Goal: Task Accomplishment & Management: Use online tool/utility

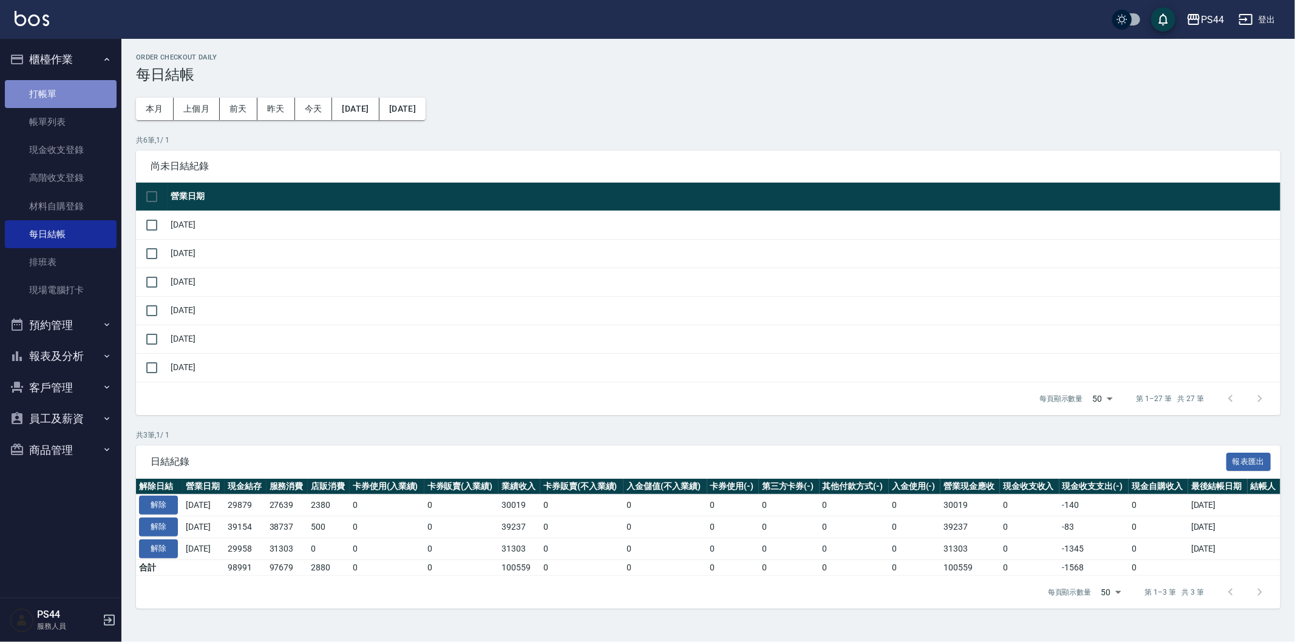
click at [64, 81] on link "打帳單" at bounding box center [61, 94] width 112 height 28
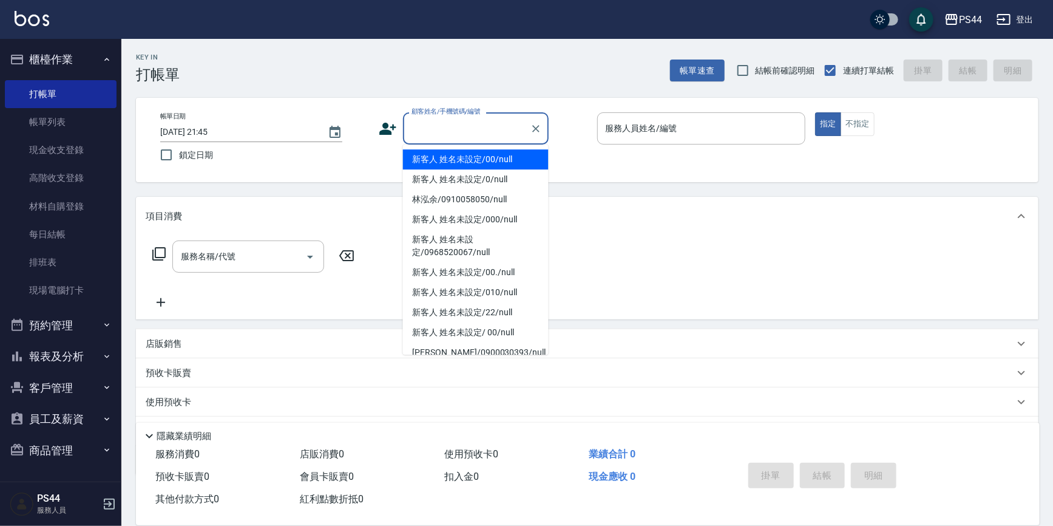
drag, startPoint x: 887, startPoint y: 3, endPoint x: 492, endPoint y: 126, distance: 414.3
click at [492, 126] on input "顧客姓名/手機號碼/編號" at bounding box center [467, 128] width 117 height 21
type input "新客人 姓名未設定/00/null"
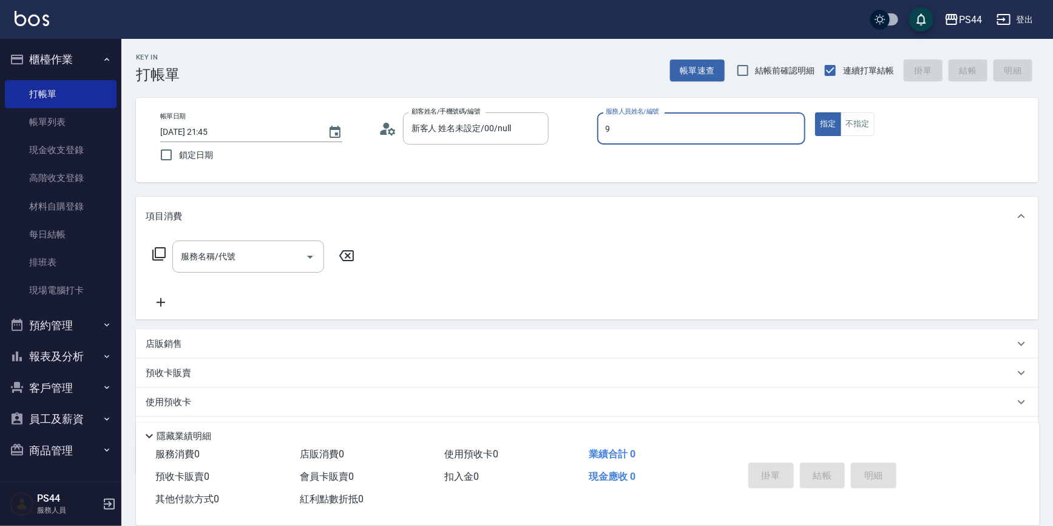
type input "白鄰琳-9"
type button "true"
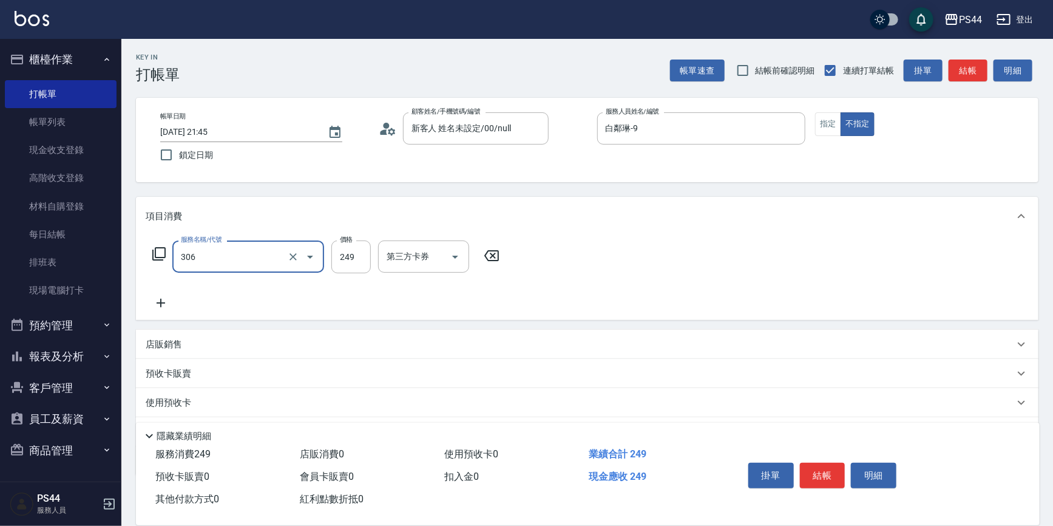
type input "剪髮(306)"
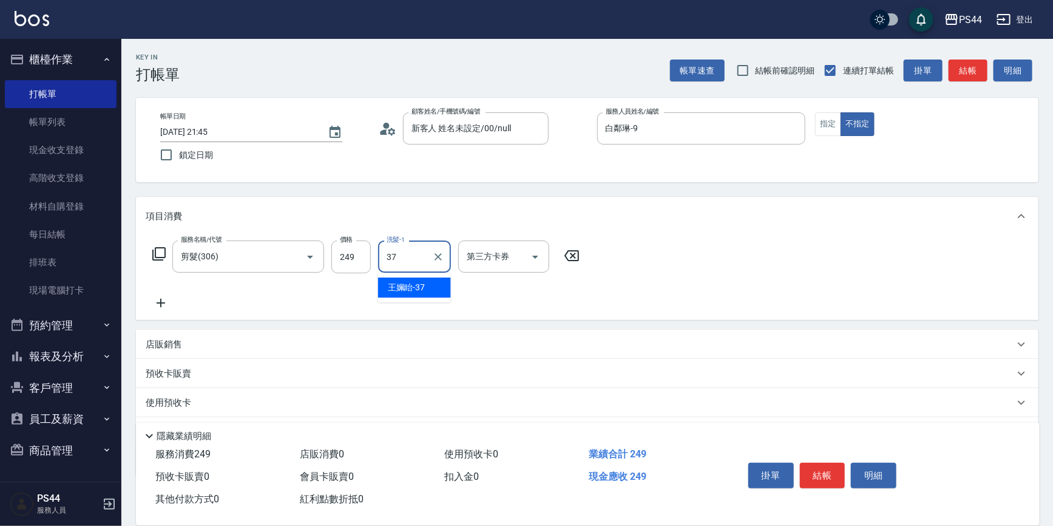
type input "王姵眙-37"
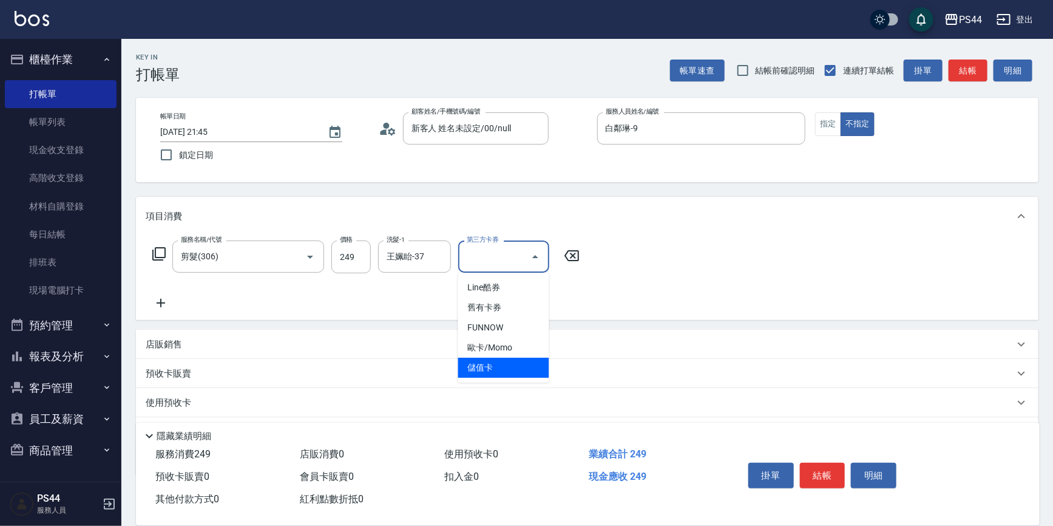
type input "儲值卡"
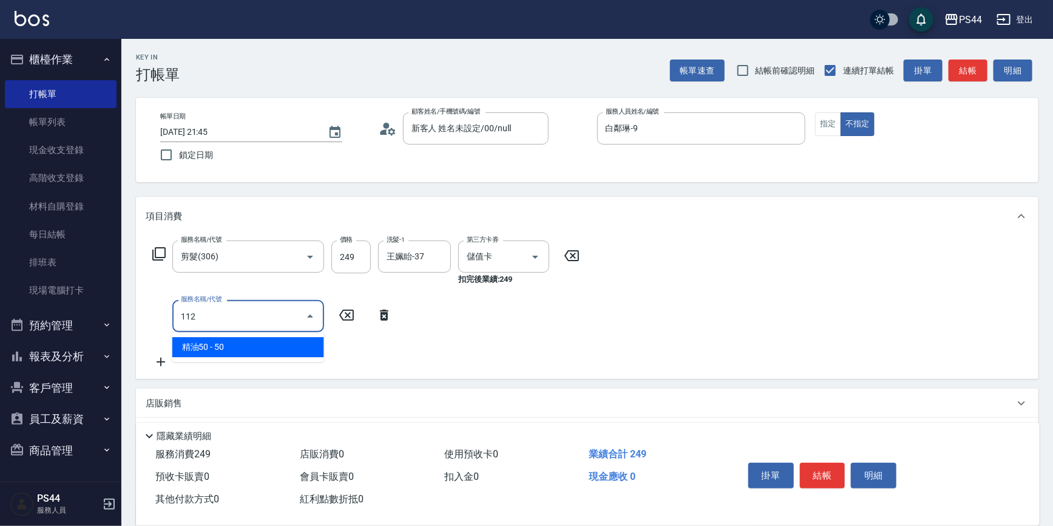
type input "精油50(112)"
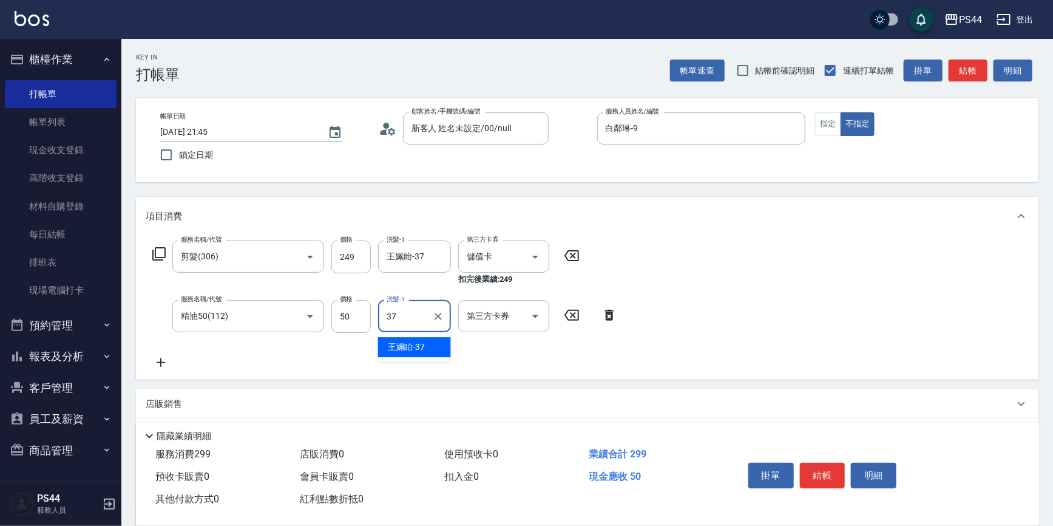
type input "王姵眙-37"
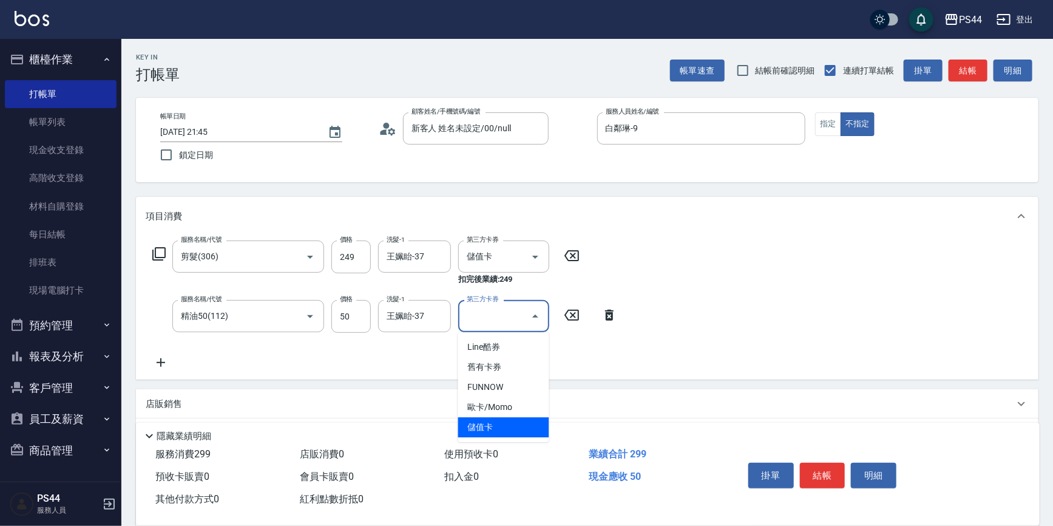
type input "儲值卡"
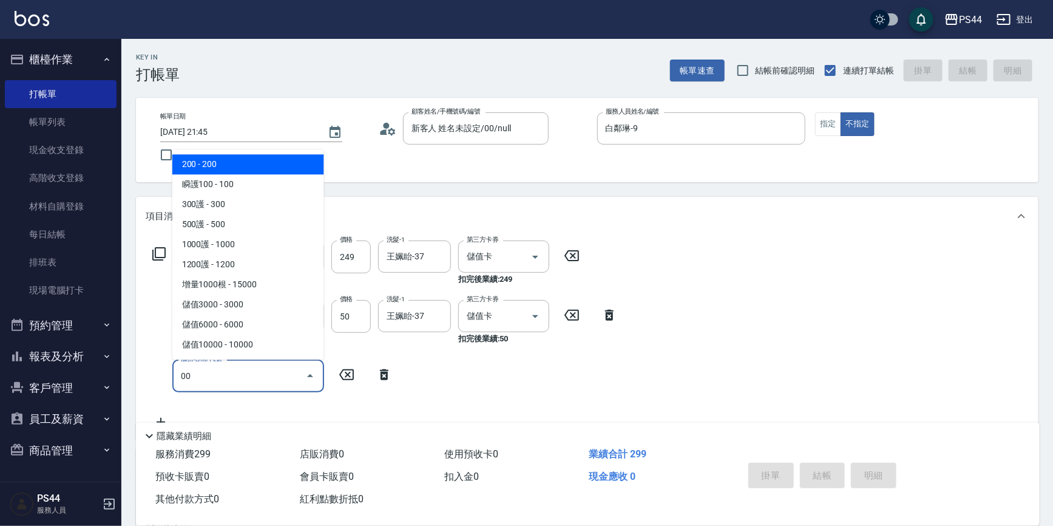
type input "200(111)"
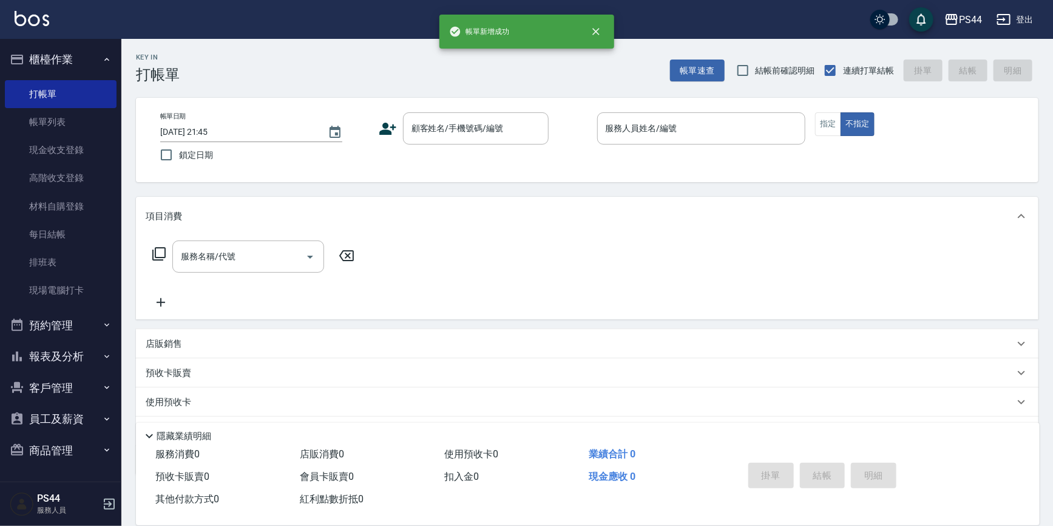
click at [616, 378] on div "預收卡販賣" at bounding box center [580, 373] width 869 height 13
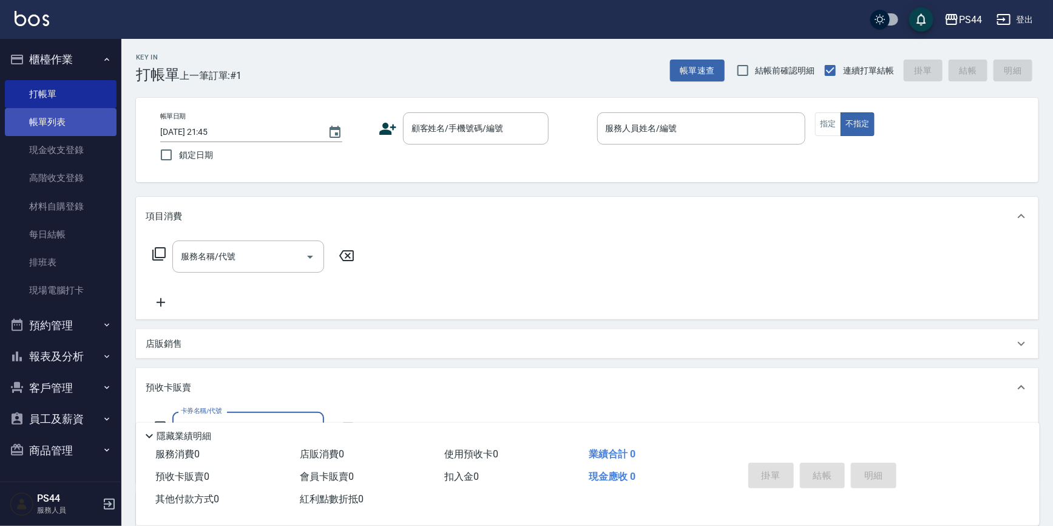
click at [59, 120] on link "帳單列表" at bounding box center [61, 122] width 112 height 28
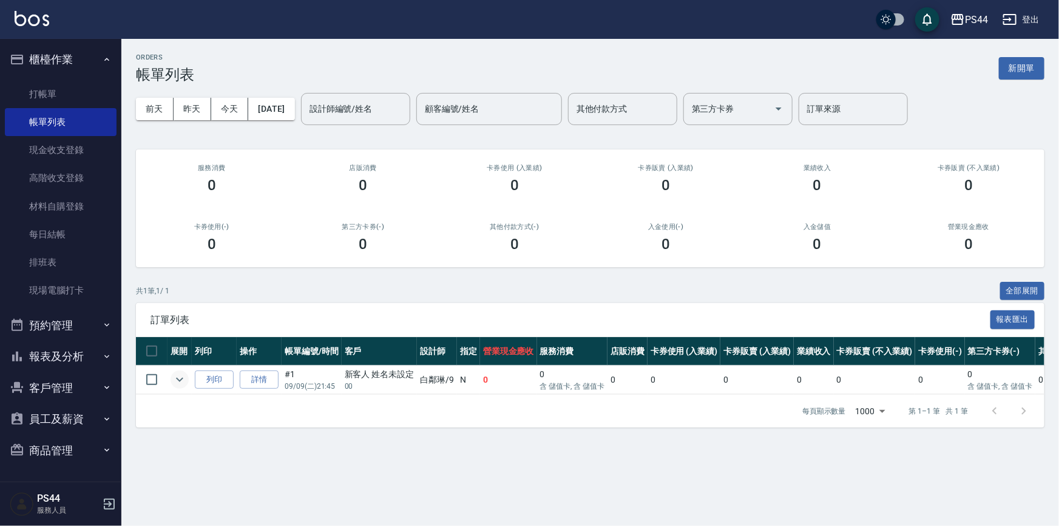
click at [176, 385] on icon "expand row" at bounding box center [179, 379] width 15 height 15
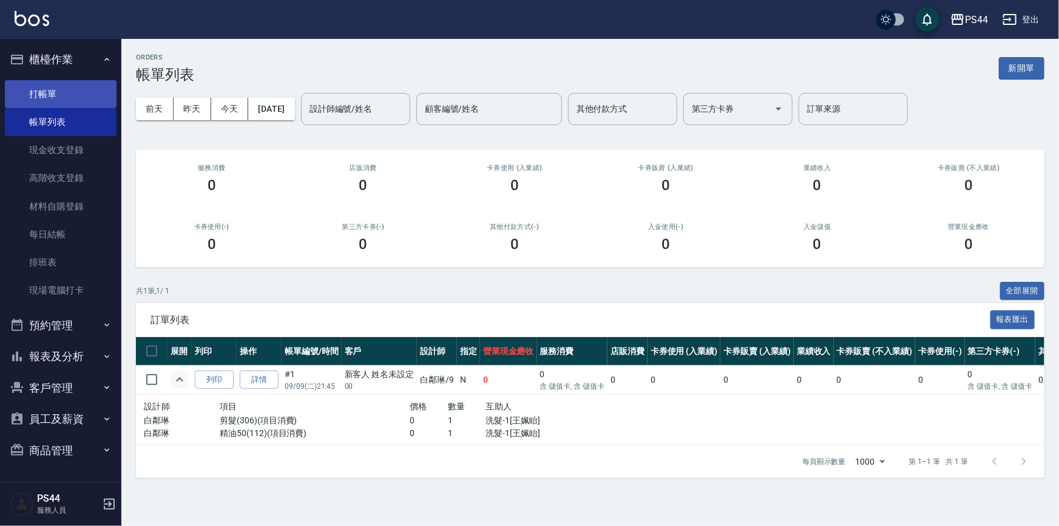
click at [53, 92] on link "打帳單" at bounding box center [61, 94] width 112 height 28
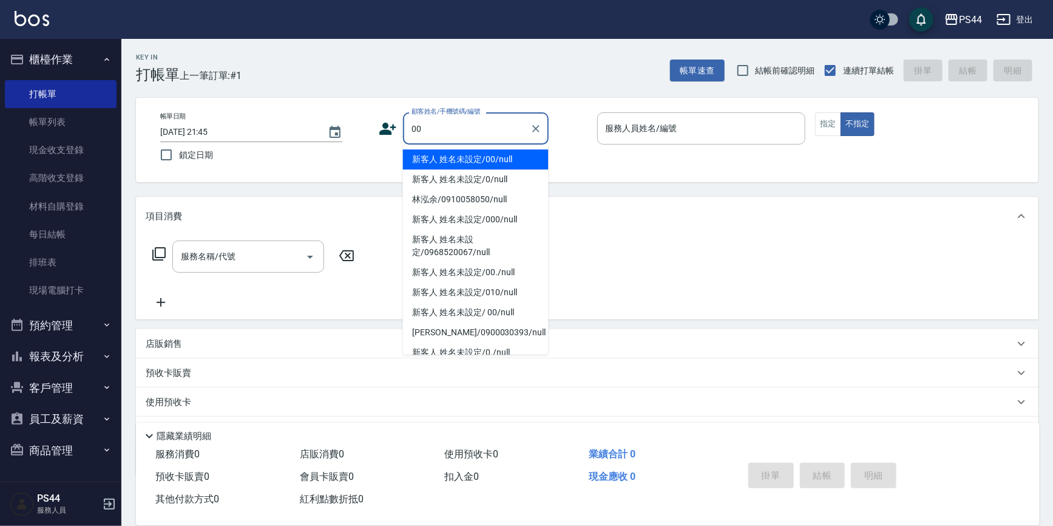
type input "新客人 姓名未設定/00/null"
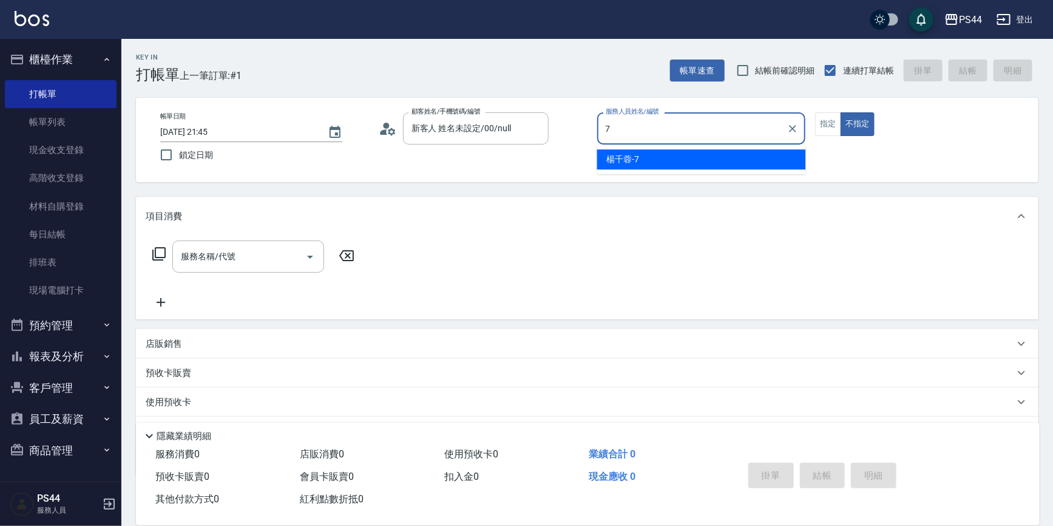
type input "楊千蓉-7"
type button "false"
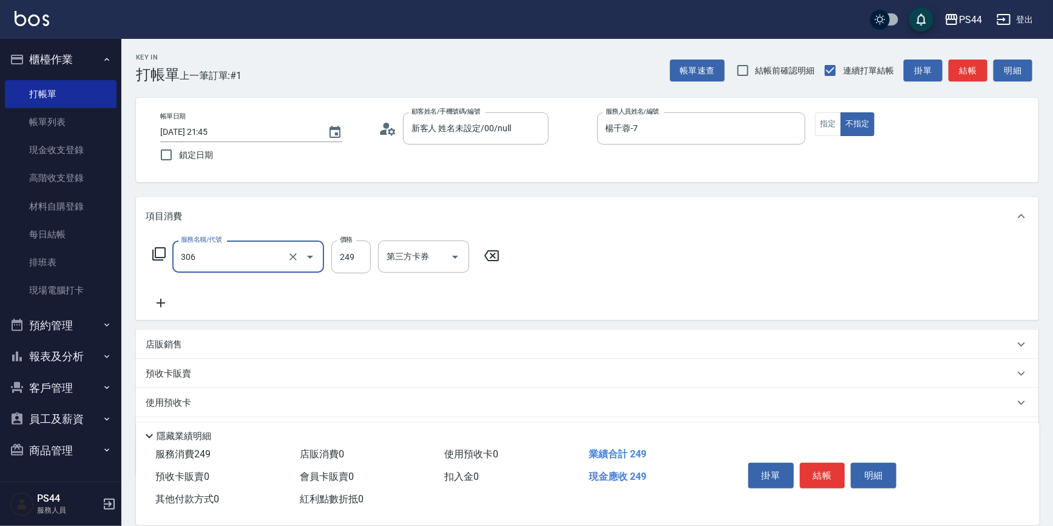
type input "剪髮(306)"
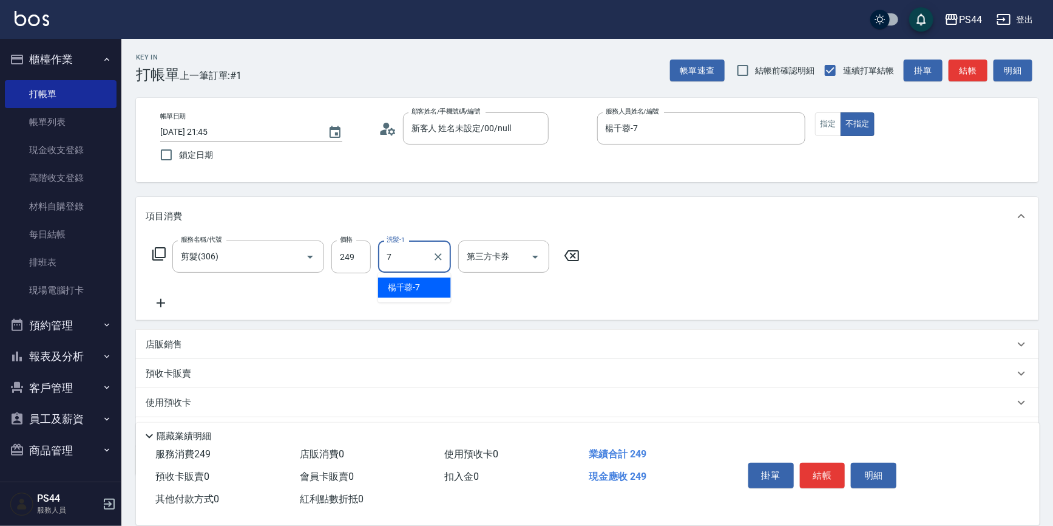
type input "楊千蓉-7"
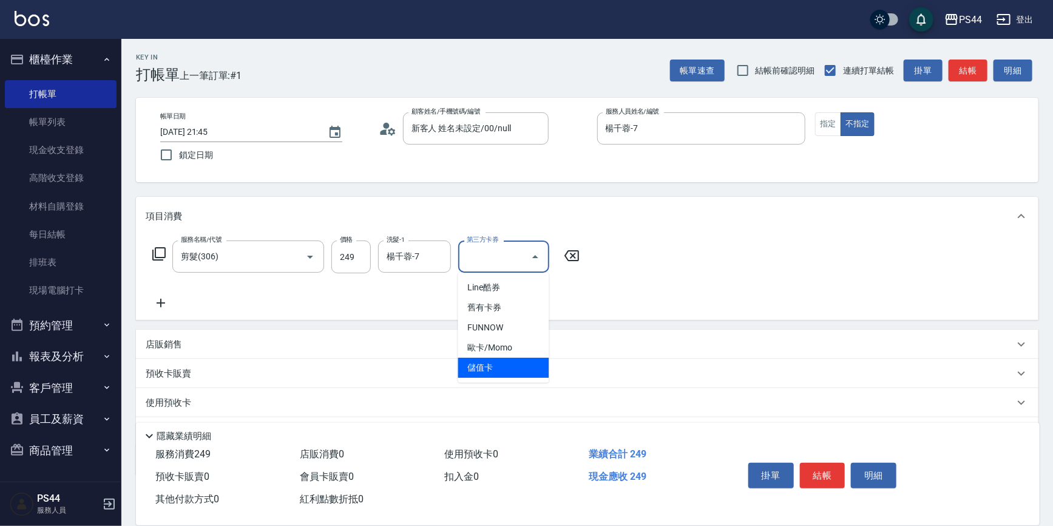
type input "儲值卡"
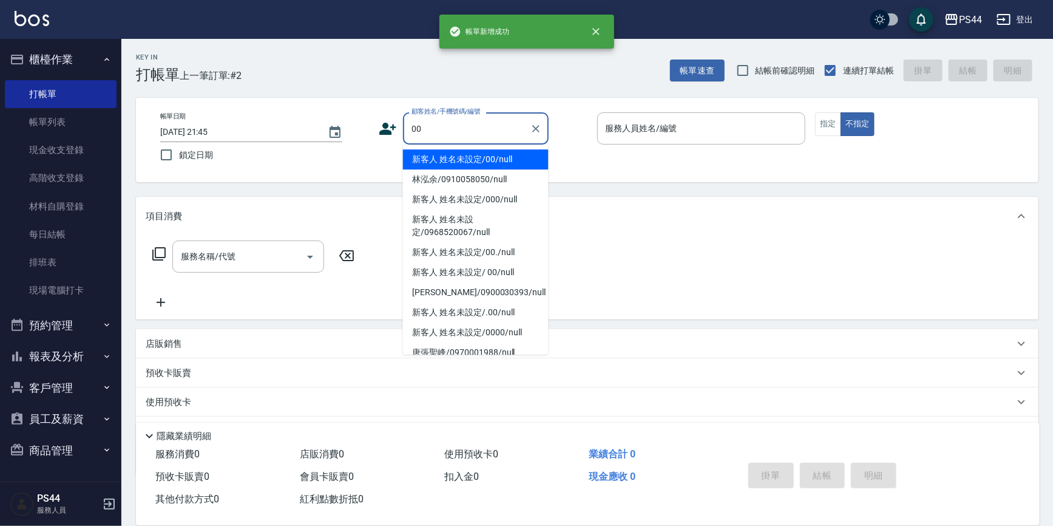
type input "新客人 姓名未設定/00/null"
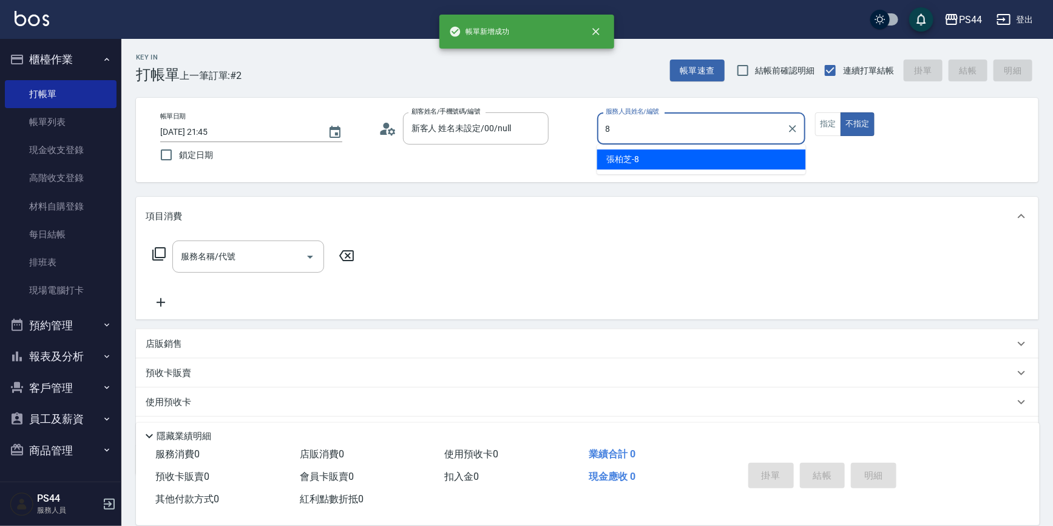
type input "張柏芝-8"
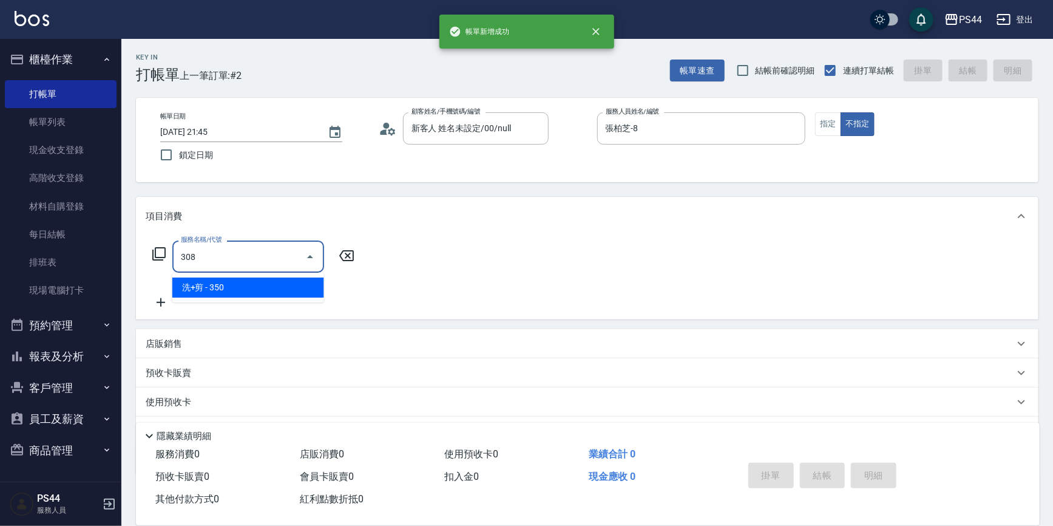
type input "洗+剪(308)"
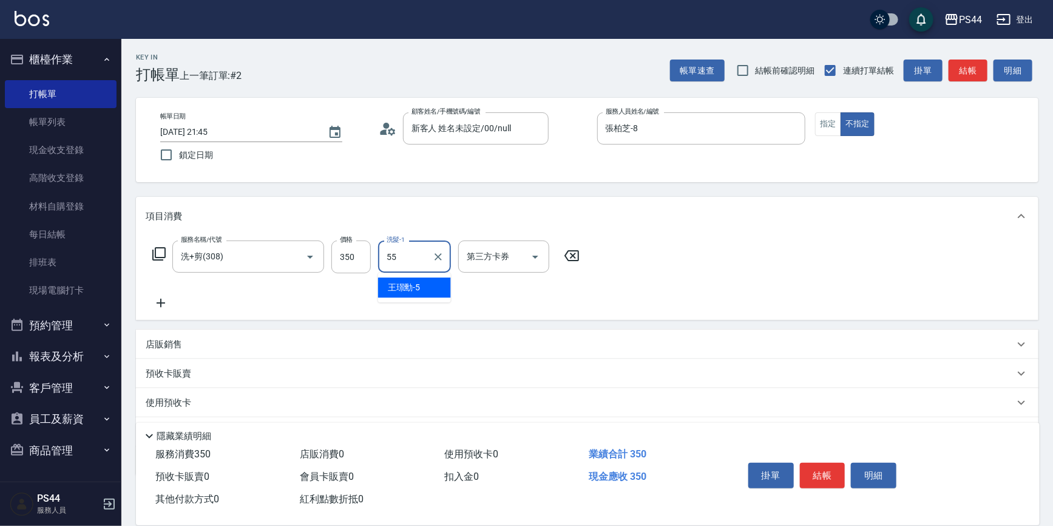
type input "蘇昭瑜-55"
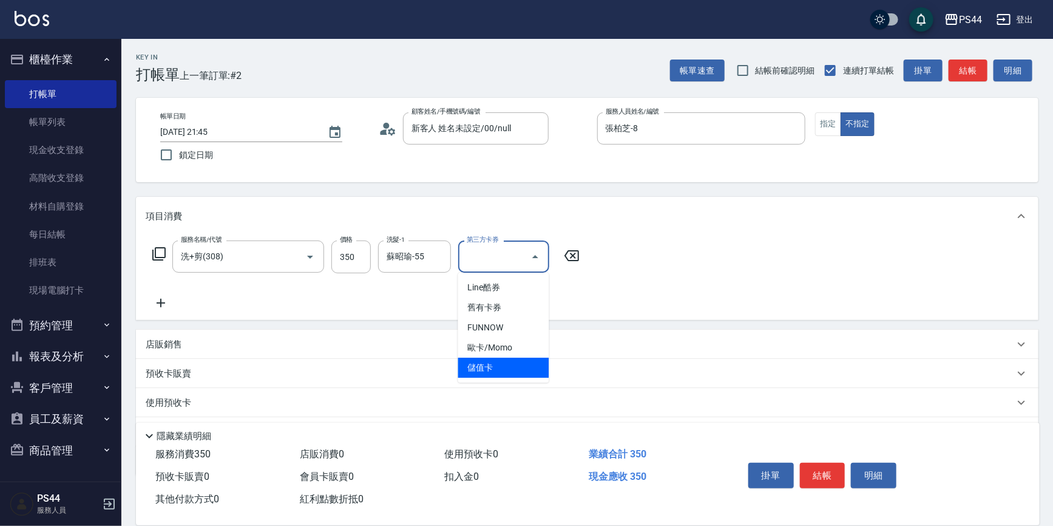
type input "儲值卡"
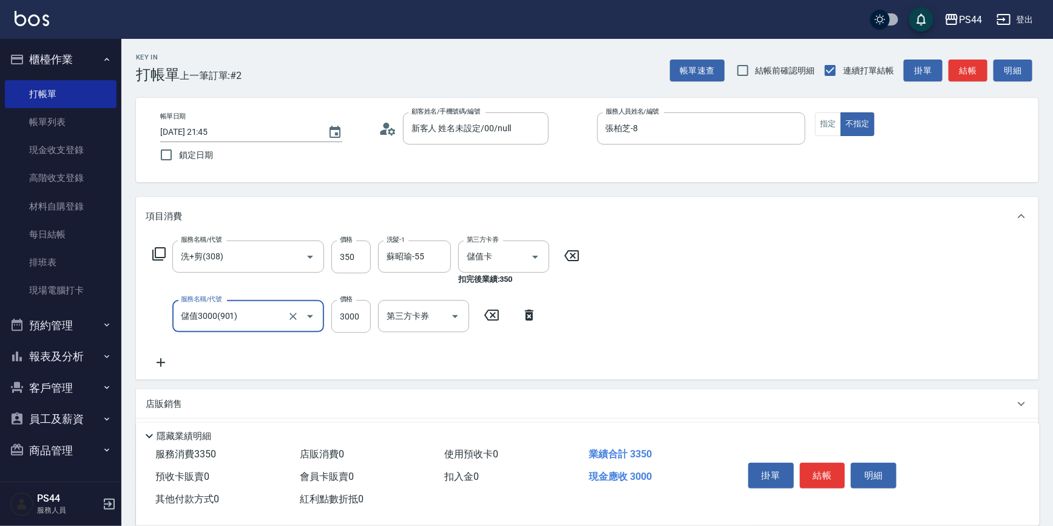
type input "儲值3000(901)"
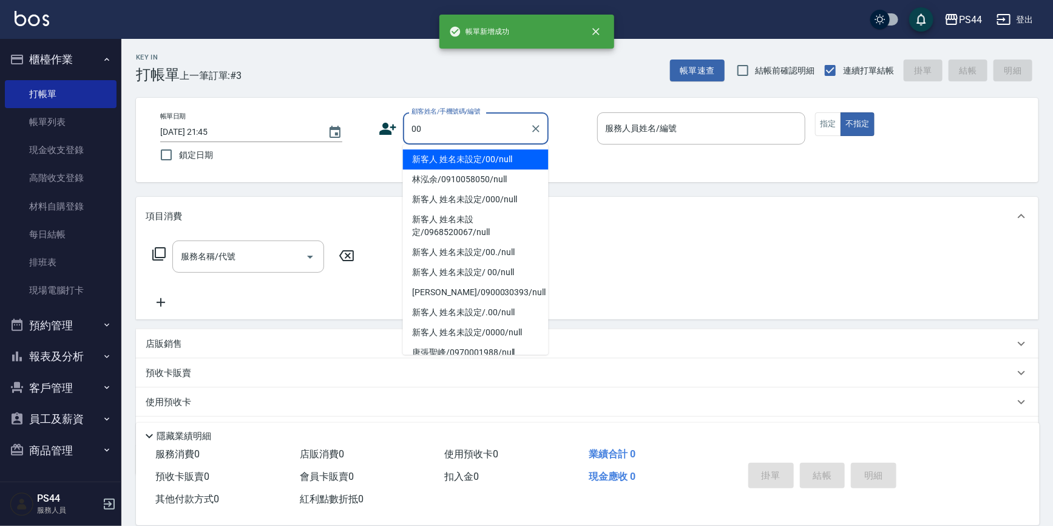
type input "新客人 姓名未設定/00/null"
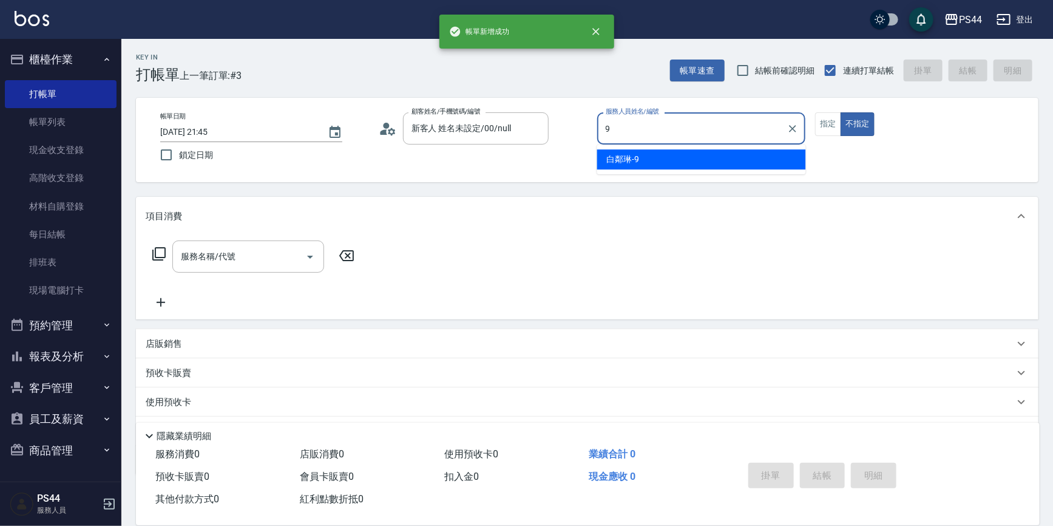
type input "白鄰琳-9"
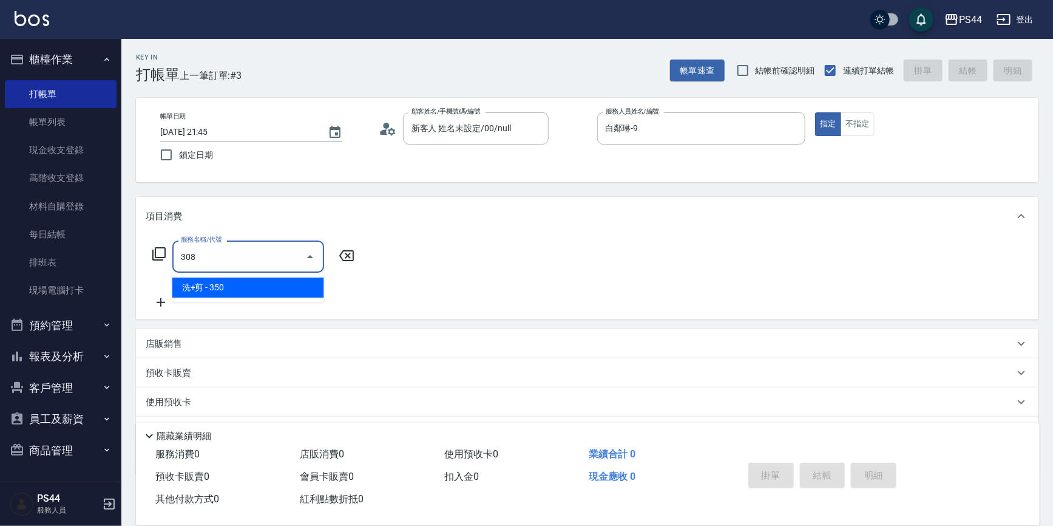
type input "洗+剪(308)"
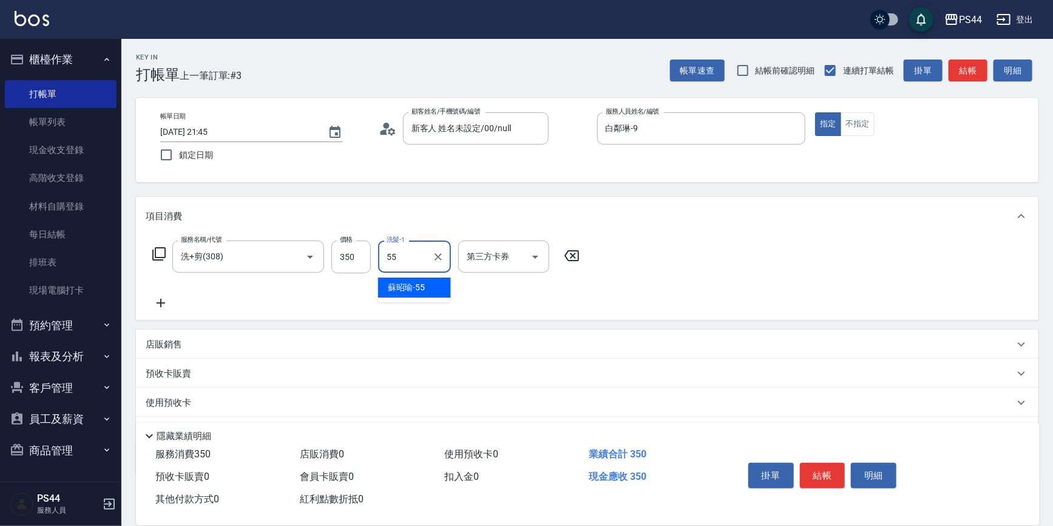
type input "蘇昭瑜-55"
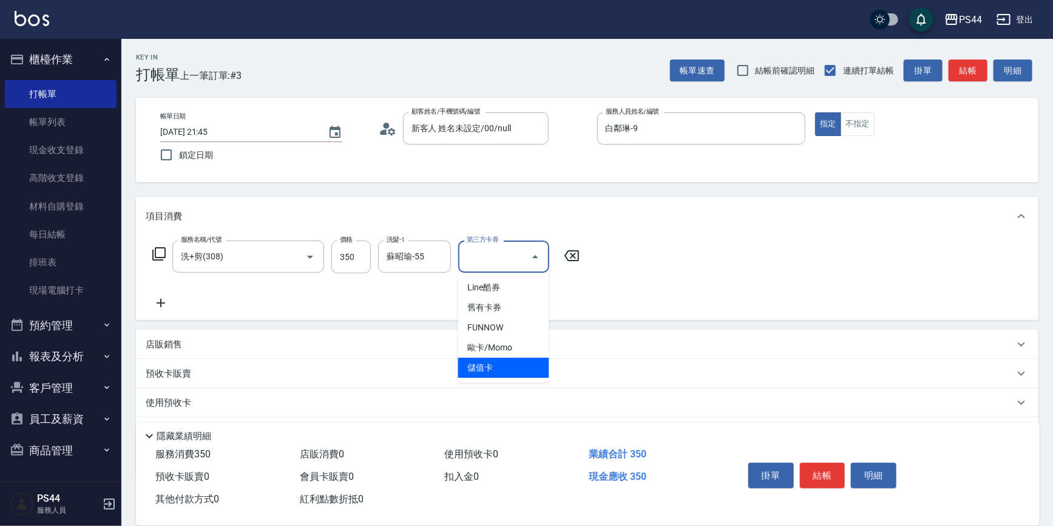
type input "儲值卡"
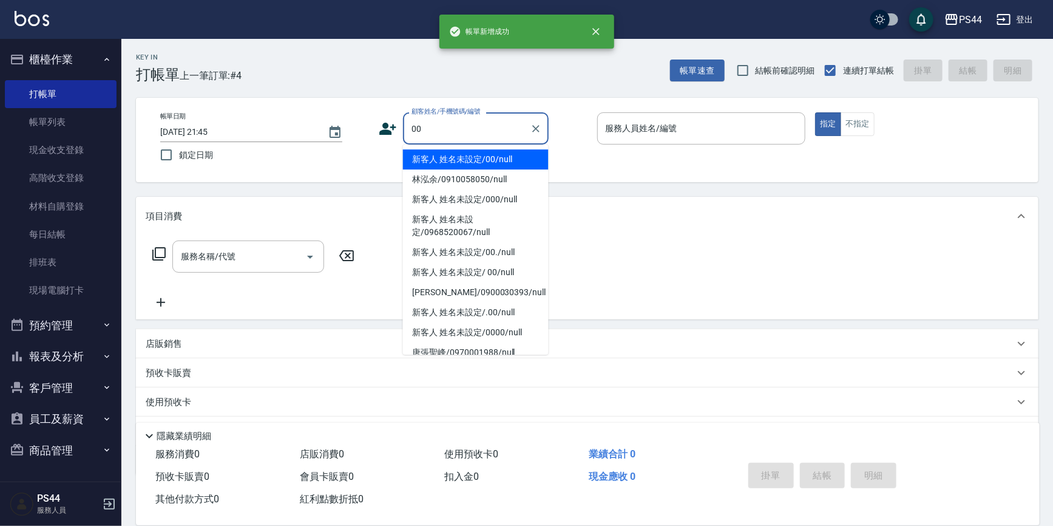
type input "新客人 姓名未設定/00/null"
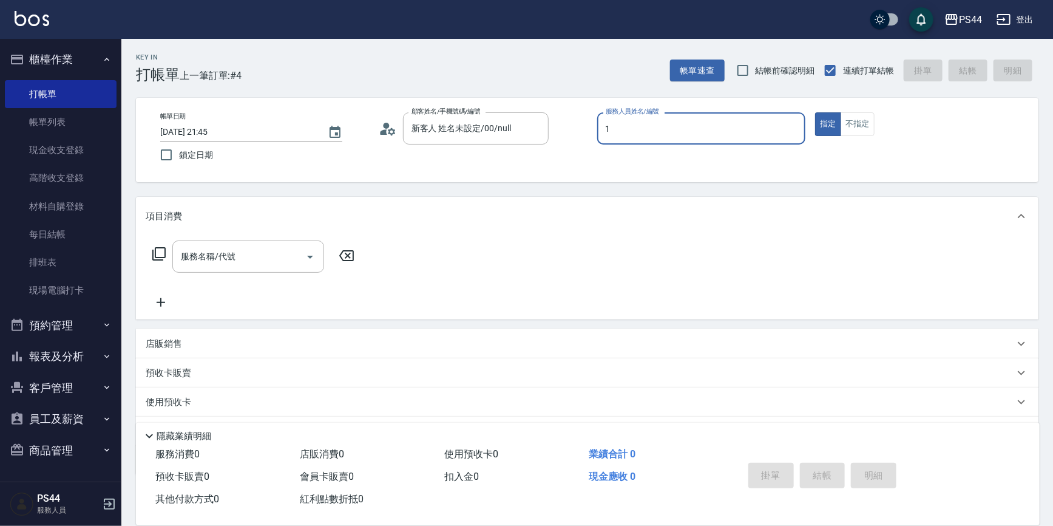
type input "黃雅雯-1"
type button "true"
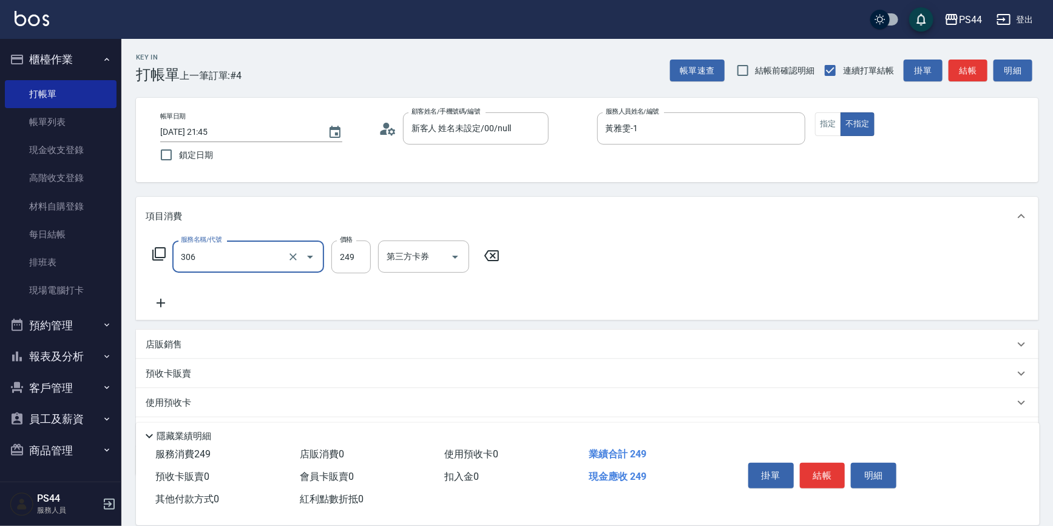
type input "剪髮(306)"
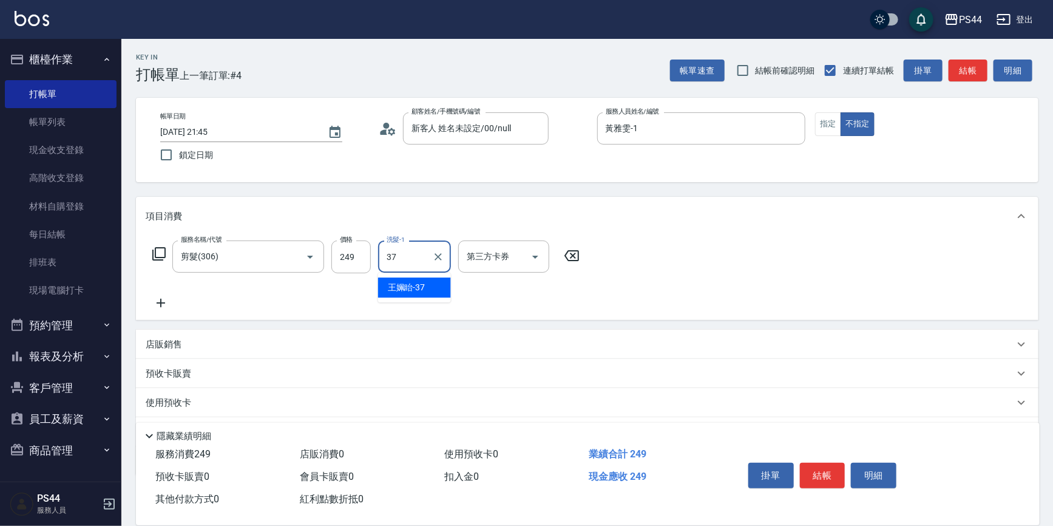
type input "王姵眙-37"
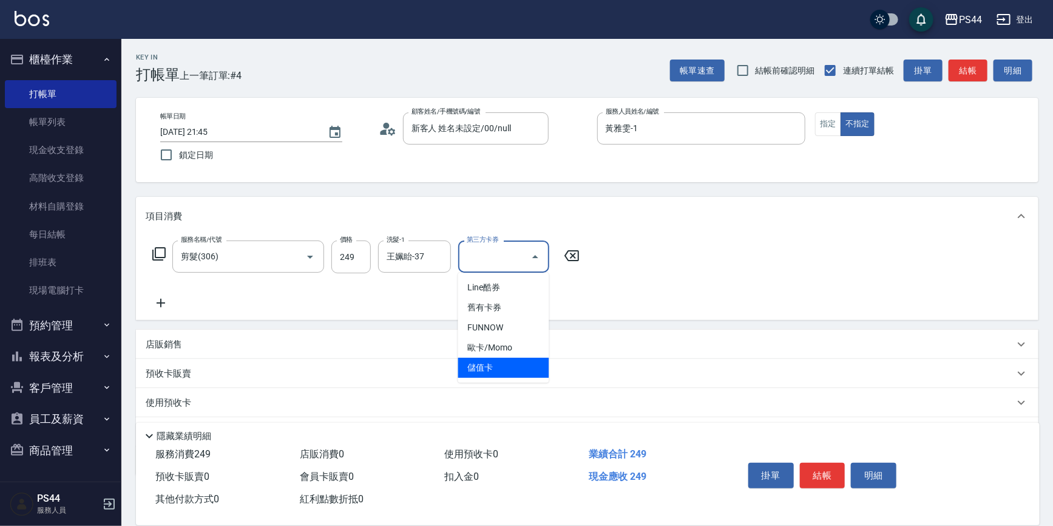
type input "儲值卡"
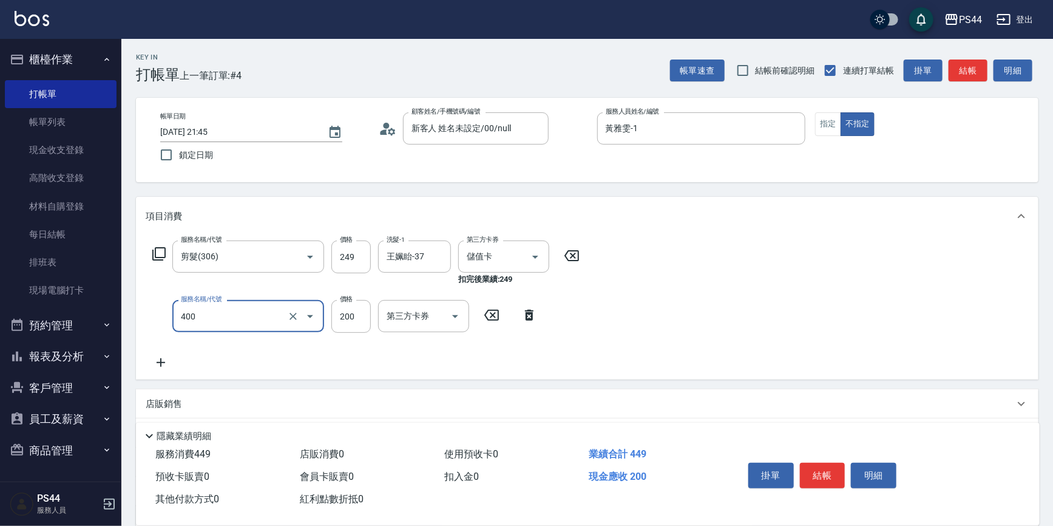
type input "自備護髮(400)"
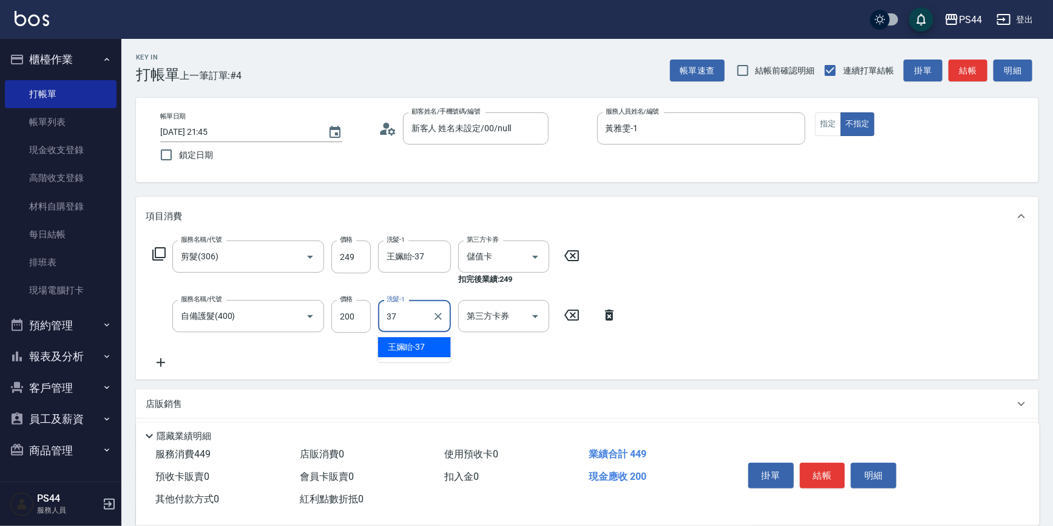
type input "王姵眙-37"
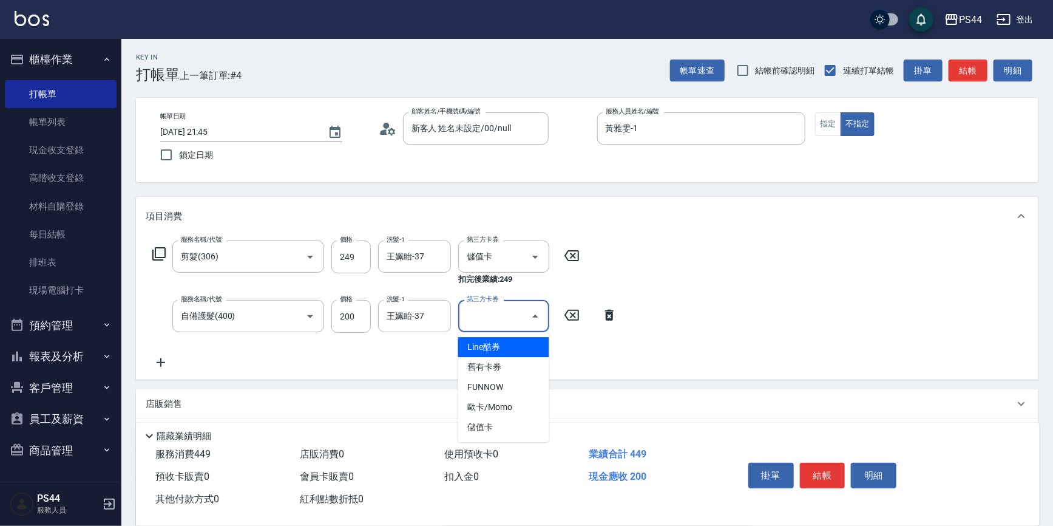
type input "儲值卡"
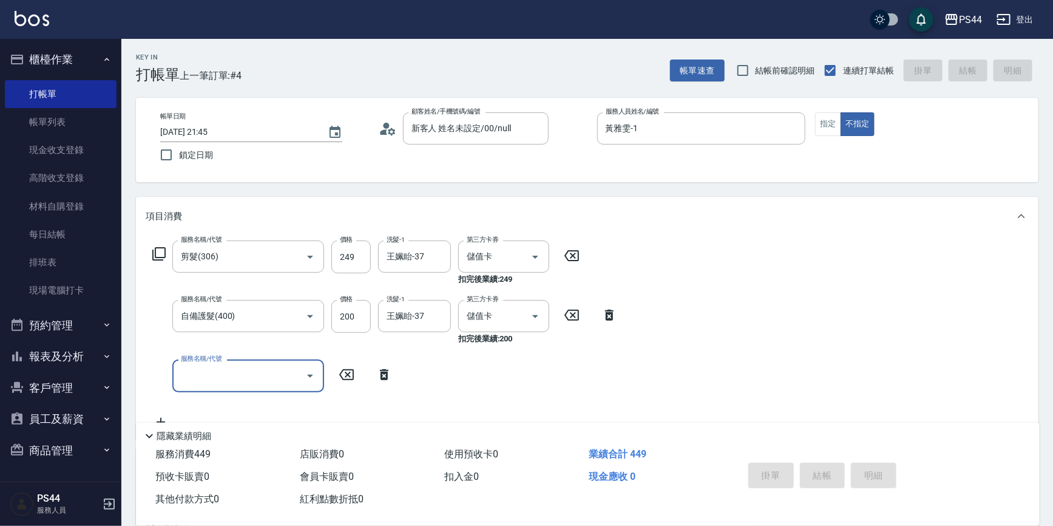
type input "[DATE] 21:46"
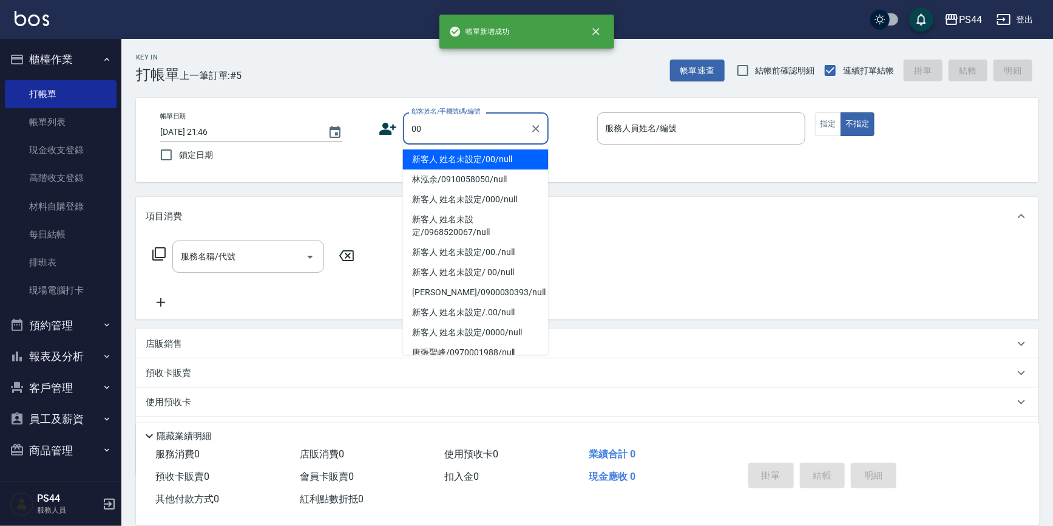
type input "新客人 姓名未設定/00/null"
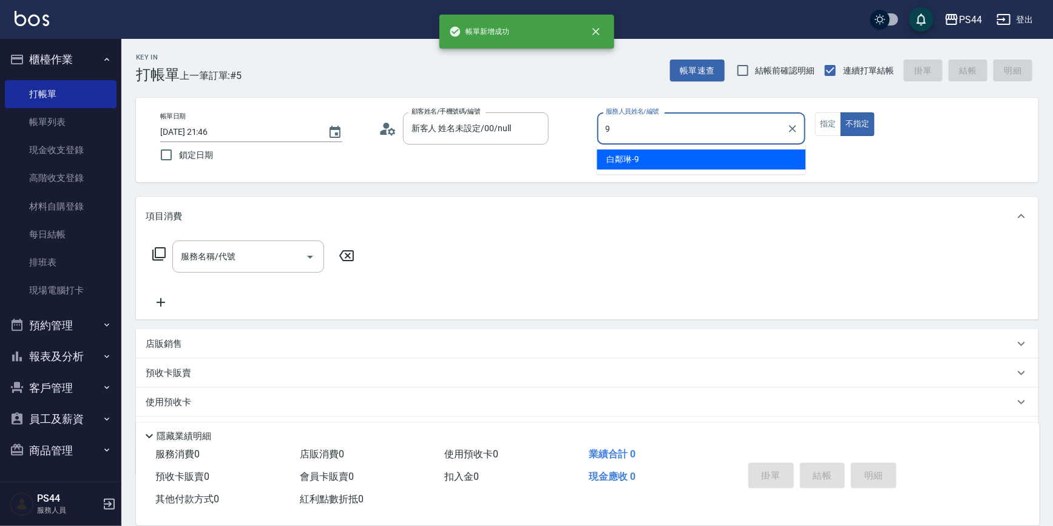
type input "白鄰琳-9"
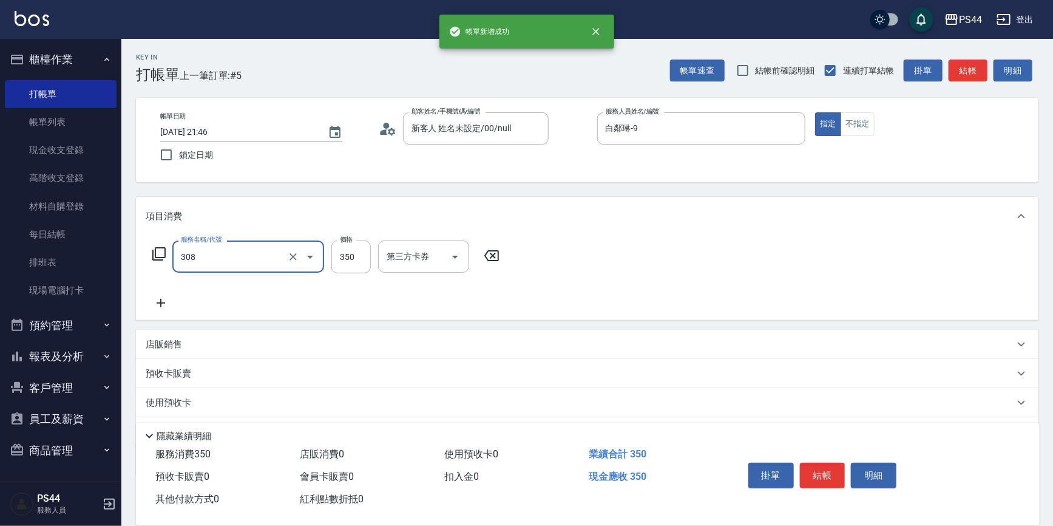
type input "洗+剪(308)"
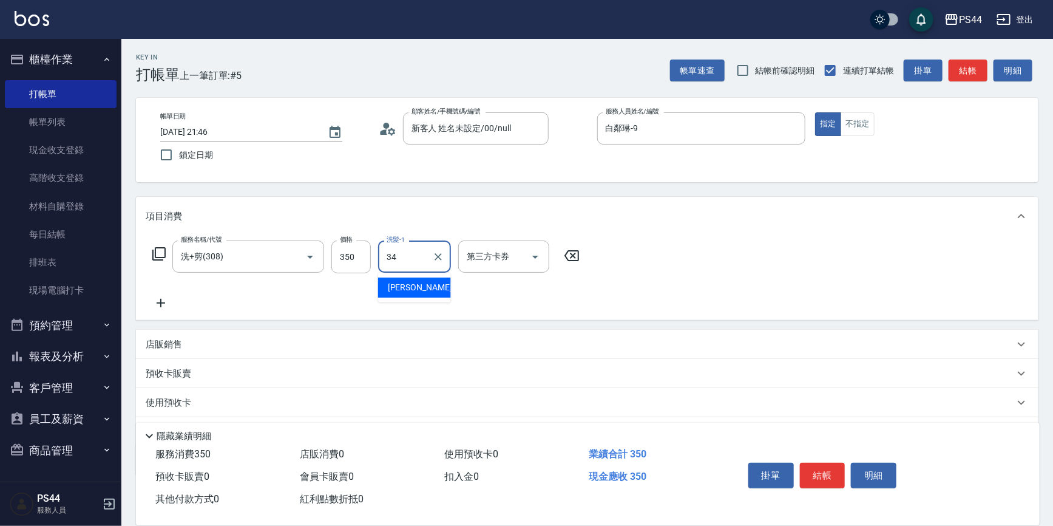
type input "[PERSON_NAME]-34"
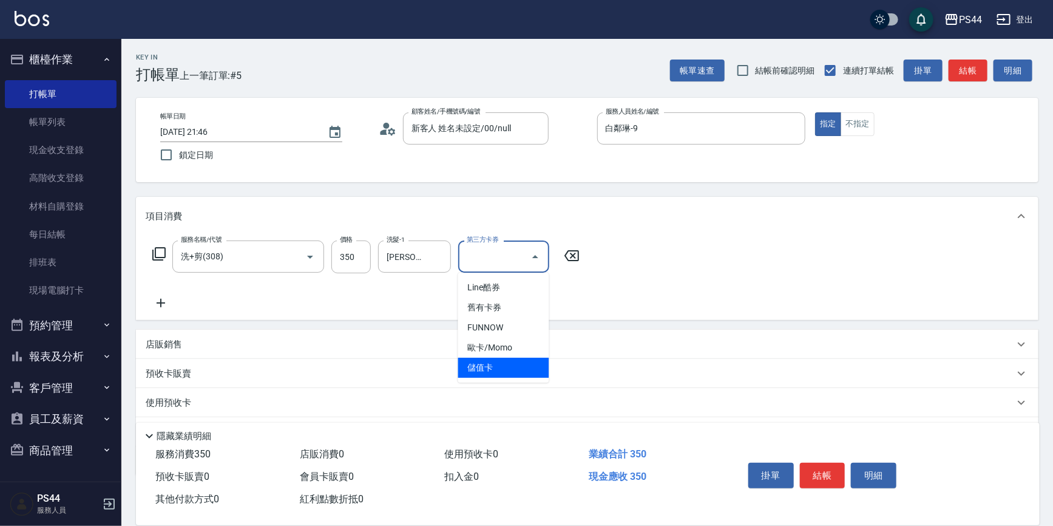
type input "儲值卡"
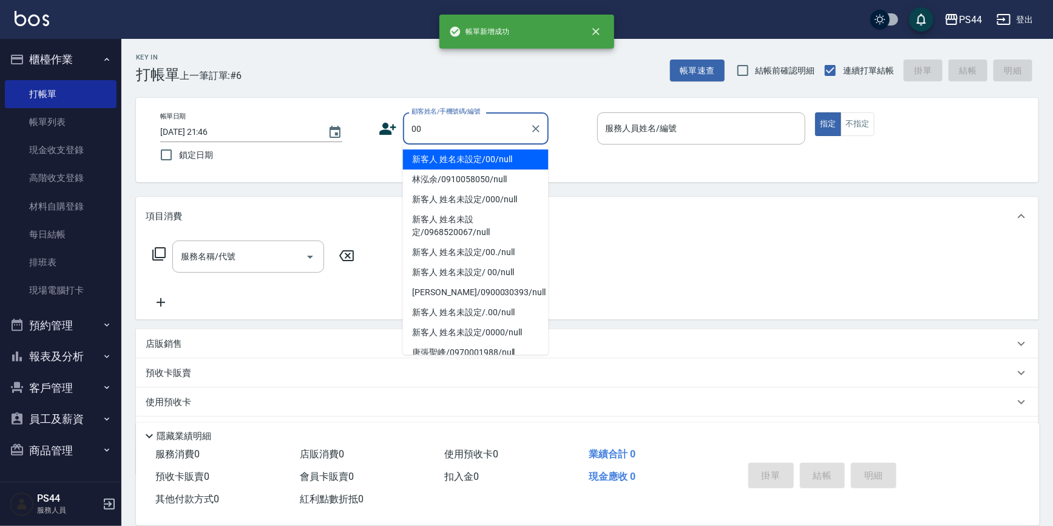
type input "新客人 姓名未設定/00/null"
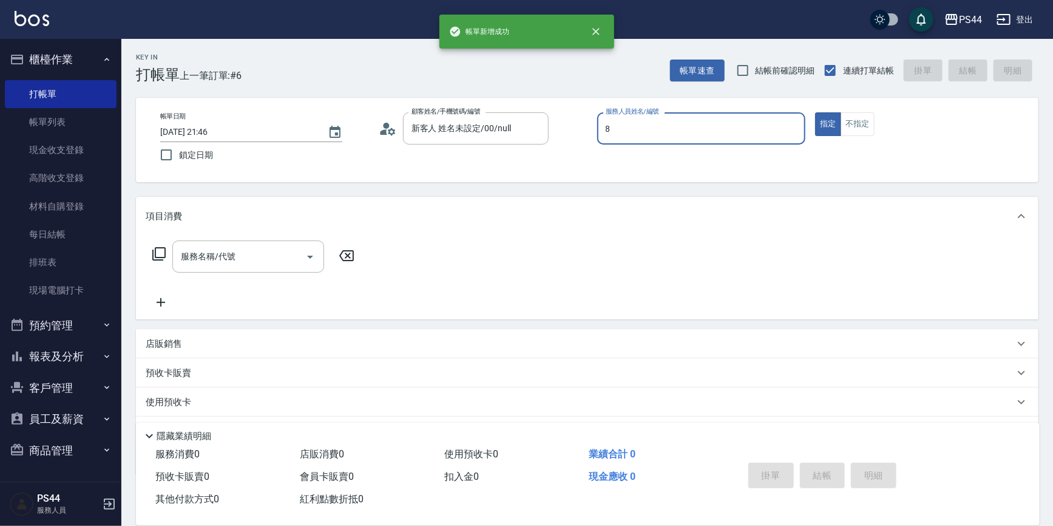
type input "張柏芝-8"
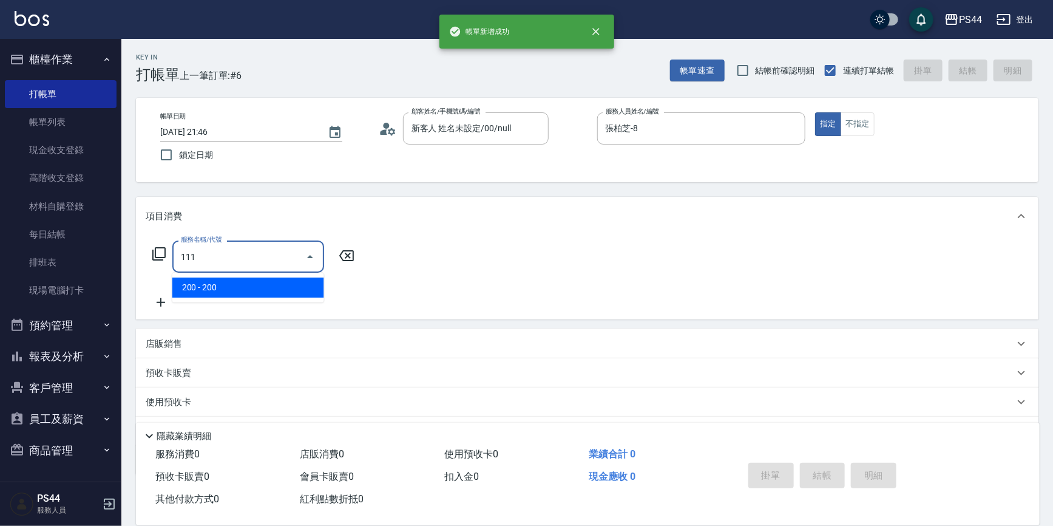
type input "200(111)"
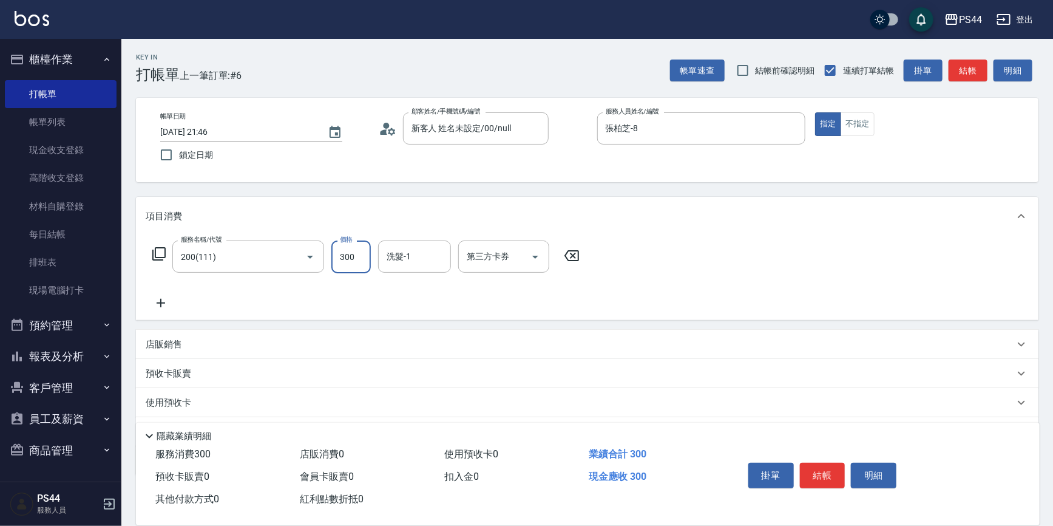
type input "300"
type input "蘇昭瑜-55"
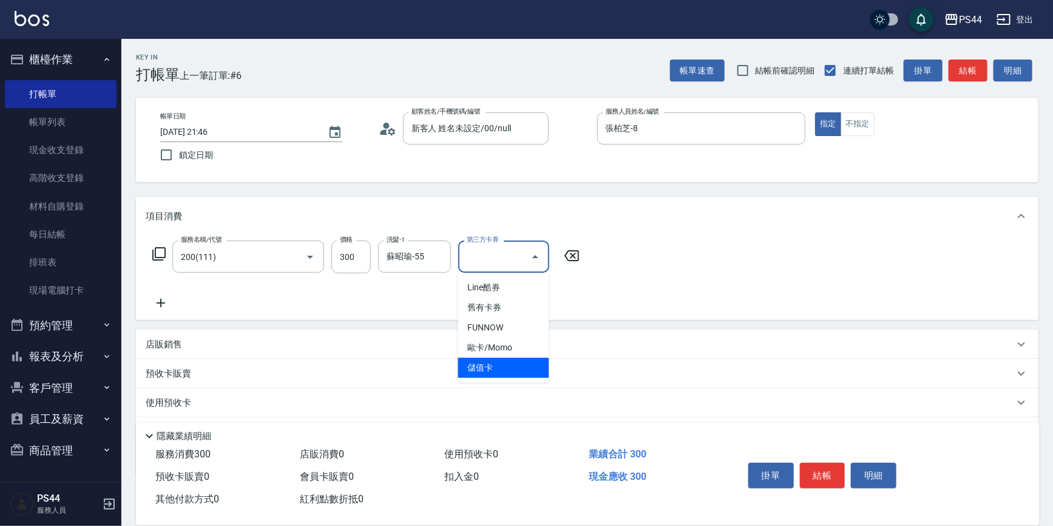
type input "儲值卡"
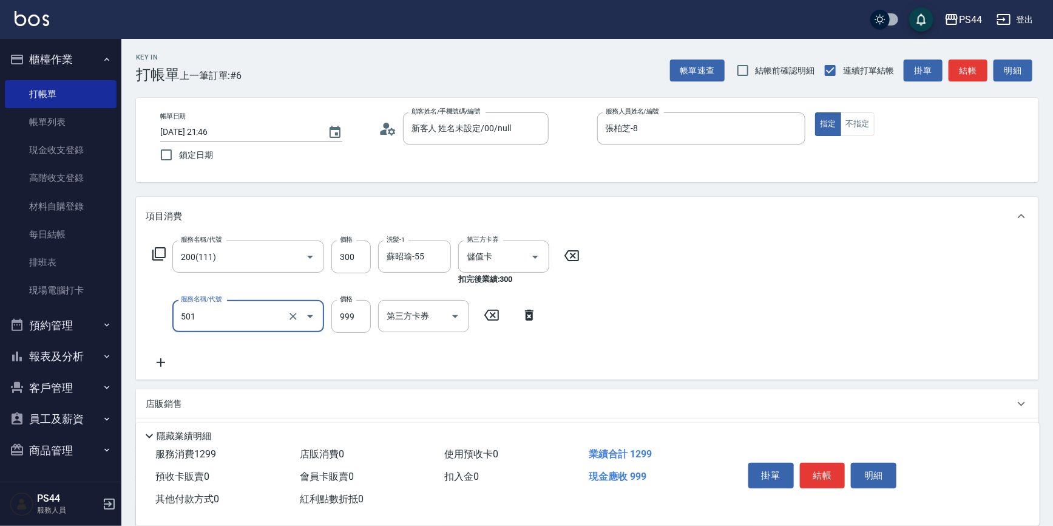
type input "染髮(501)"
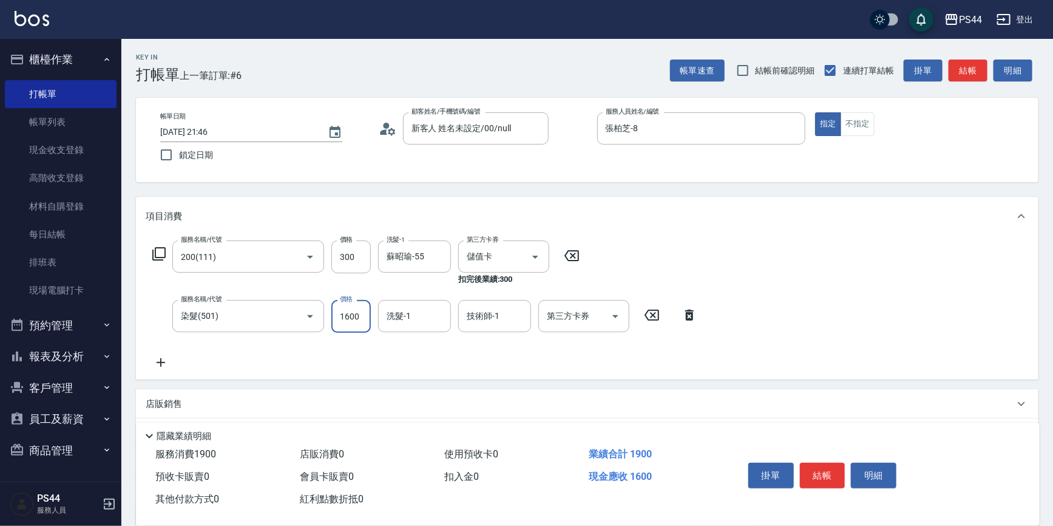
type input "1600"
type input "蘇昭瑜-55"
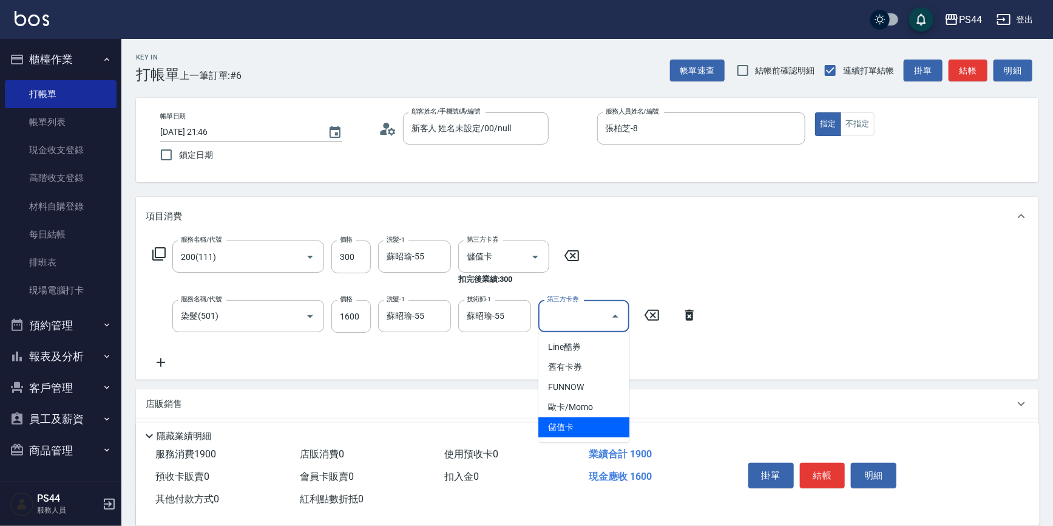
type input "儲值卡"
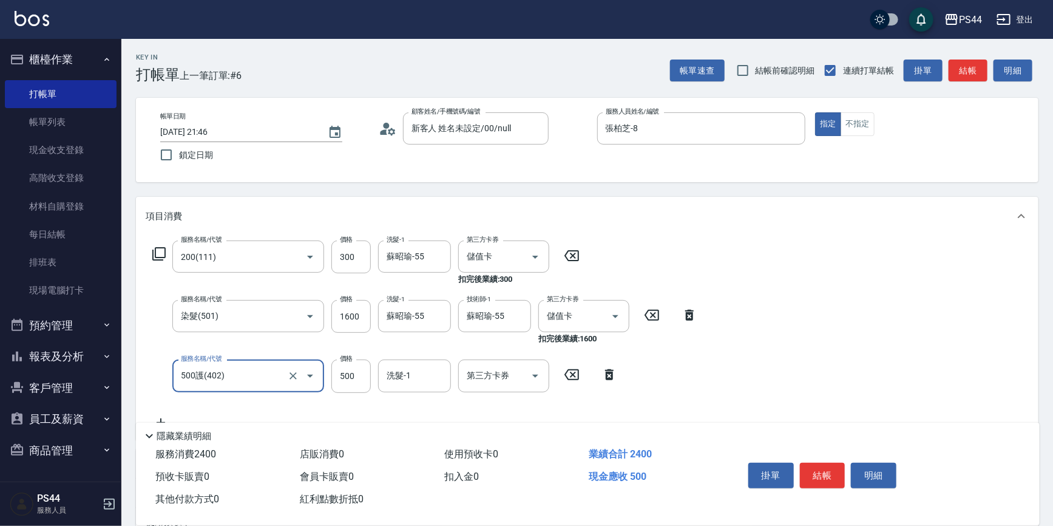
type input "500護(402)"
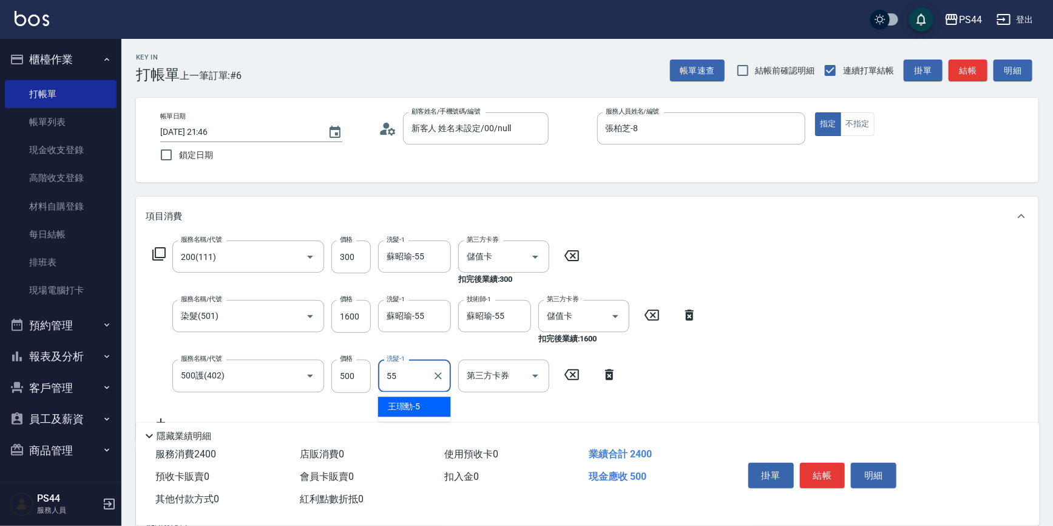
type input "蘇昭瑜-55"
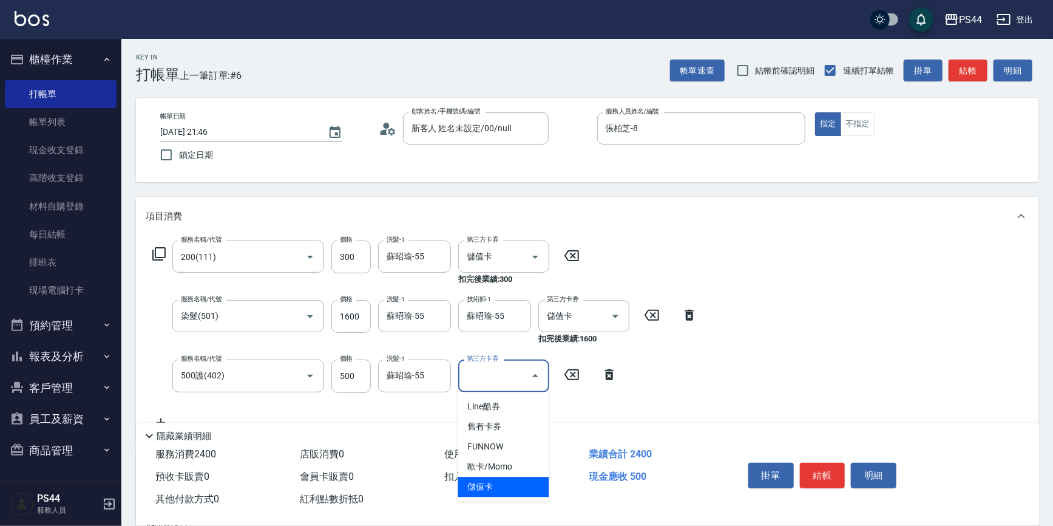
type input "儲值卡"
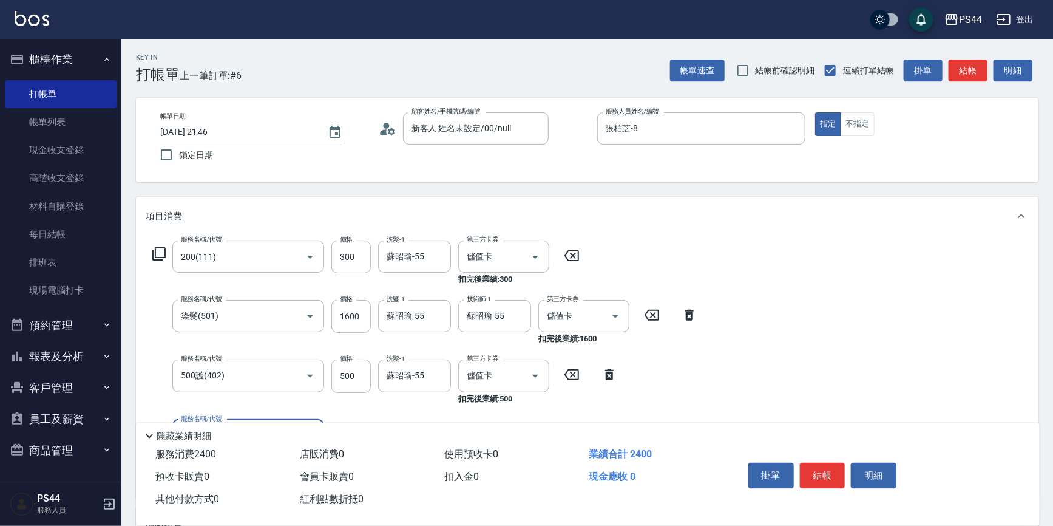
type input "3"
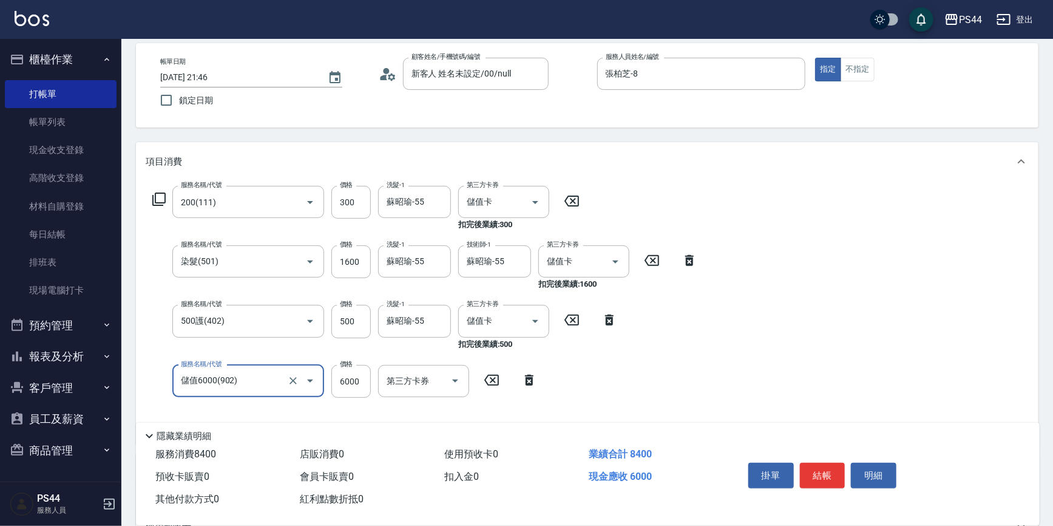
type input "儲值6000(902)"
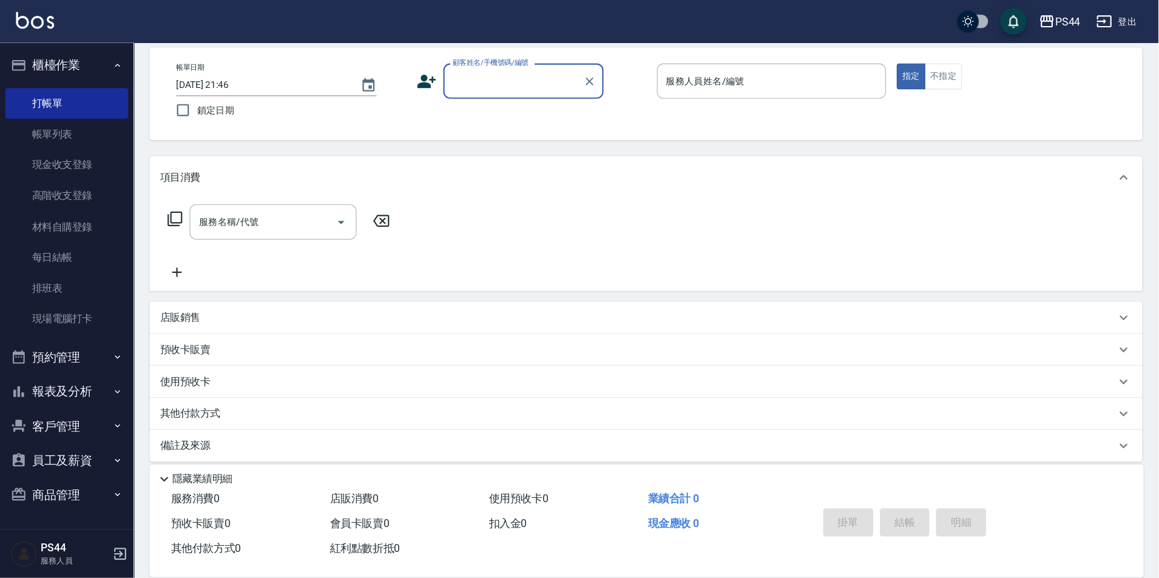
scroll to position [10, 0]
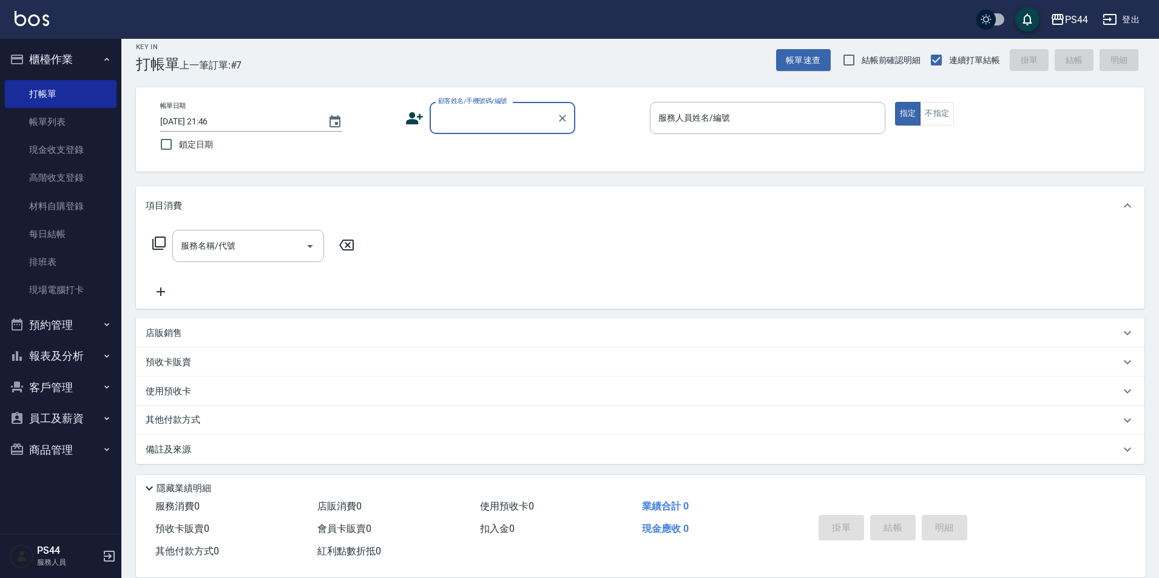
drag, startPoint x: 1039, startPoint y: 1, endPoint x: 821, endPoint y: 195, distance: 292.4
click at [821, 195] on div "項目消費" at bounding box center [640, 205] width 1009 height 39
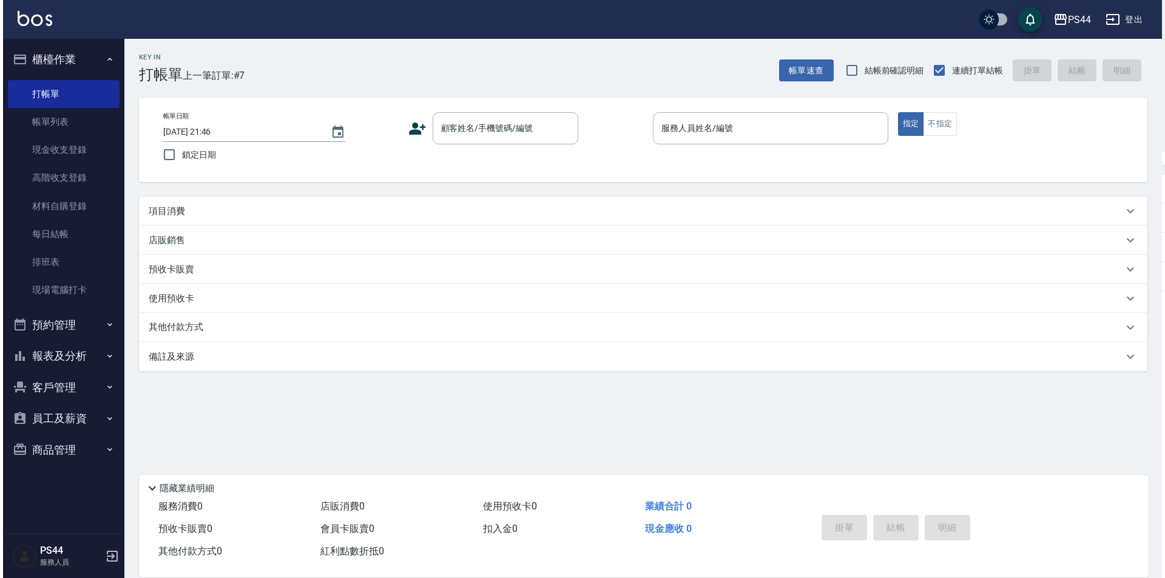
scroll to position [0, 0]
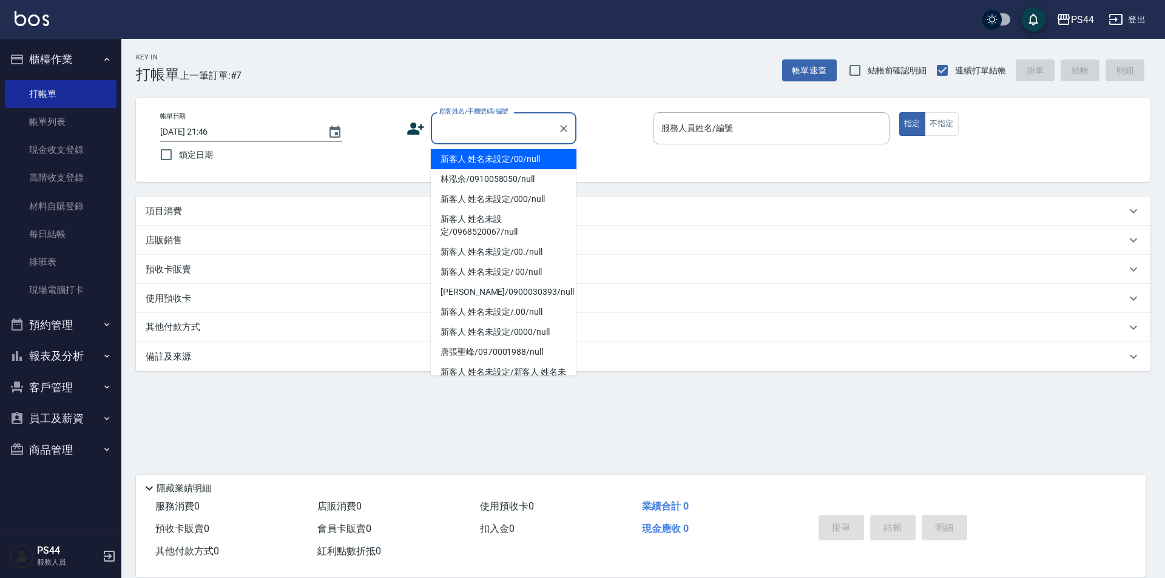
click at [538, 132] on input "顧客姓名/手機號碼/編號" at bounding box center [494, 128] width 117 height 21
type input "新客人 姓名未設定/00/null"
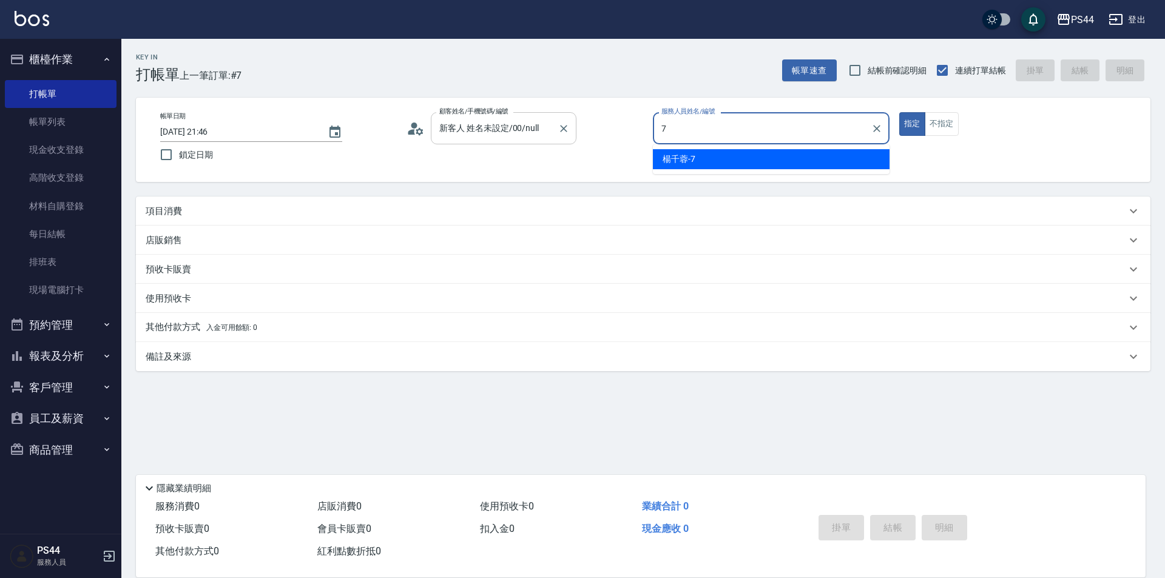
type input "楊千蓉-7"
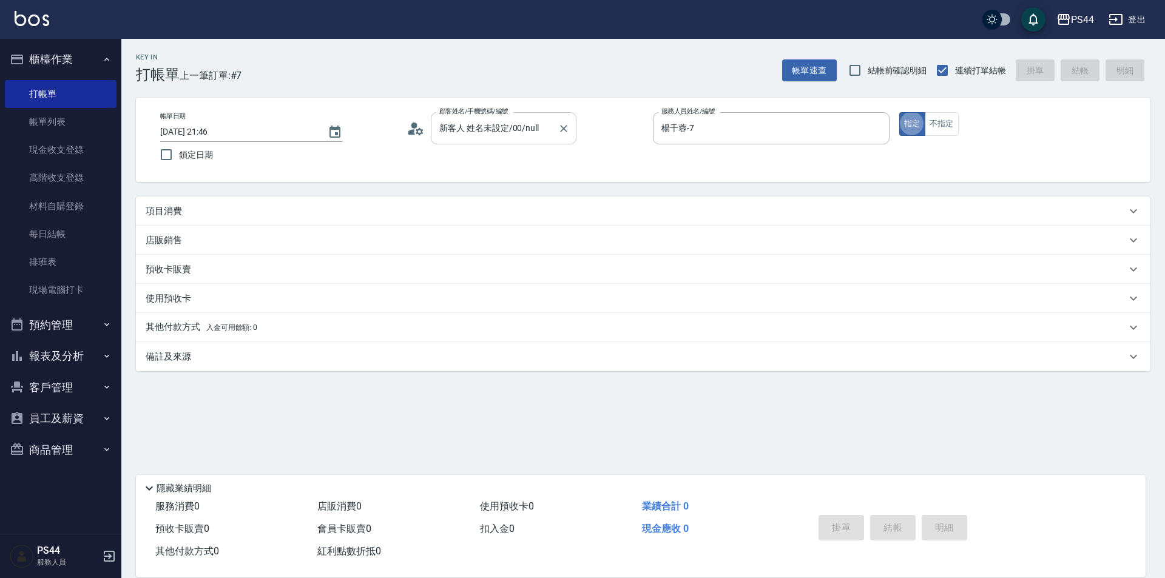
click at [900, 112] on button "指定" at bounding box center [913, 124] width 26 height 24
click at [278, 205] on div "項目消費" at bounding box center [636, 211] width 981 height 13
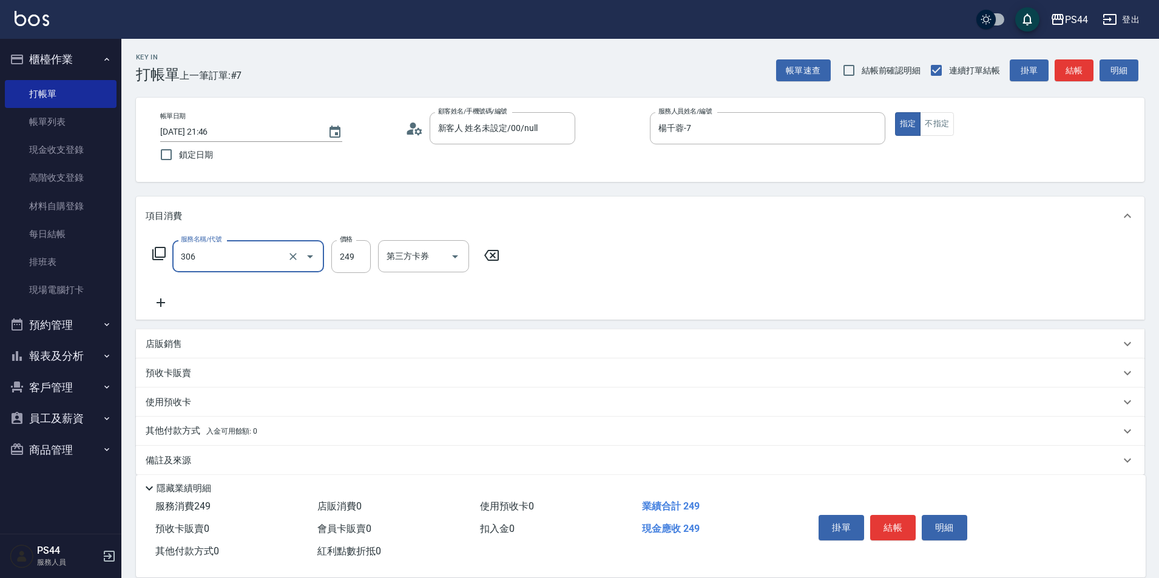
type input "剪髮(306)"
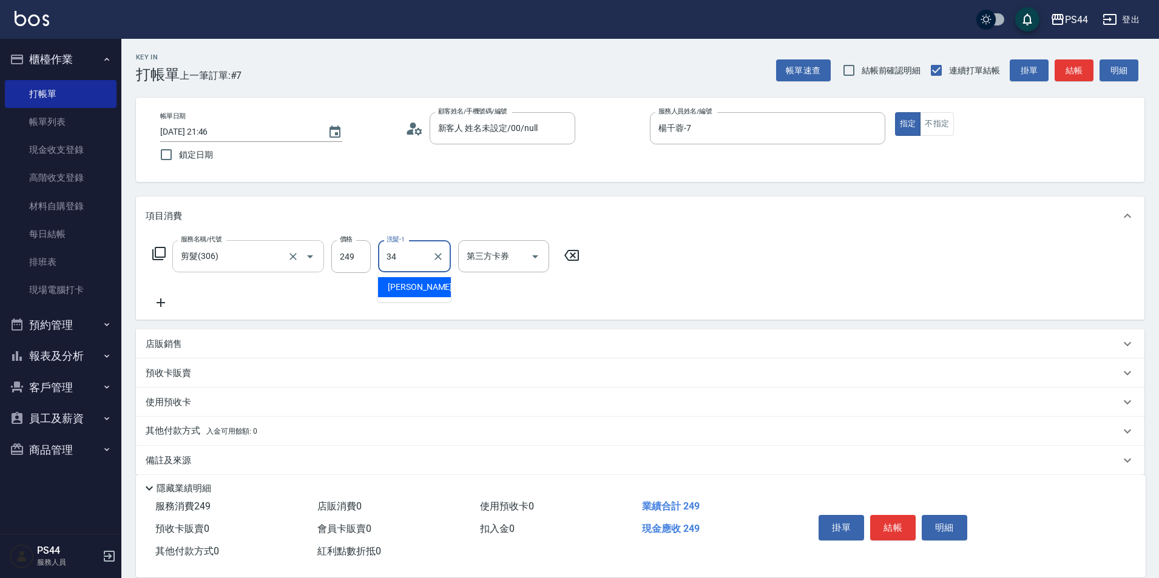
type input "[PERSON_NAME]-34"
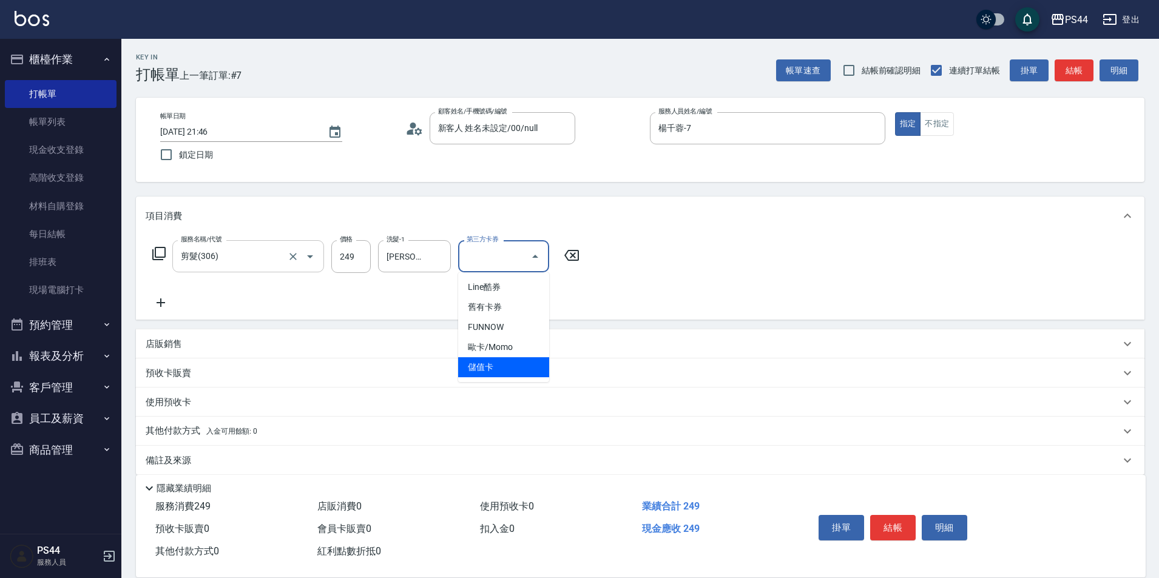
type input "儲值卡"
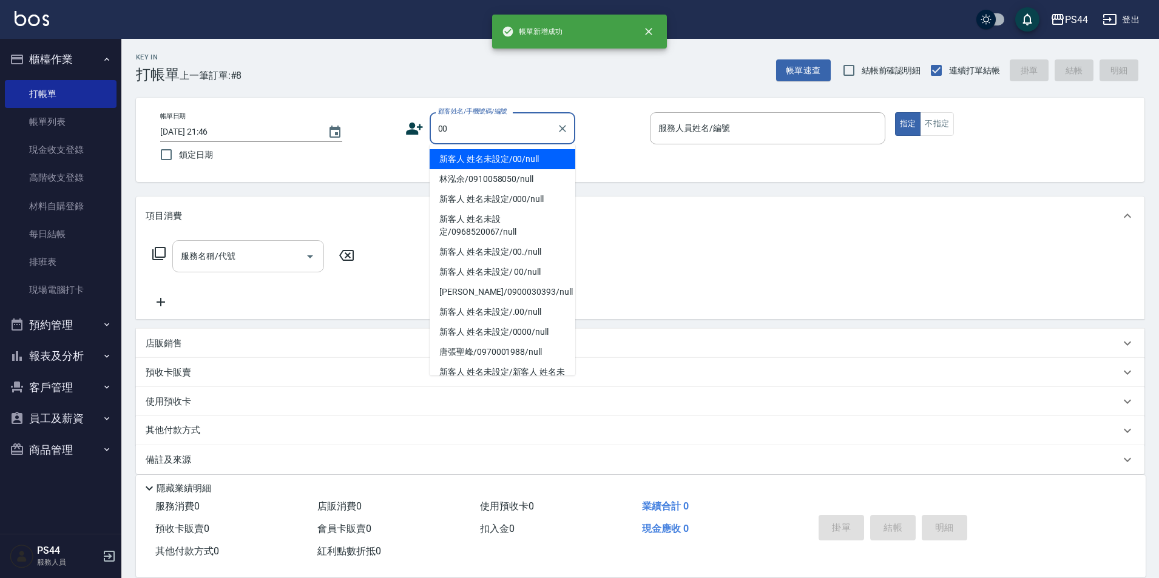
type input "新客人 姓名未設定/00/null"
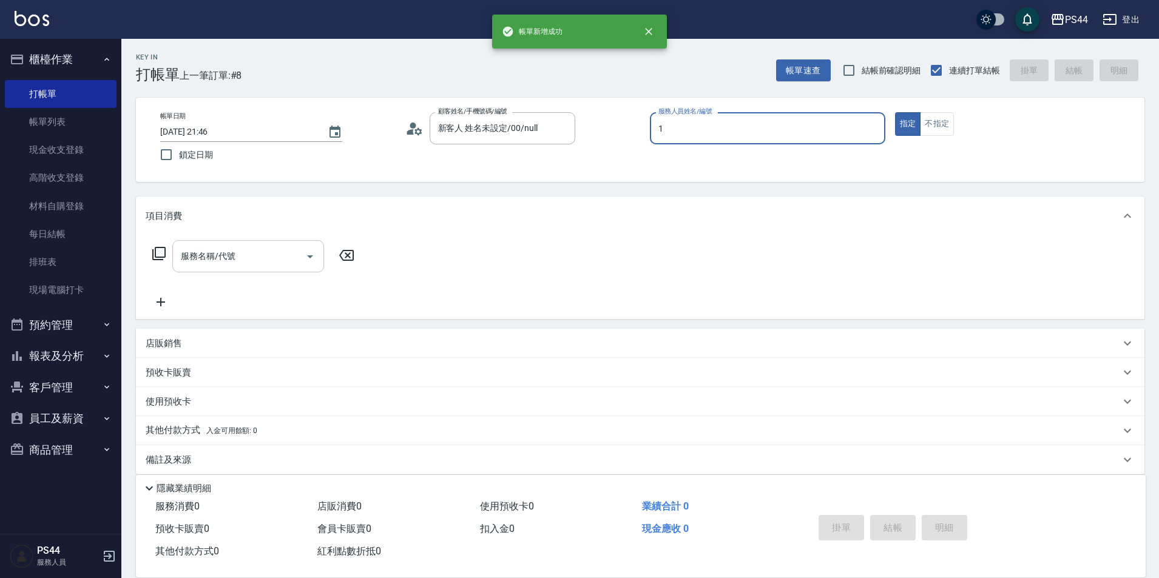
type input "黃雅雯-1"
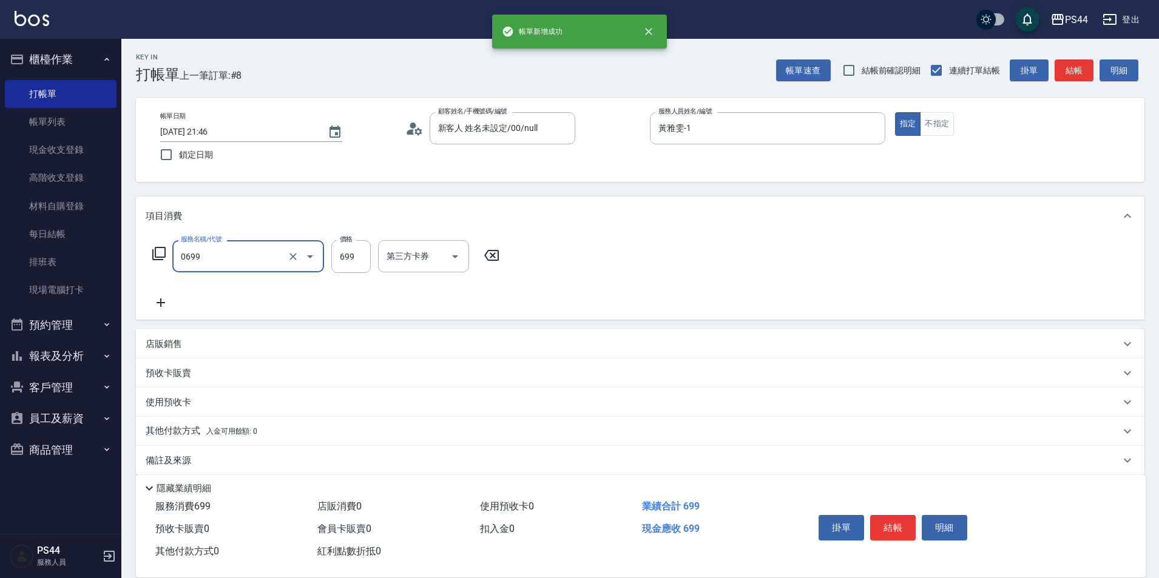
type input "精油SPA(0699)"
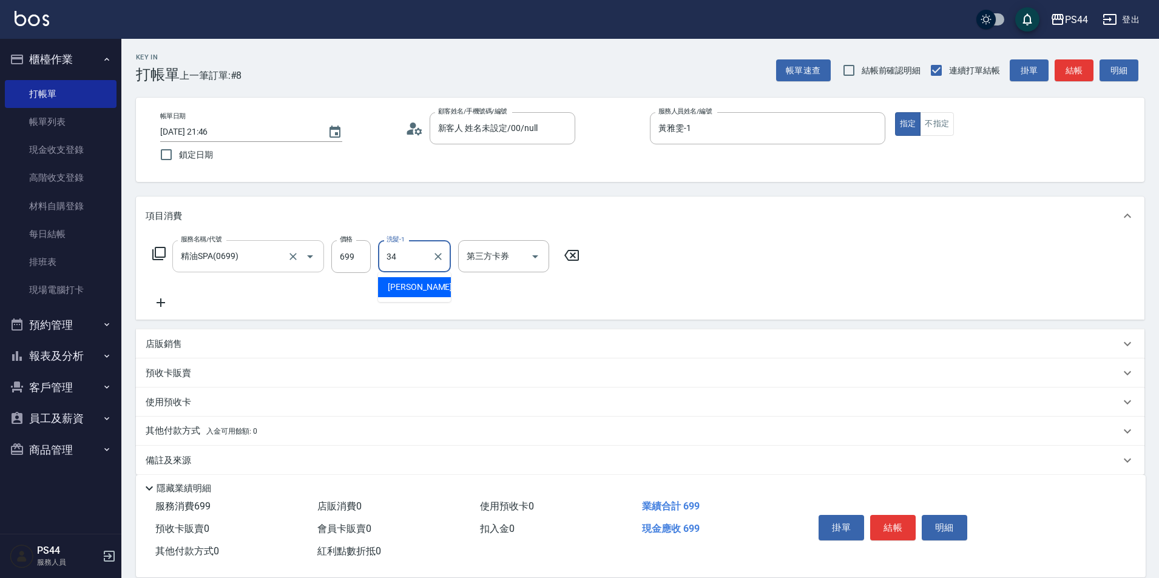
type input "[PERSON_NAME]-34"
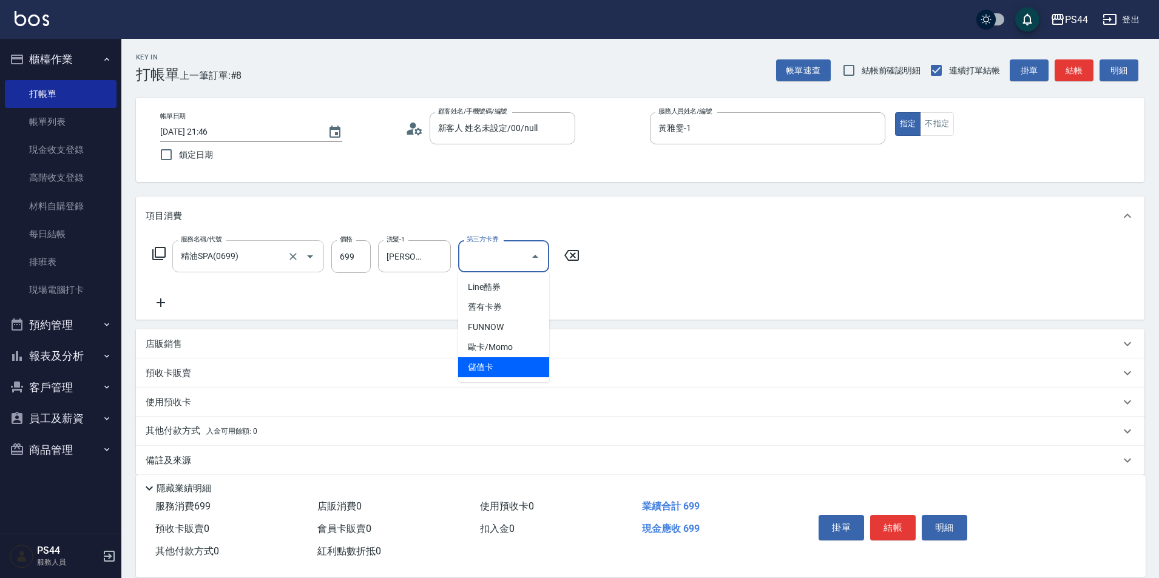
type input "儲值卡"
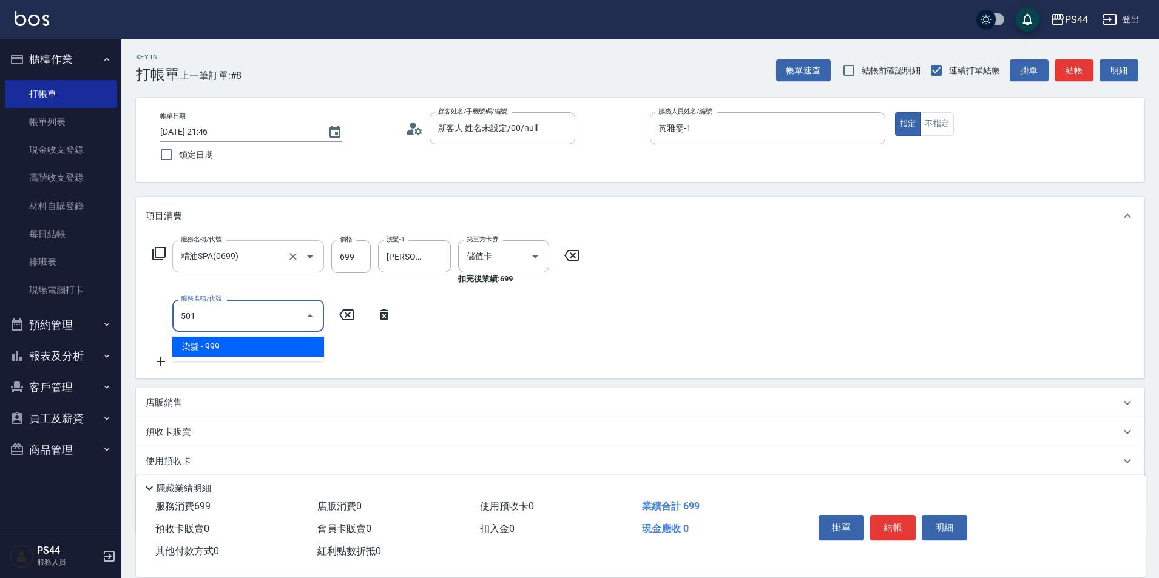
type input "染髮(501)"
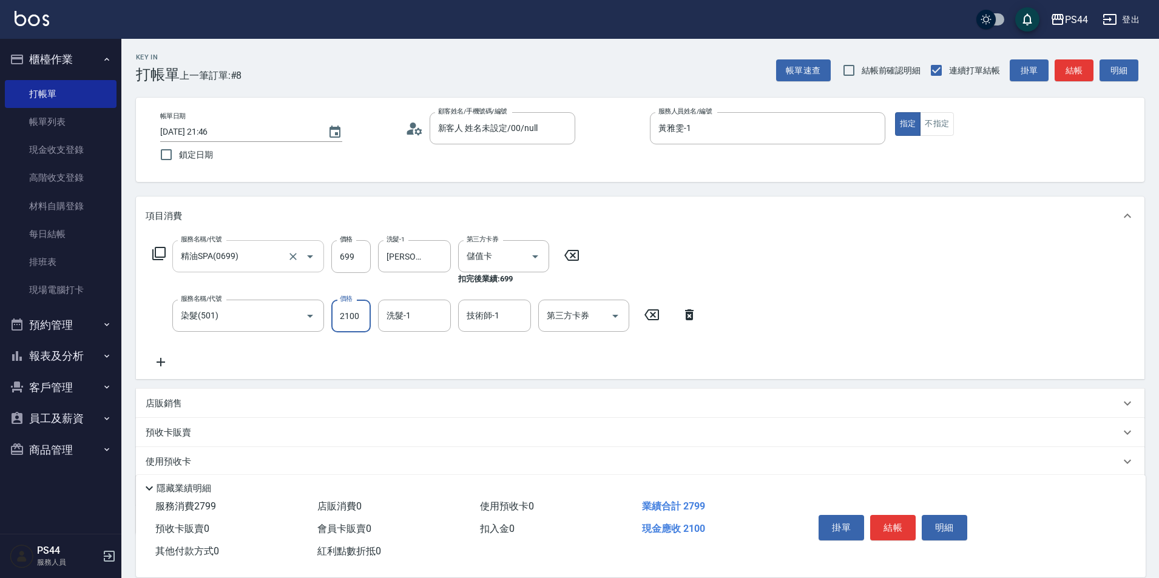
type input "2100"
type input "[PERSON_NAME]-34"
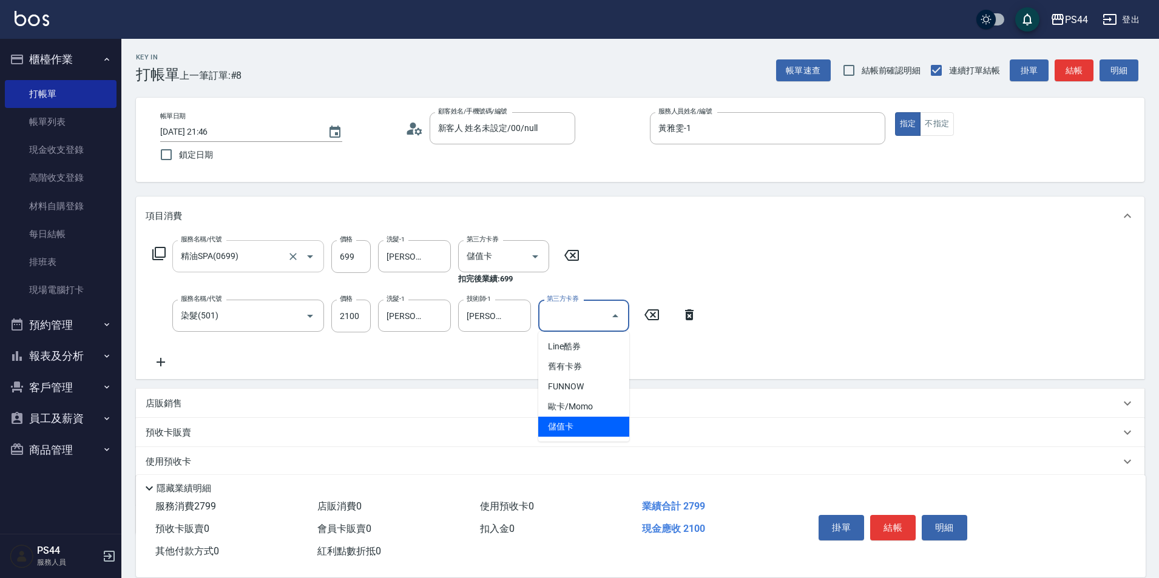
type input "儲值卡"
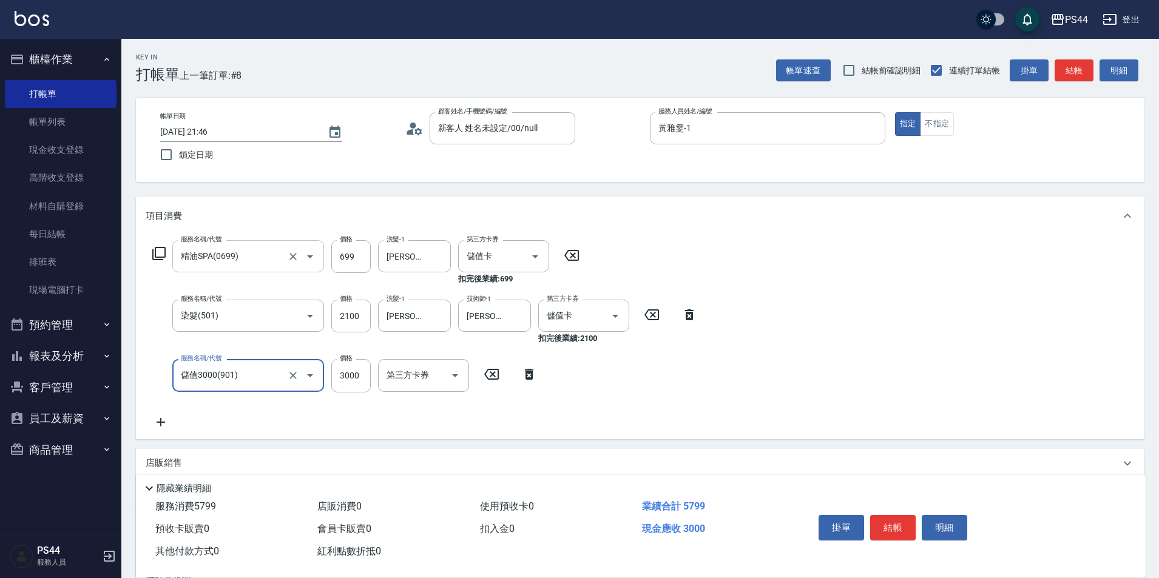
type input "儲值3000(901)"
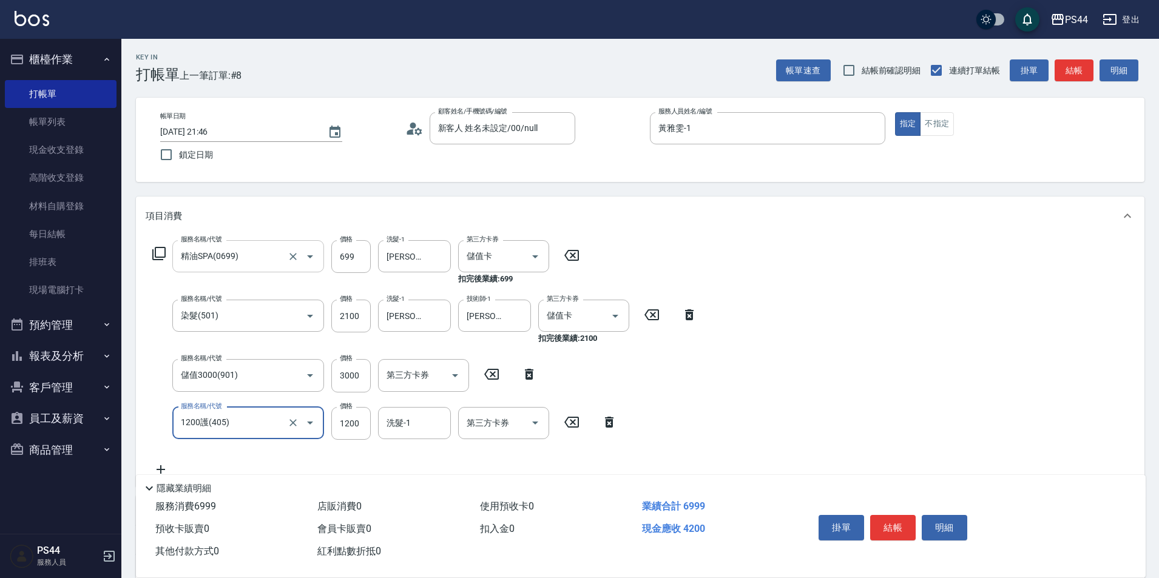
type input "1200護(405)"
type input "[PERSON_NAME]-34"
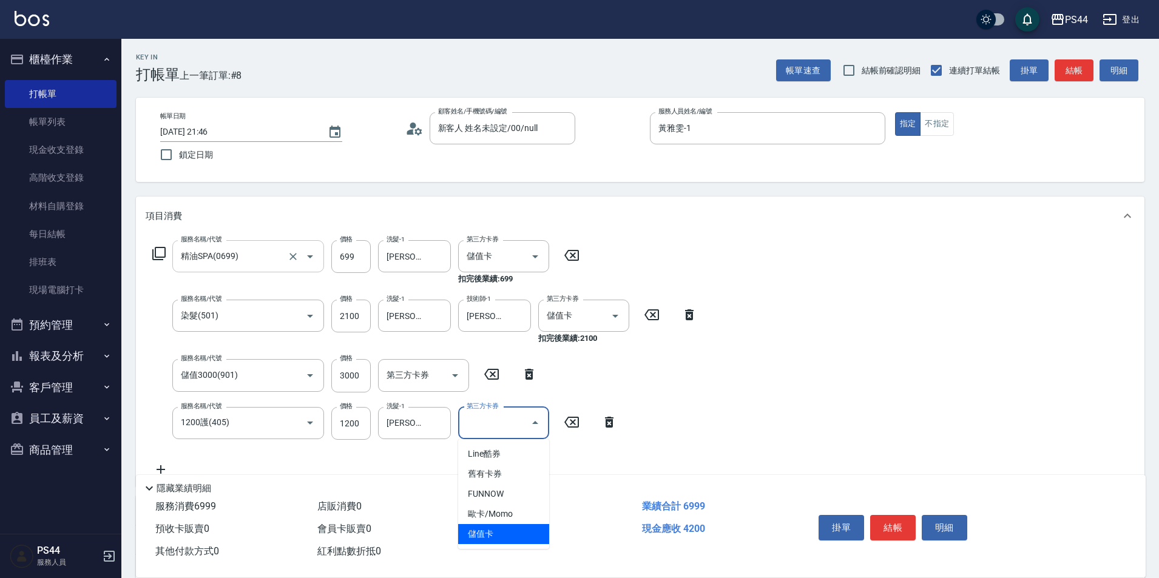
type input "儲值卡"
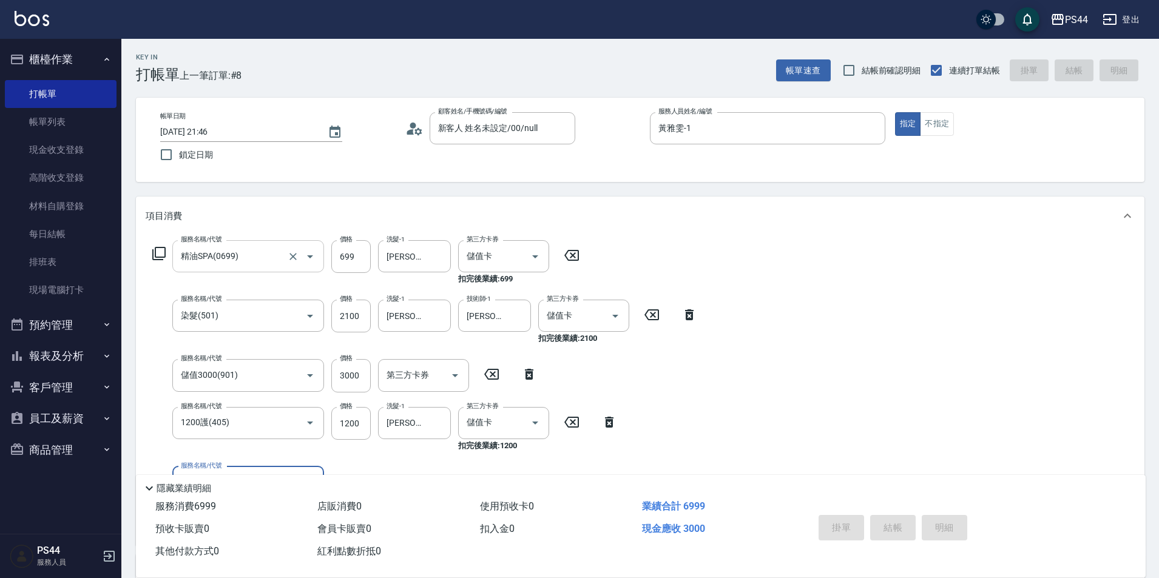
type input "[DATE] 21:47"
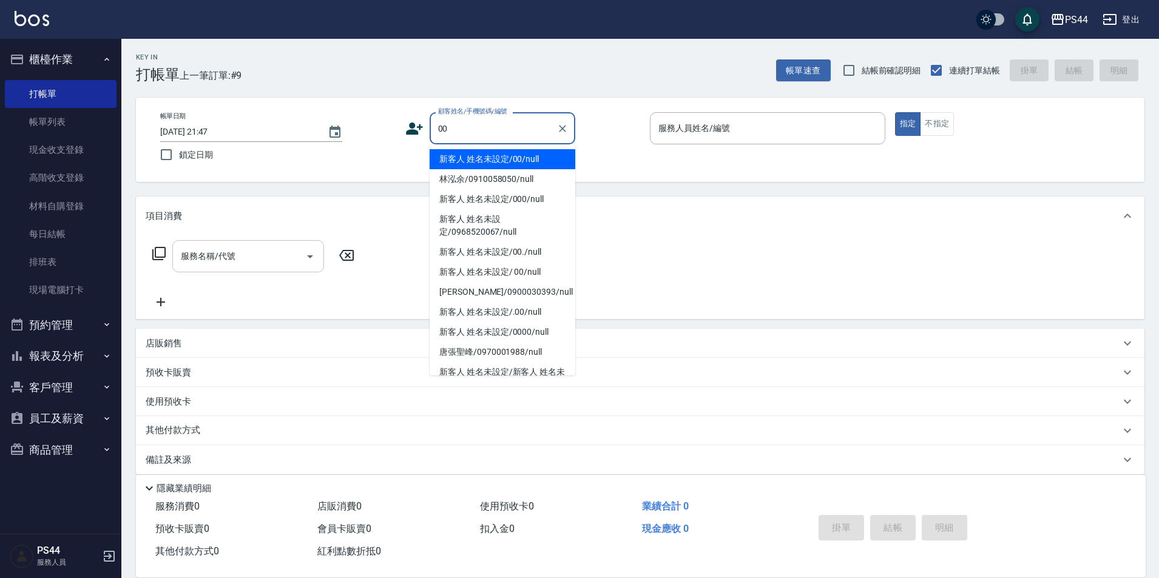
type input "新客人 姓名未設定/00/null"
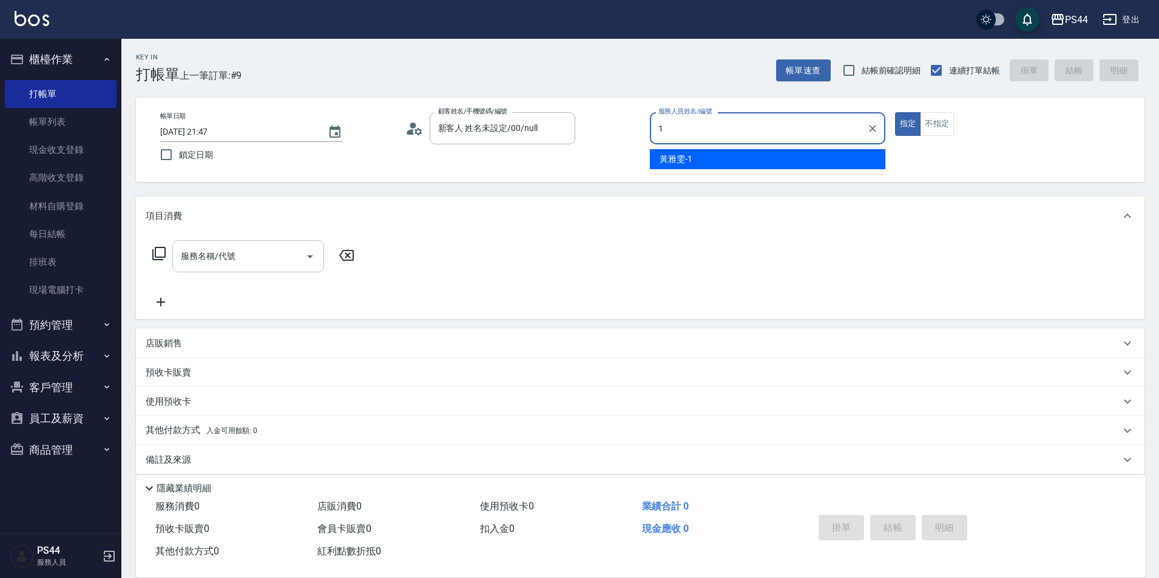
type input "黃雅雯-1"
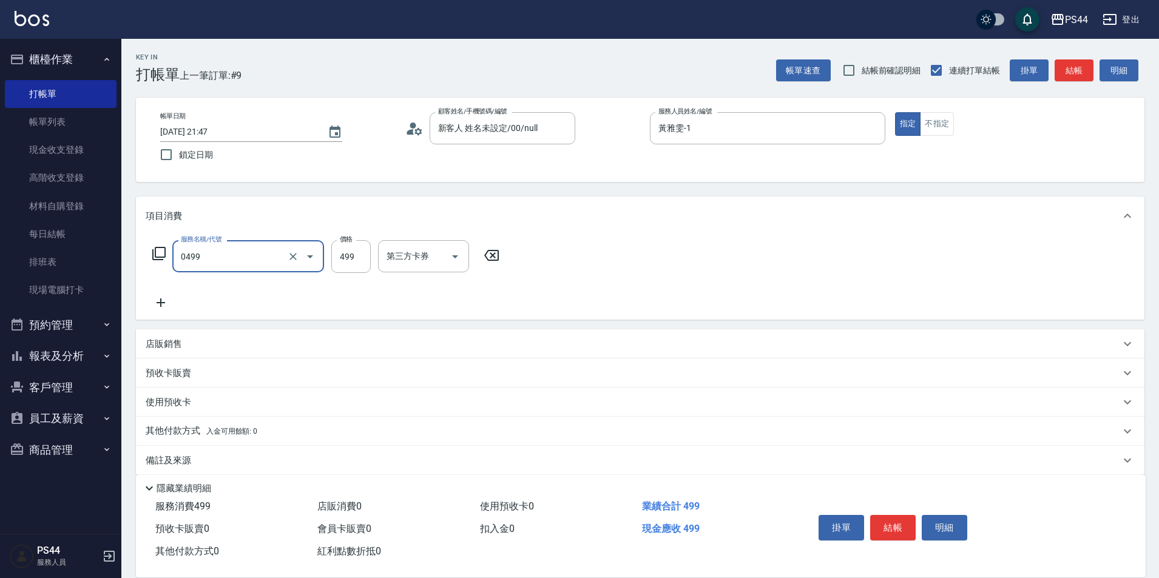
type input "[PERSON_NAME]499(0499)"
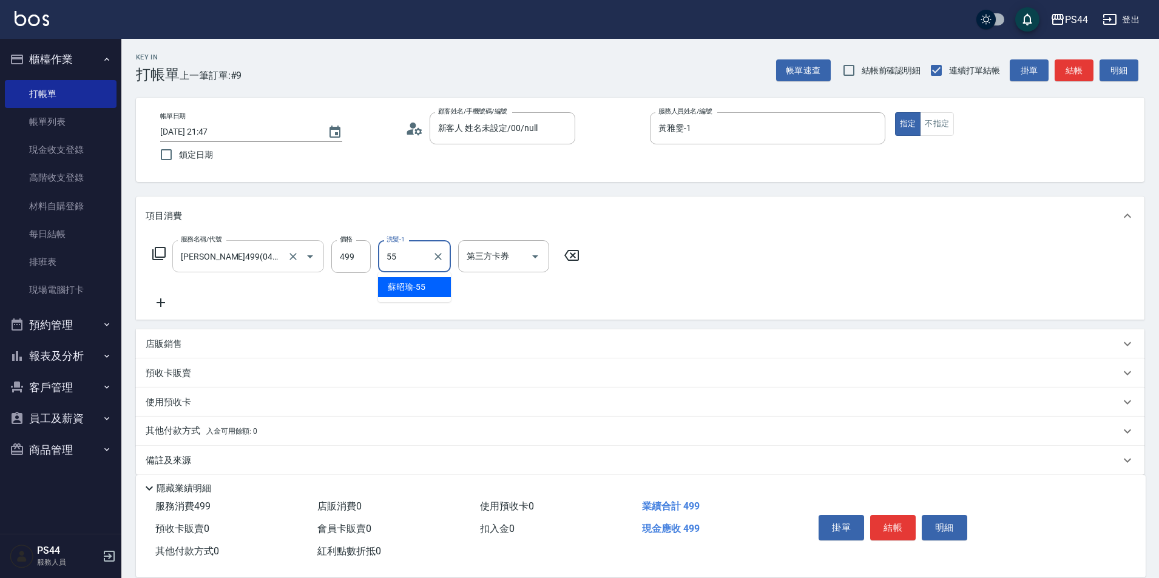
type input "蘇昭瑜-55"
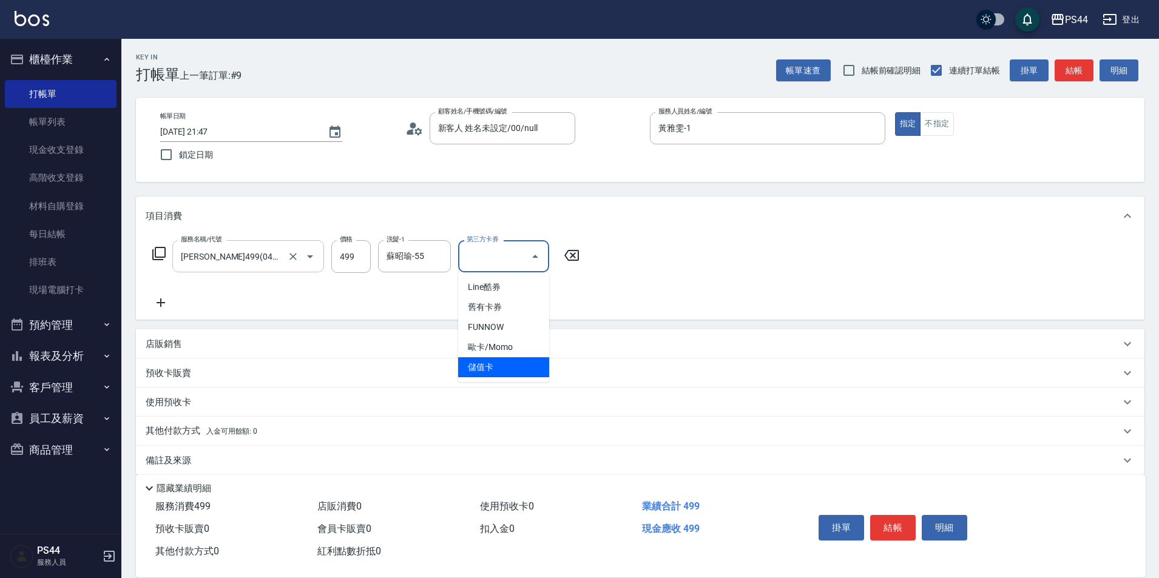
type input "儲值卡"
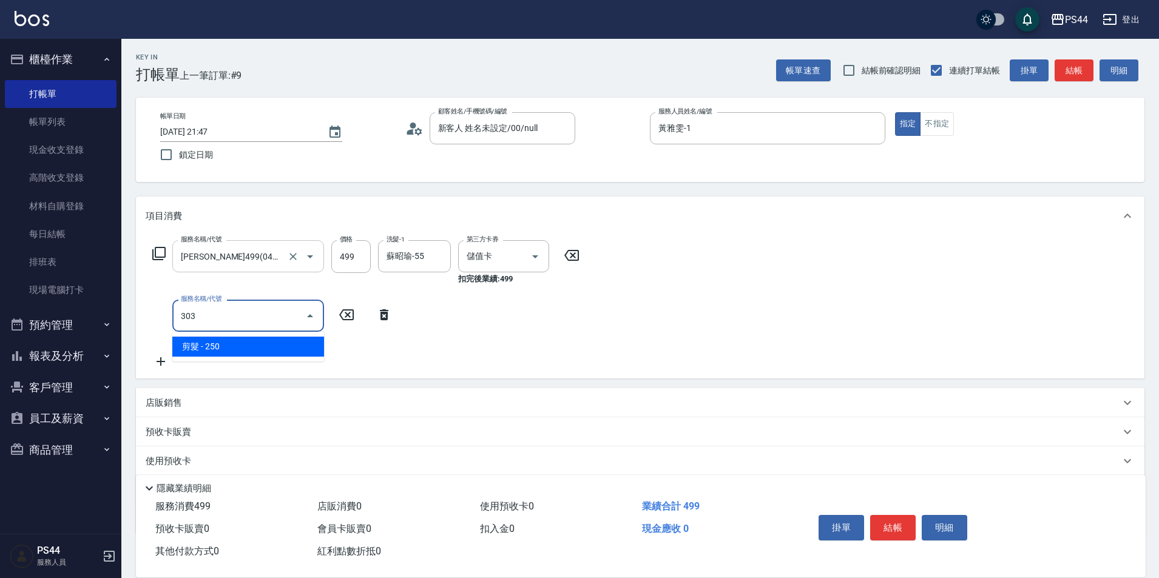
type input "剪髮(303)"
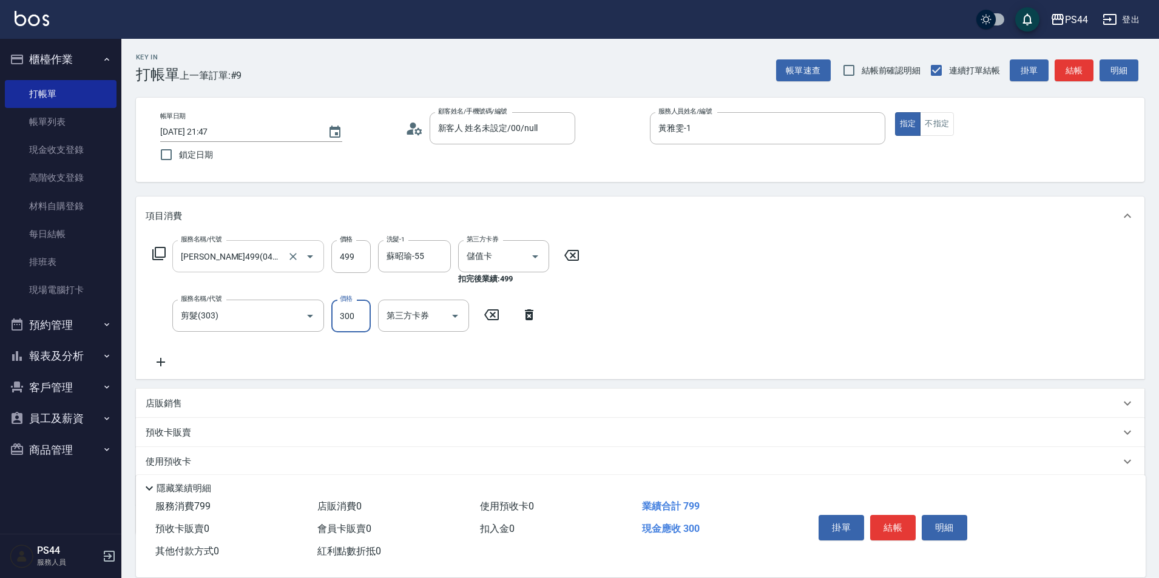
type input "300"
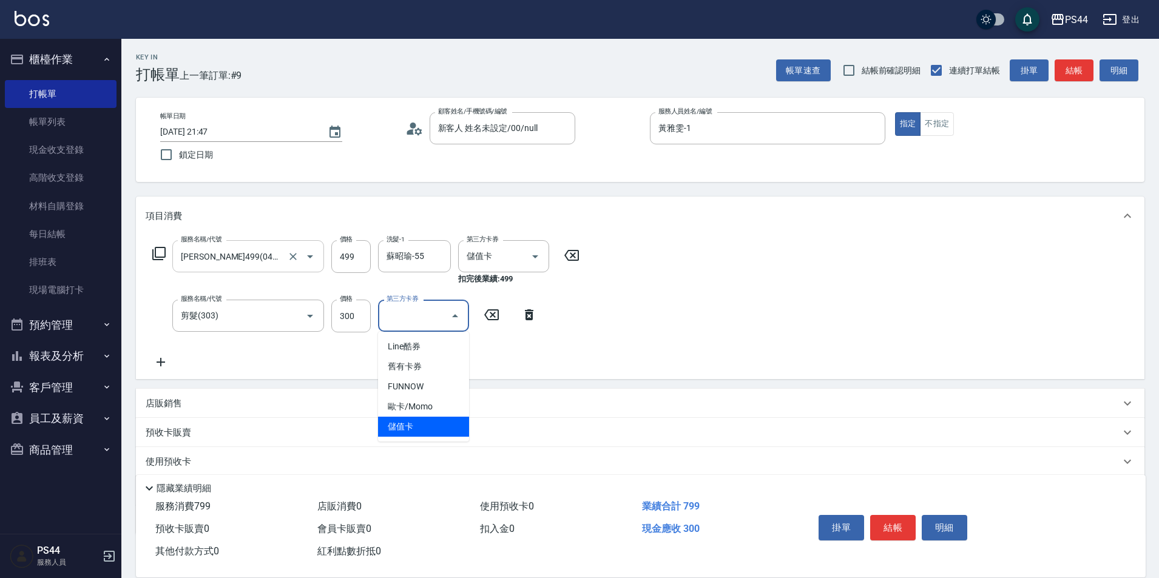
type input "儲值卡"
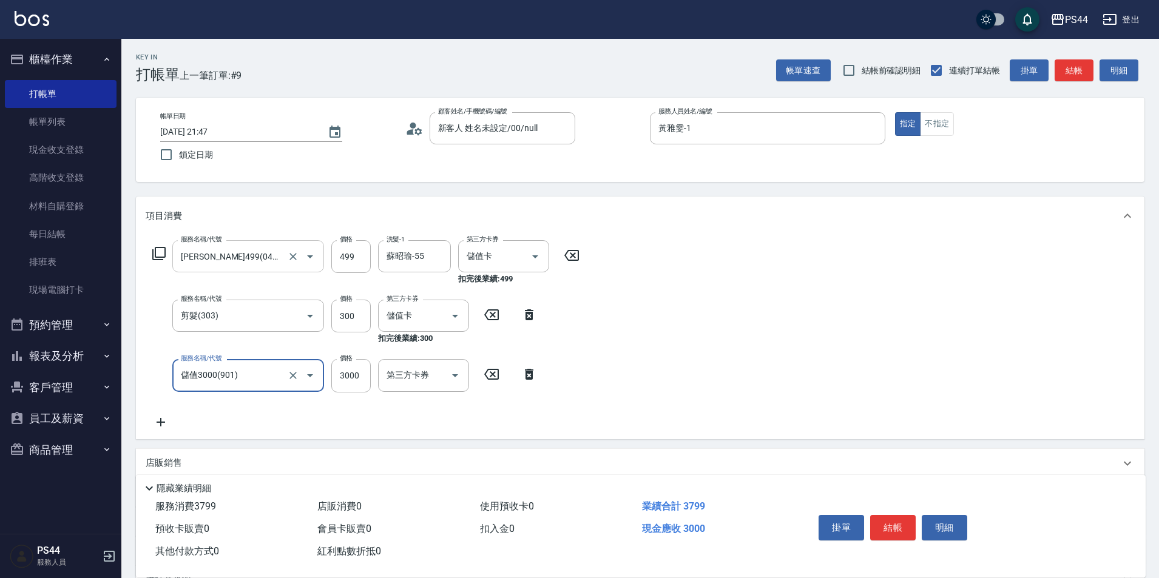
type input "儲值3000(901)"
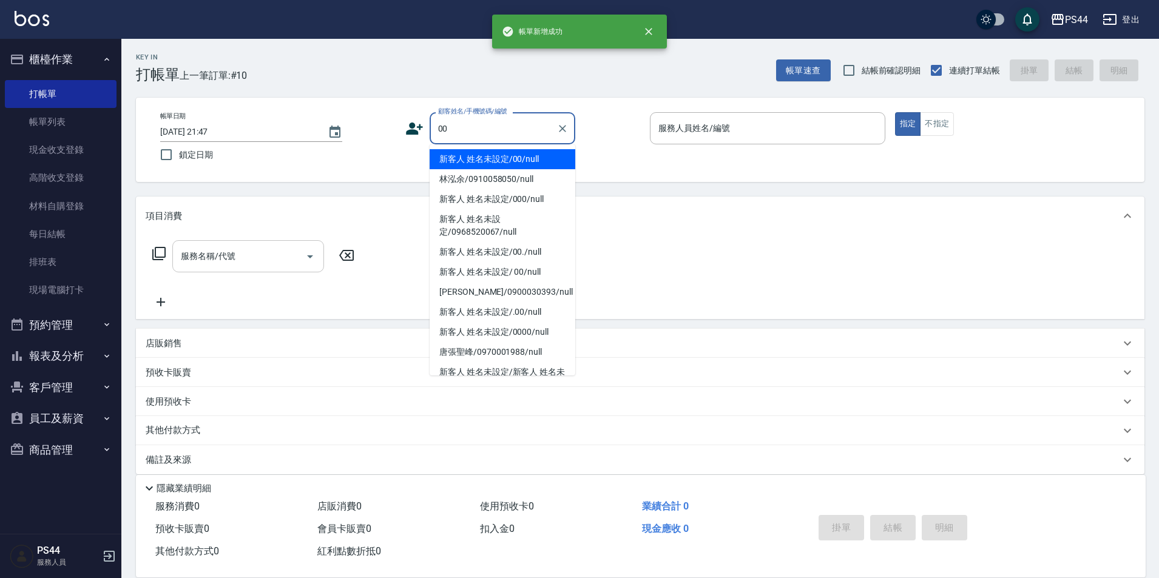
type input "新客人 姓名未設定/00/null"
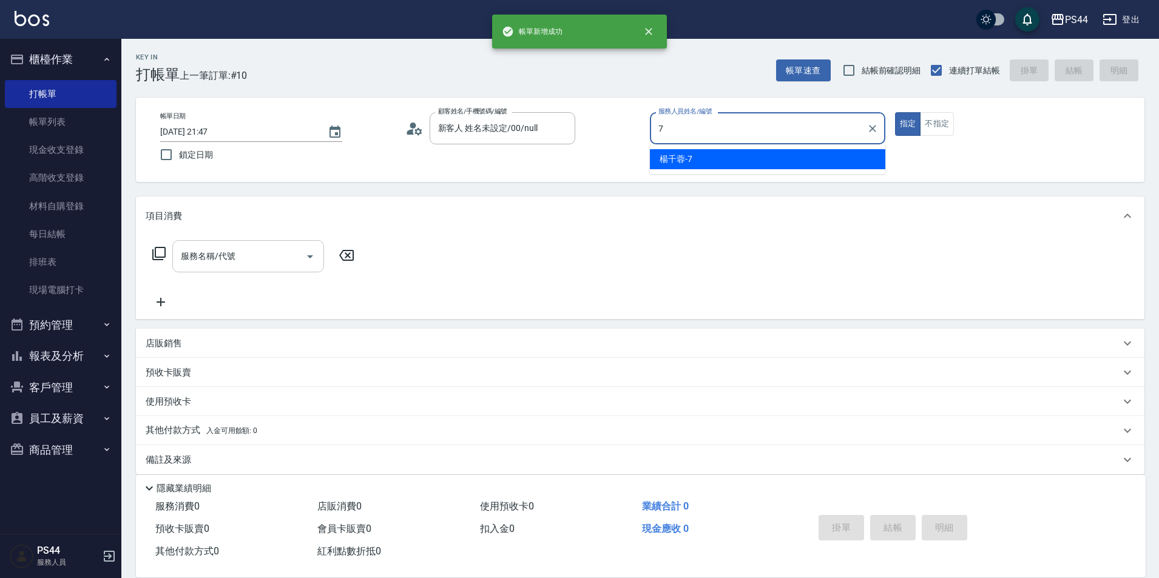
type input "楊千蓉-7"
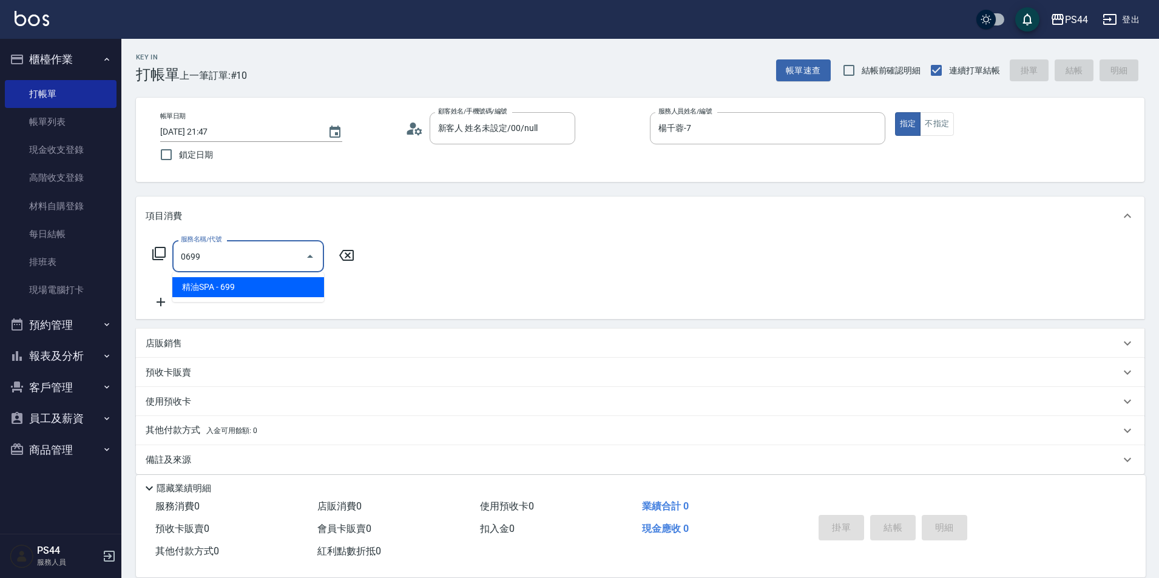
type input "精油SPA(0699)"
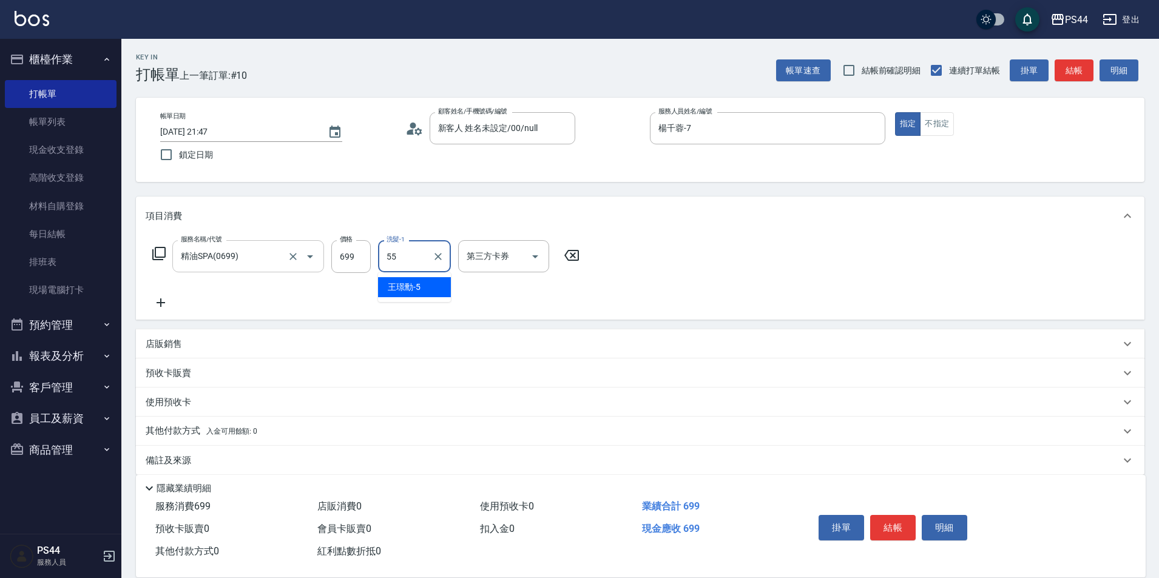
type input "蘇昭瑜-55"
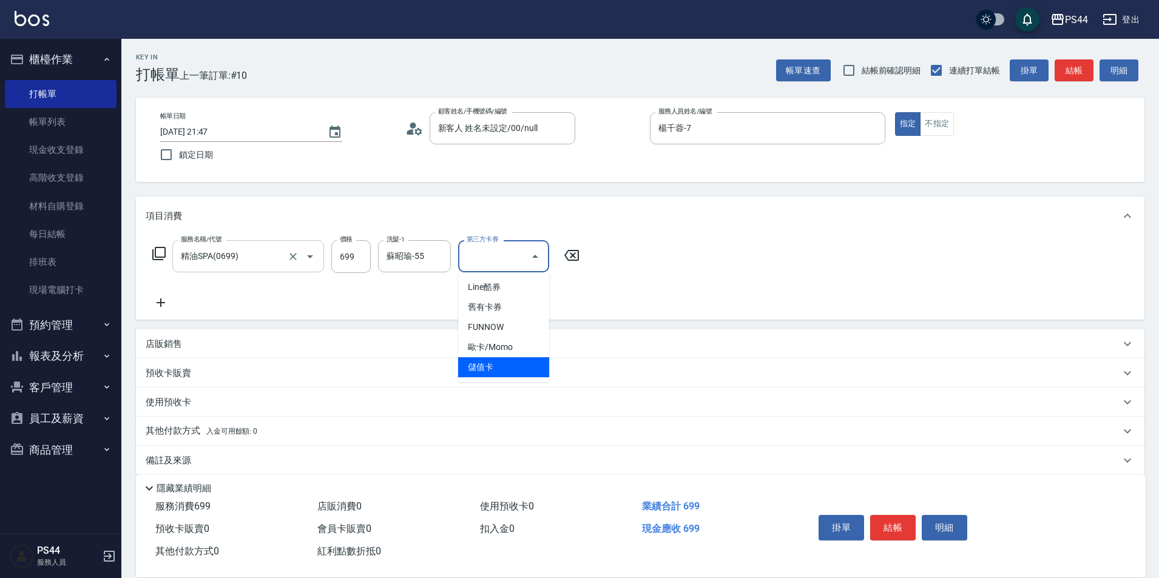
type input "儲值卡"
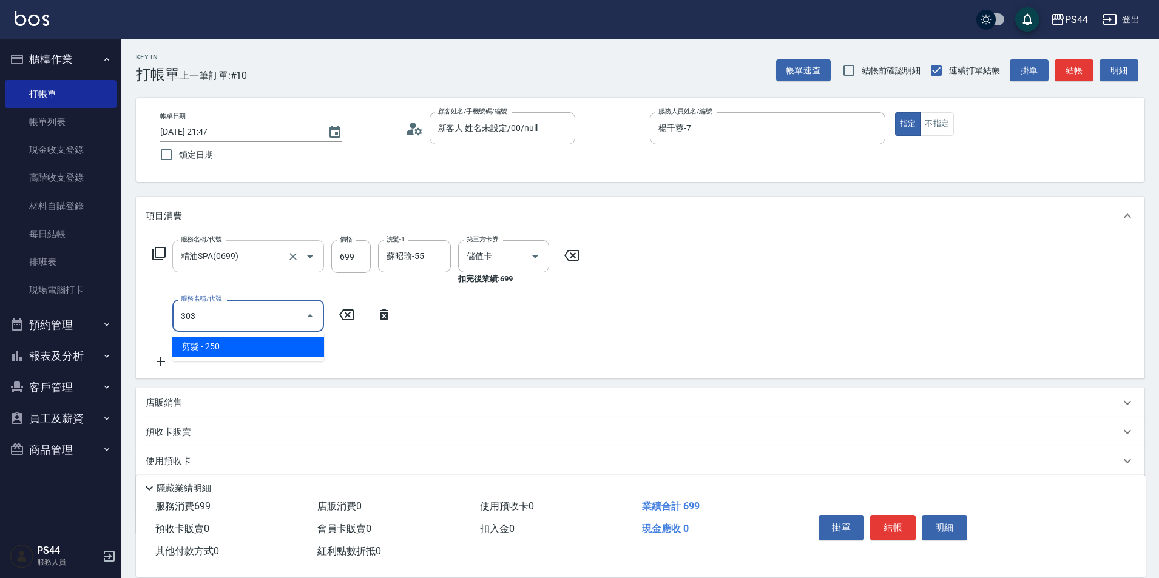
type input "剪髮(303)"
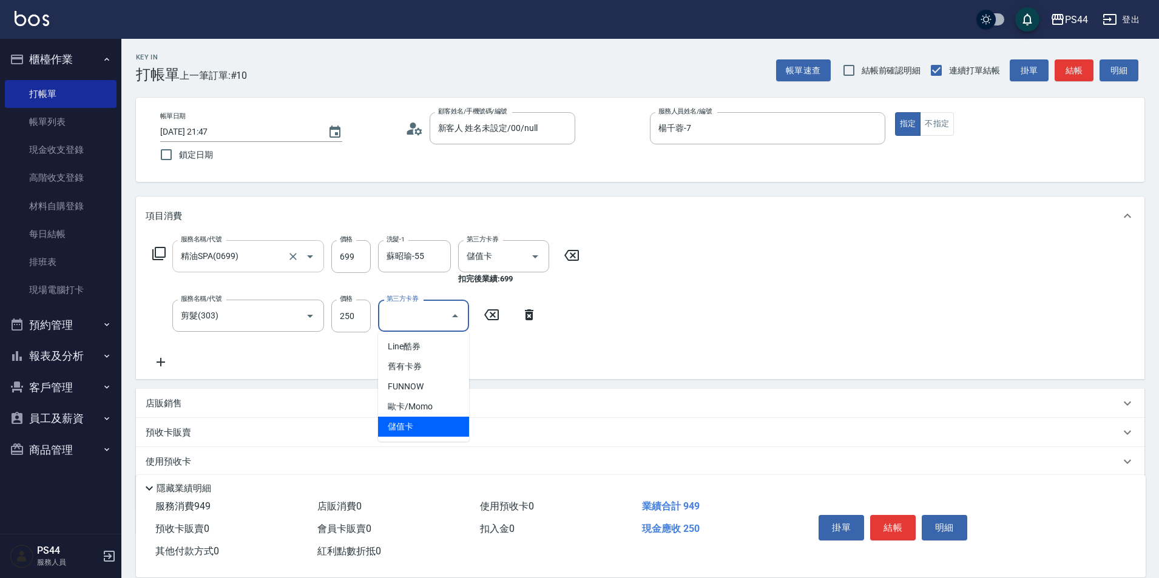
type input "儲值卡"
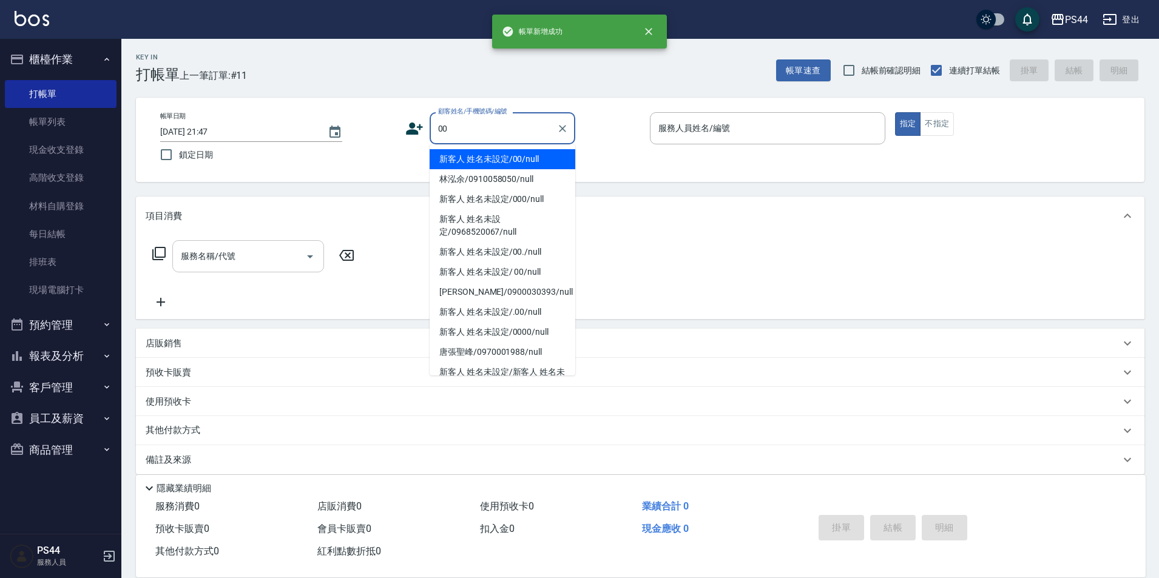
type input "新客人 姓名未設定/00/null"
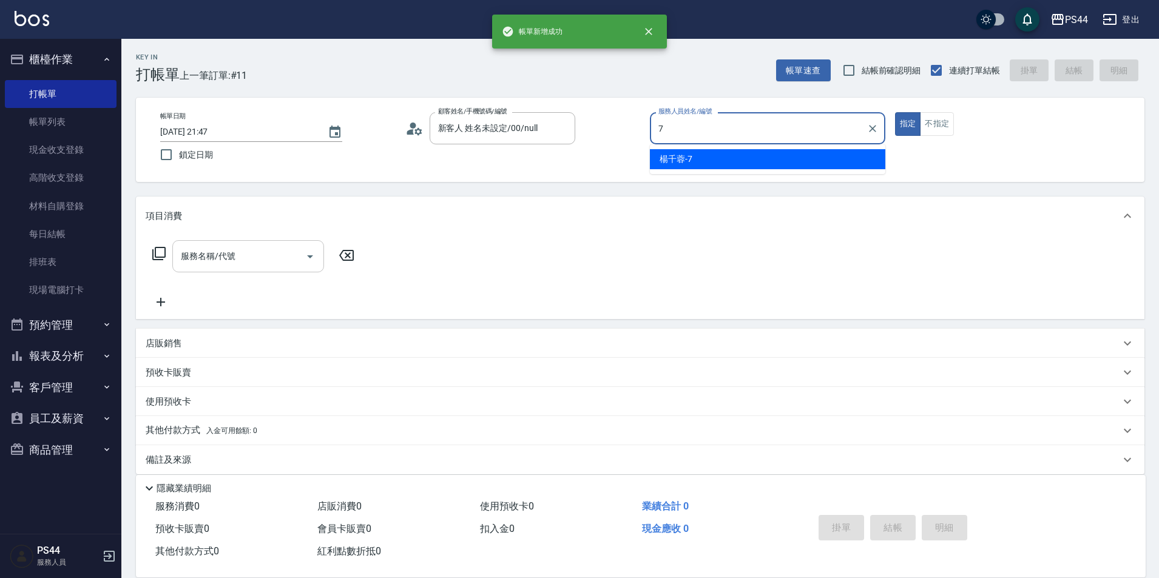
type input "楊千蓉-7"
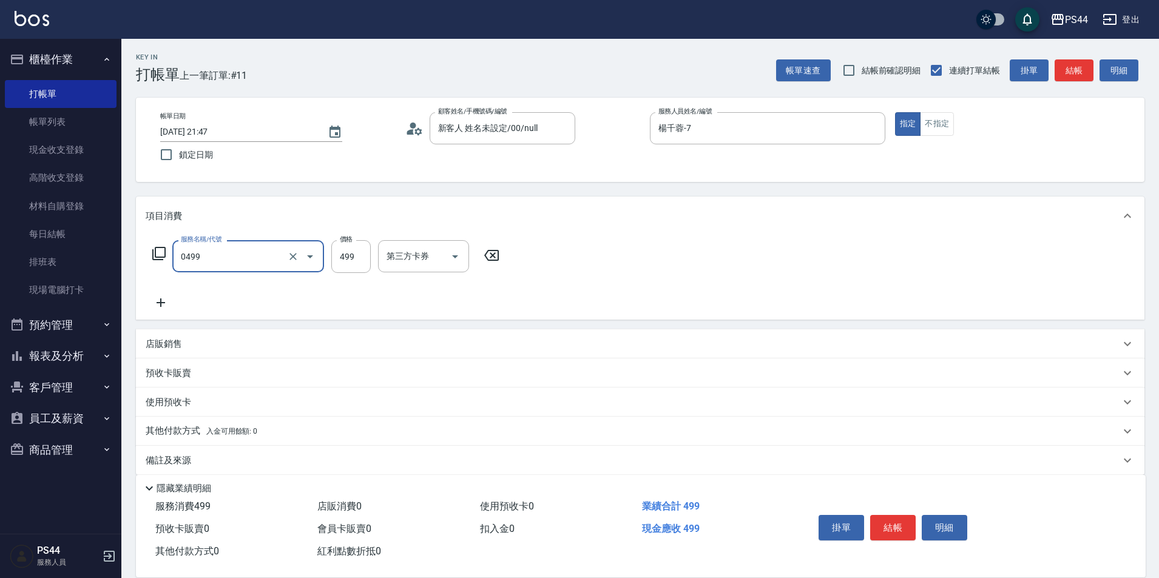
type input "[PERSON_NAME]499(0499)"
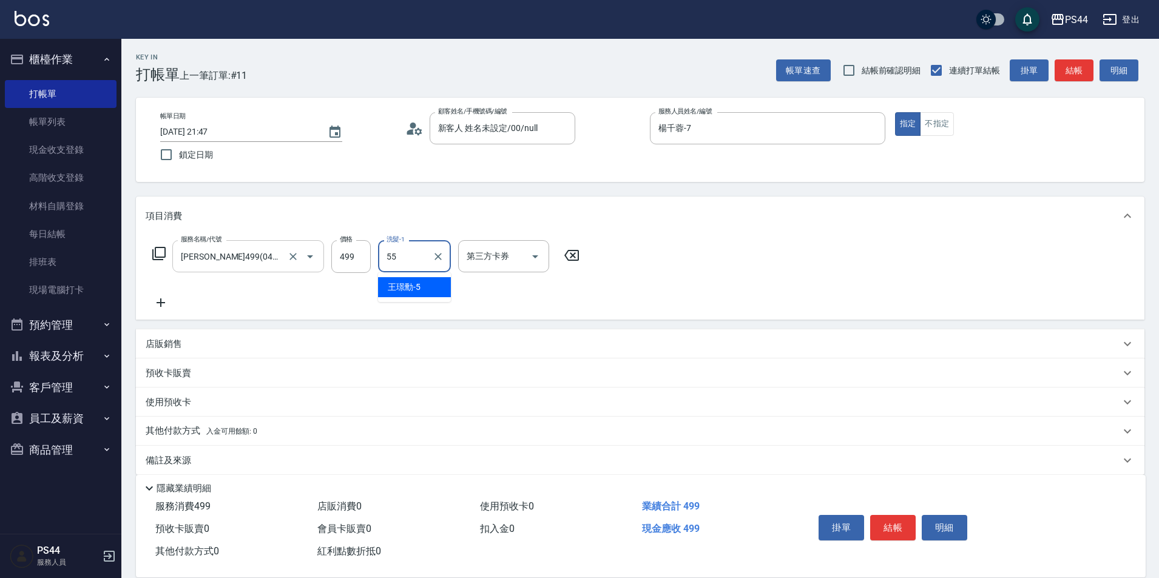
type input "蘇昭瑜-55"
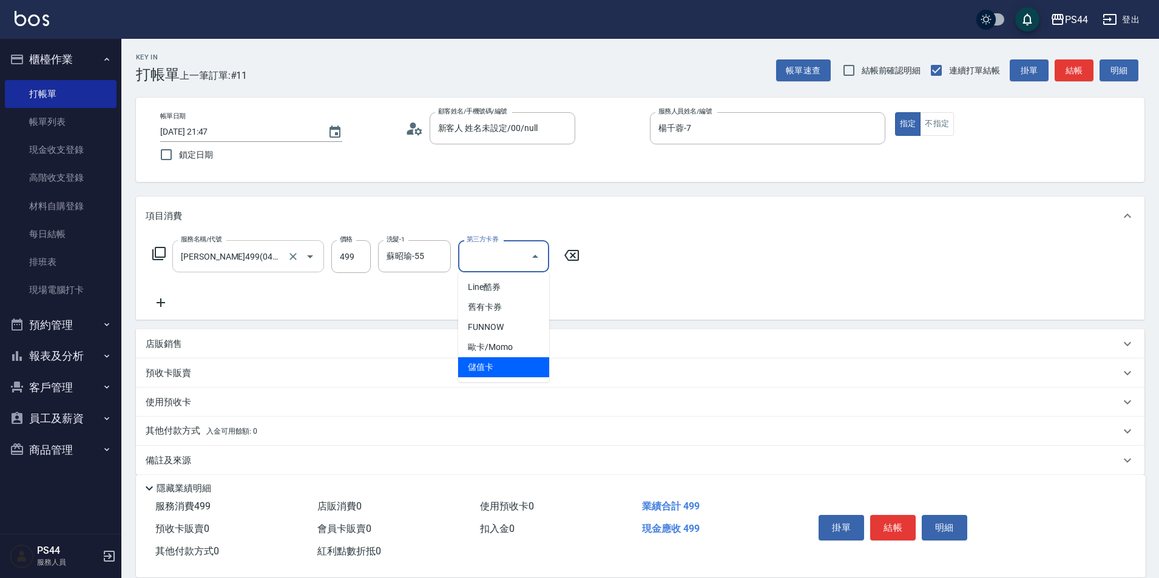
type input "儲值卡"
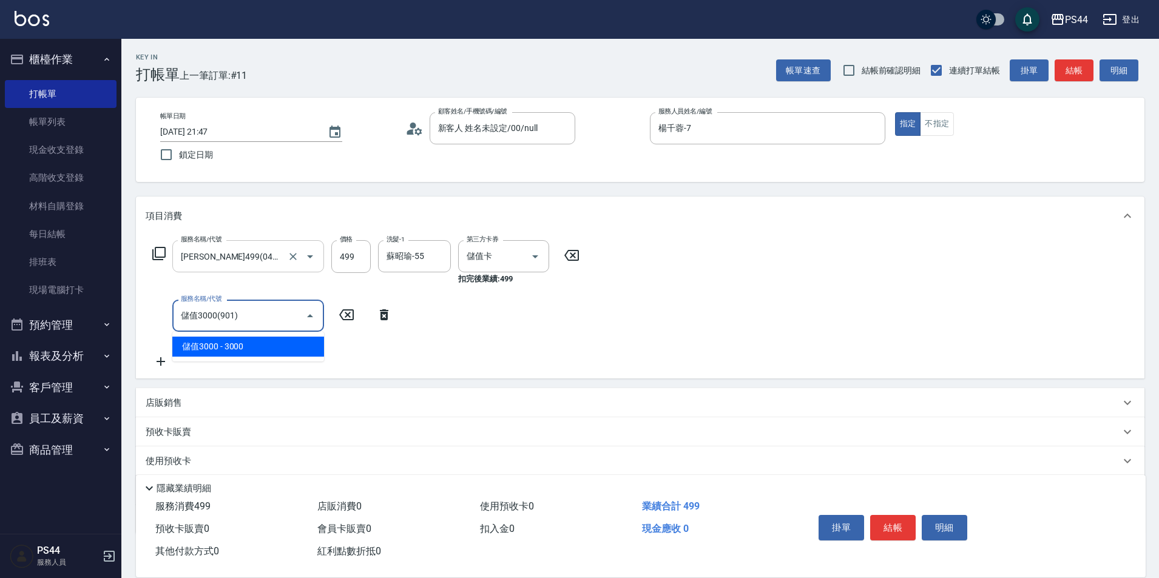
type input "儲值3000(901)"
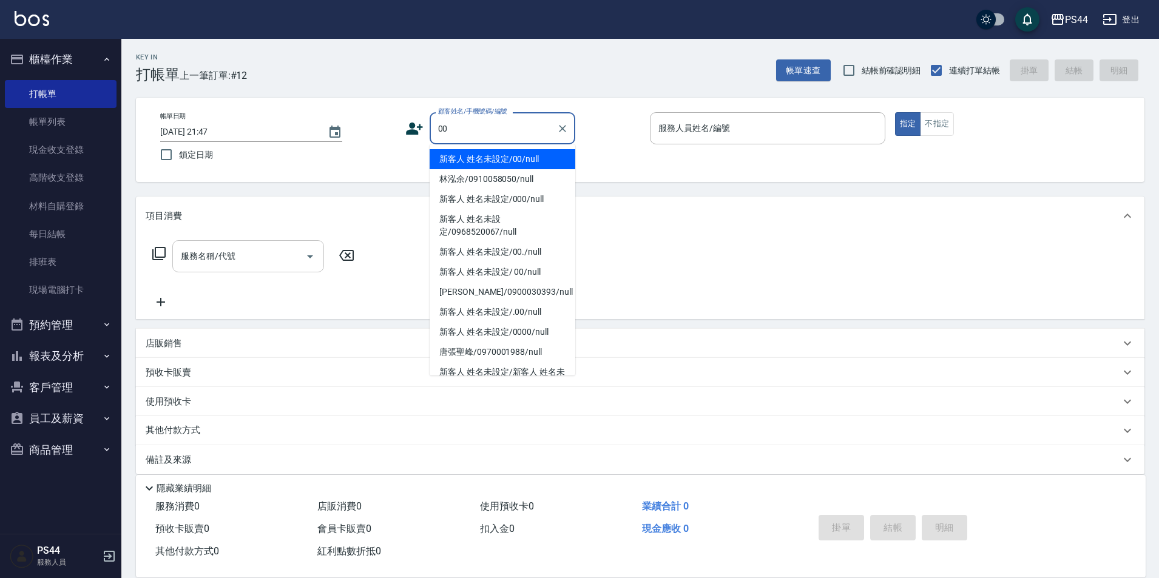
type input "新客人 姓名未設定/00/null"
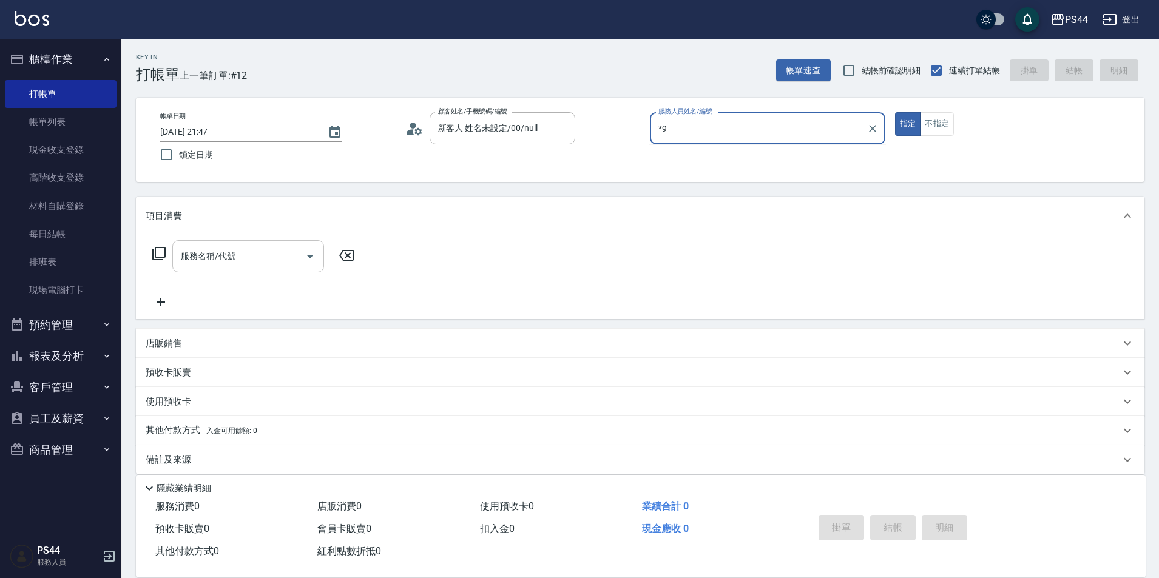
type input "*9"
click at [895, 112] on button "指定" at bounding box center [908, 124] width 26 height 24
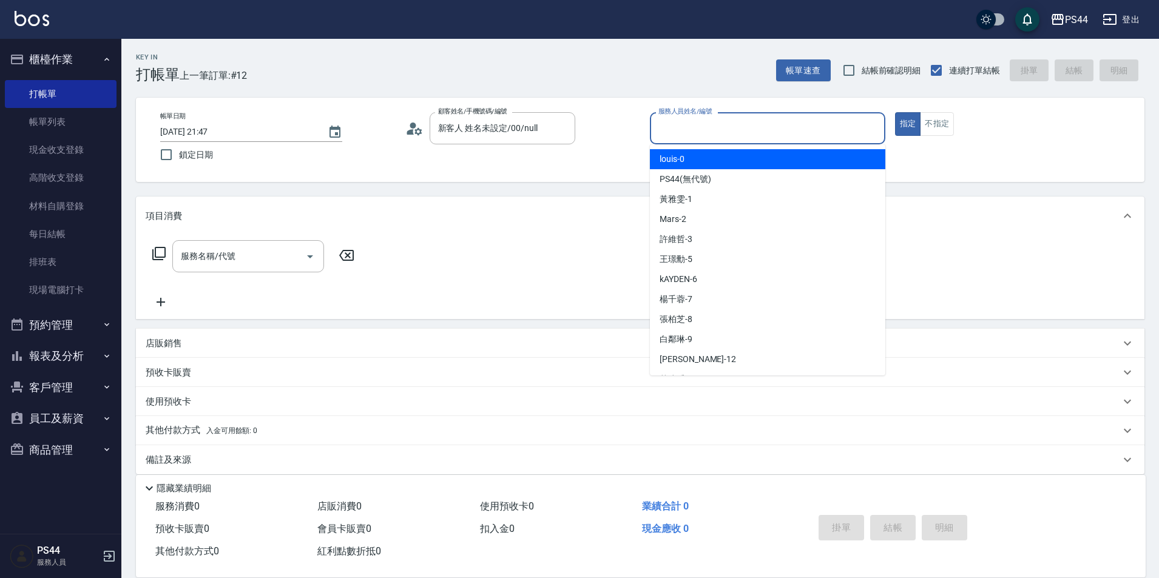
click at [760, 130] on input "服務人員姓名/編號" at bounding box center [768, 128] width 225 height 21
type input "白鄰琳-9"
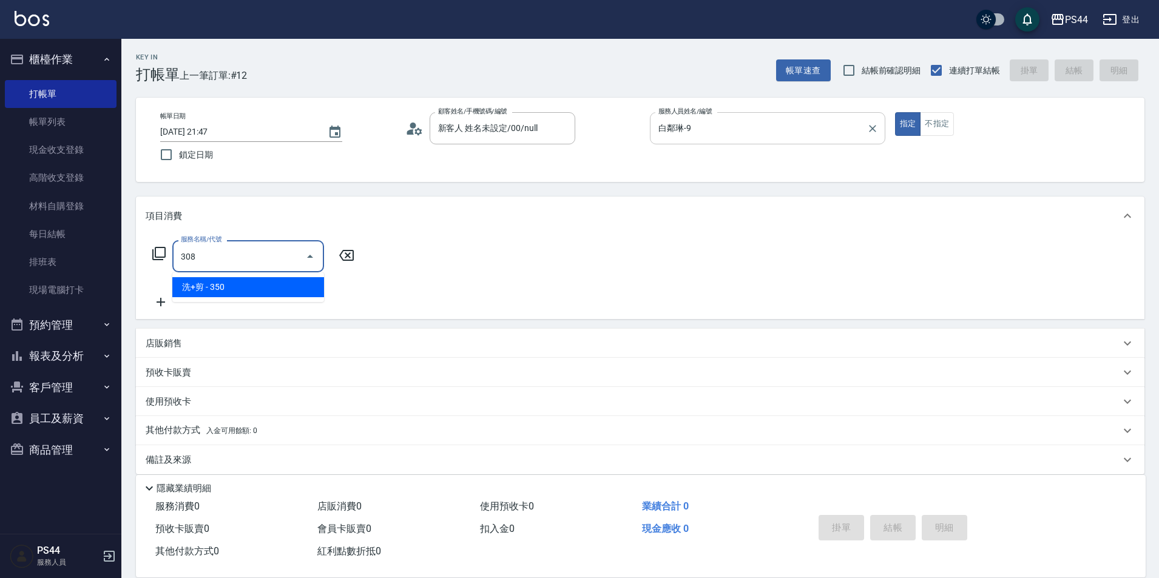
type input "洗+剪(308)"
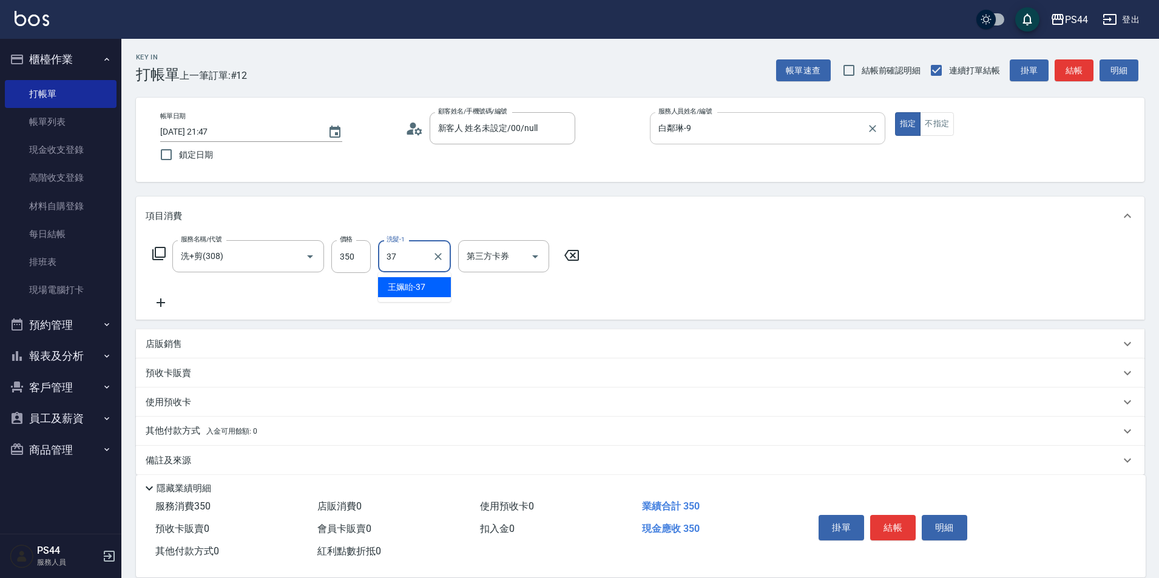
type input "王姵眙-37"
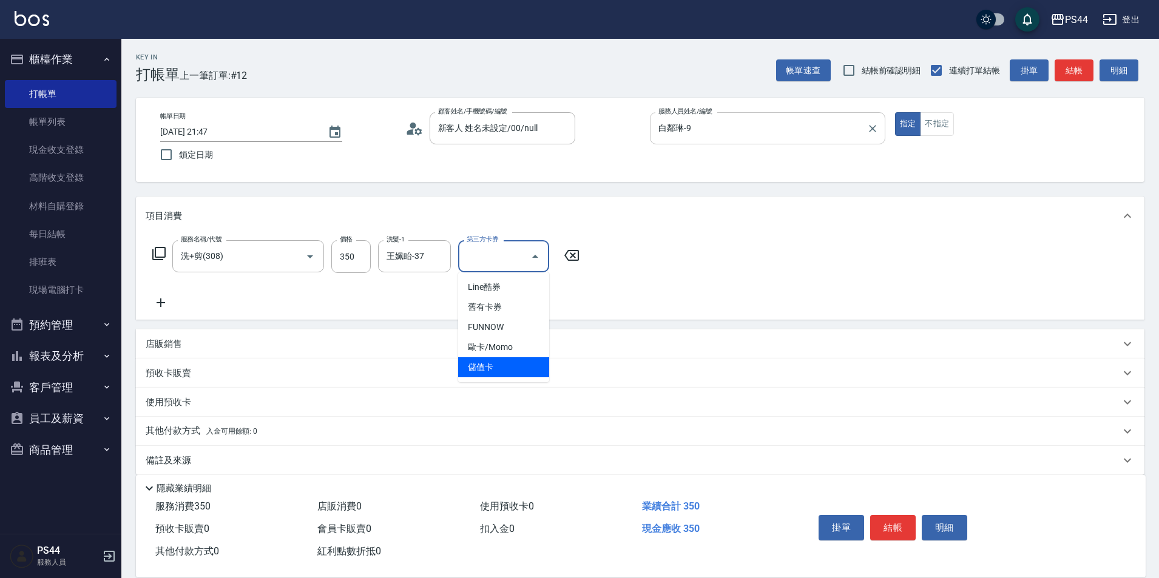
type input "儲值卡"
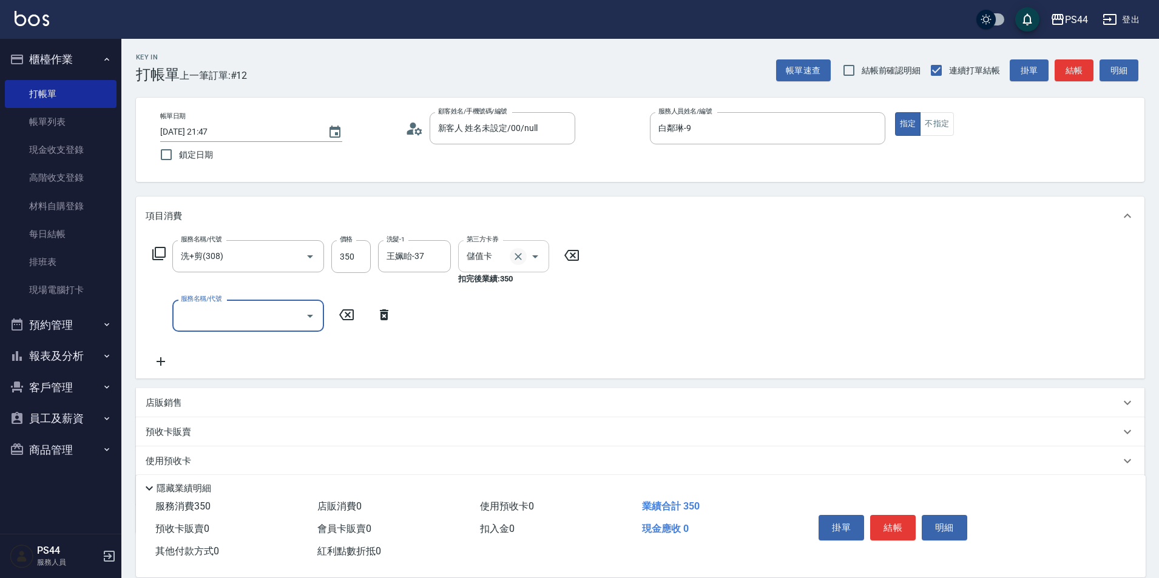
click at [521, 259] on icon "Clear" at bounding box center [518, 256] width 7 height 7
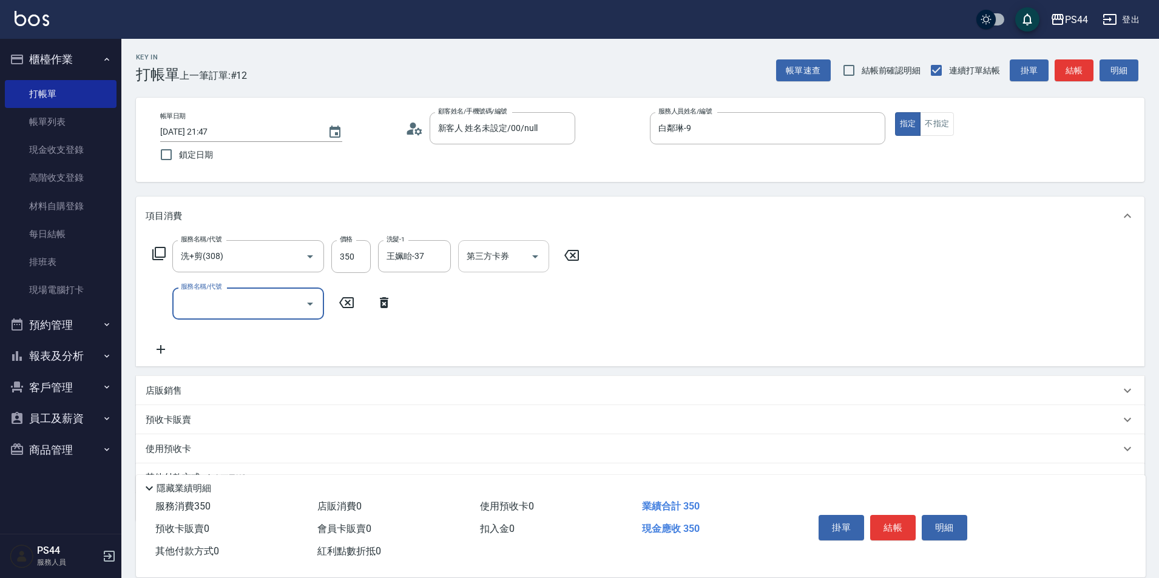
drag, startPoint x: 201, startPoint y: 301, endPoint x: 405, endPoint y: 286, distance: 205.1
click at [201, 302] on input "服務名稱/代號" at bounding box center [239, 303] width 123 height 21
type input "精油50(112)"
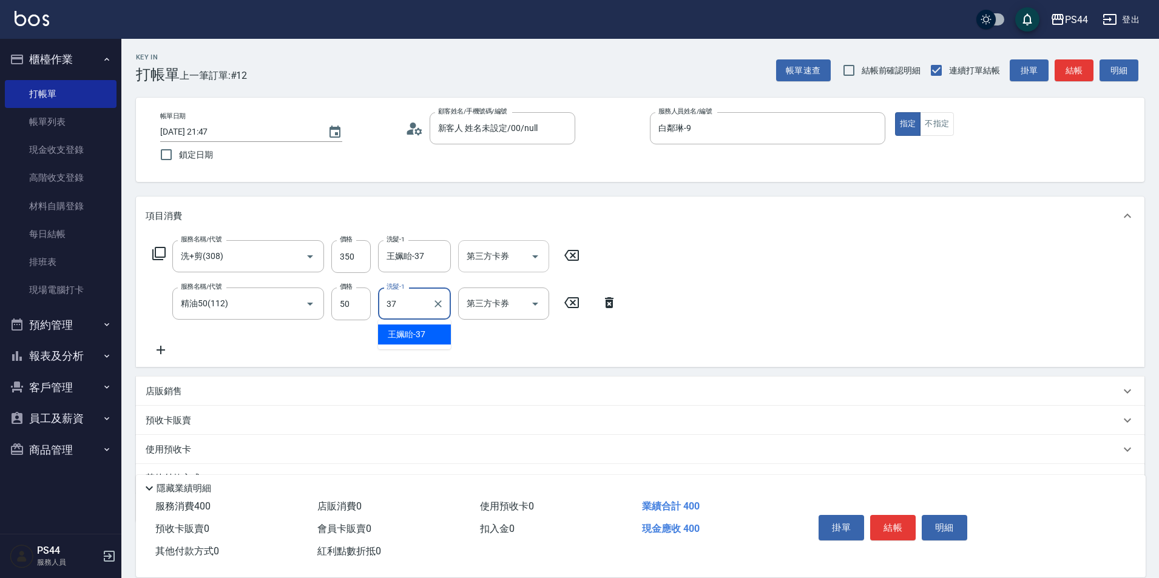
type input "王姵眙-37"
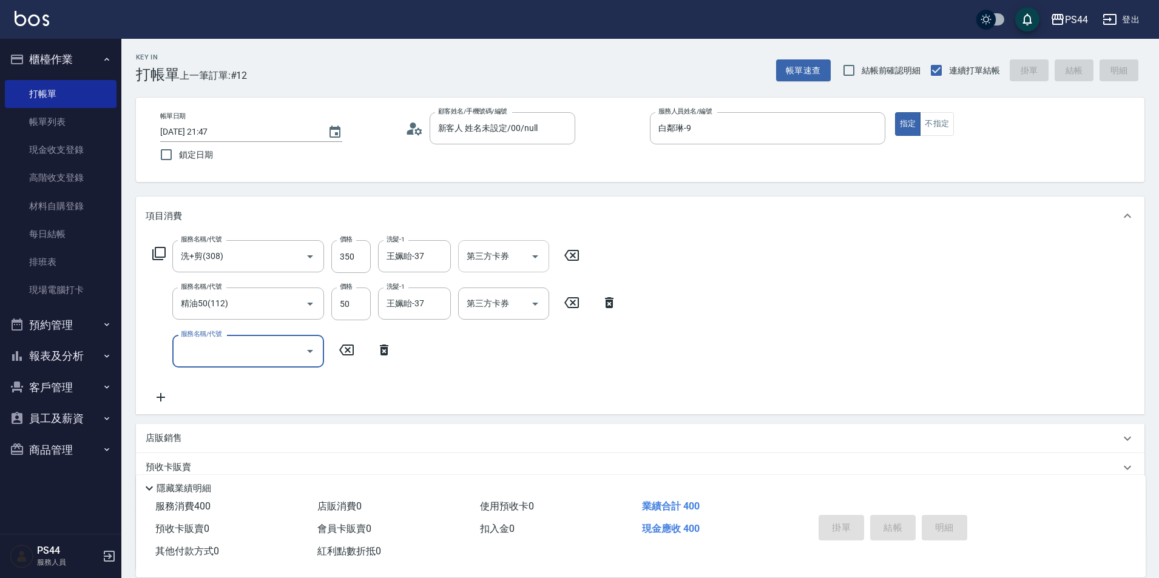
type input "[DATE] 21:48"
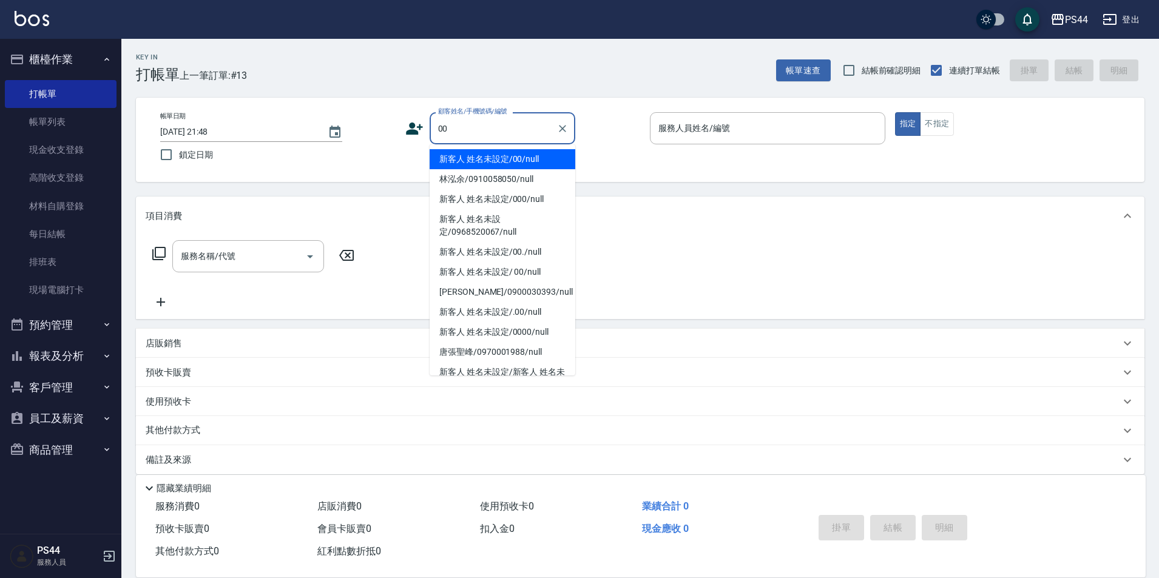
type input "新客人 姓名未設定/00/null"
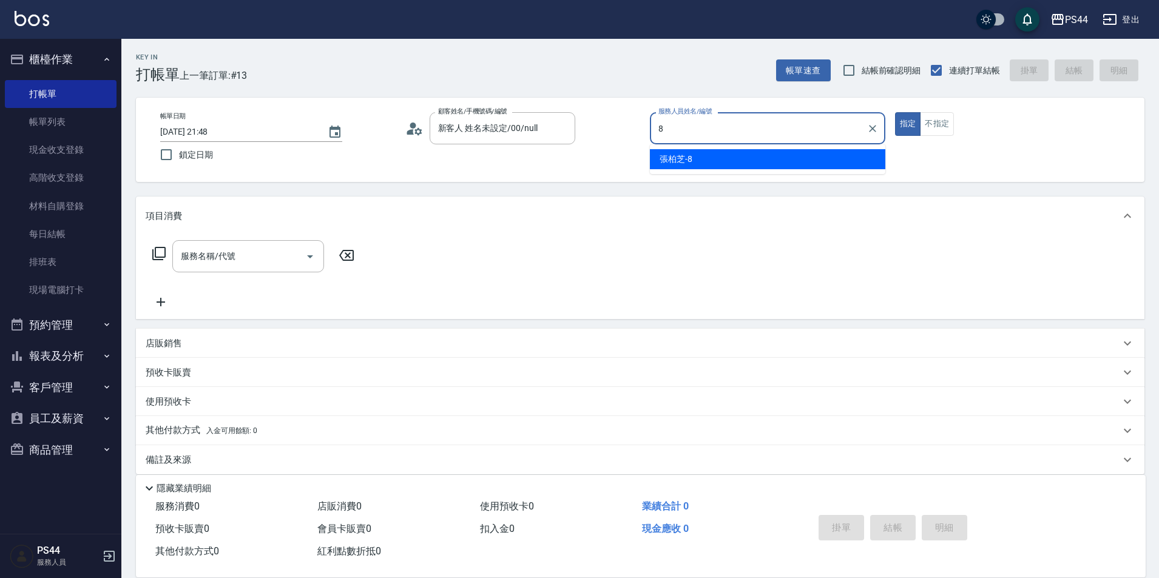
type input "張柏芝-8"
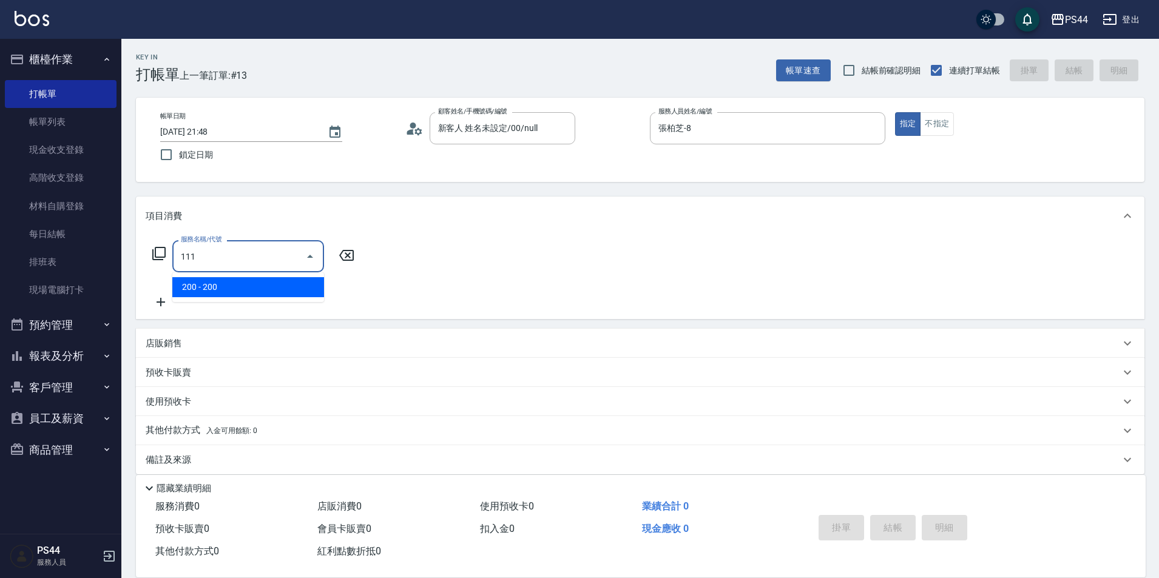
type input "200(111)"
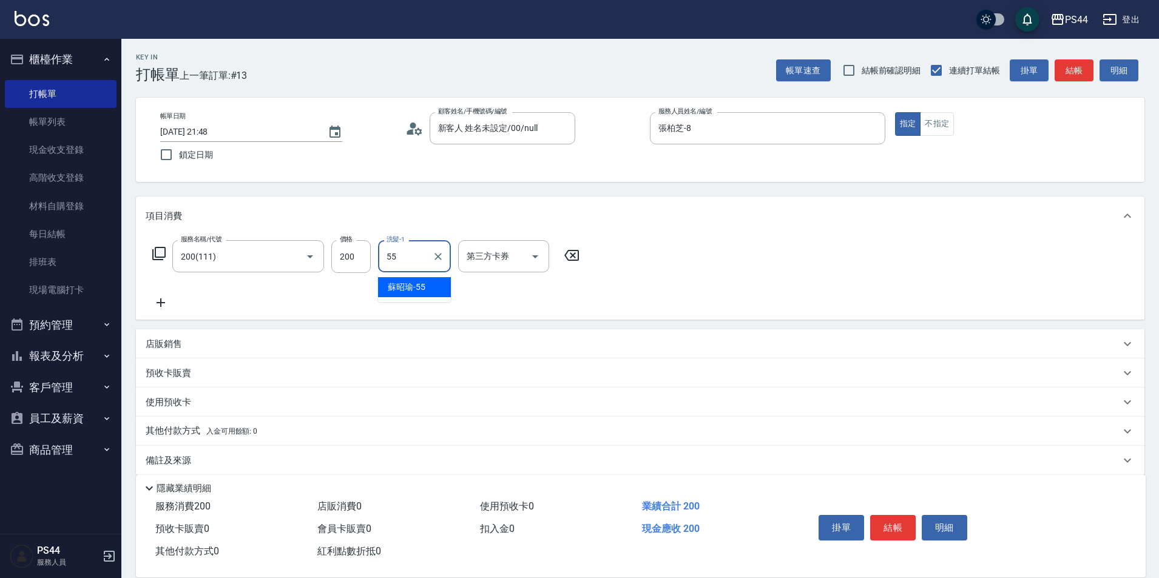
type input "蘇昭瑜-55"
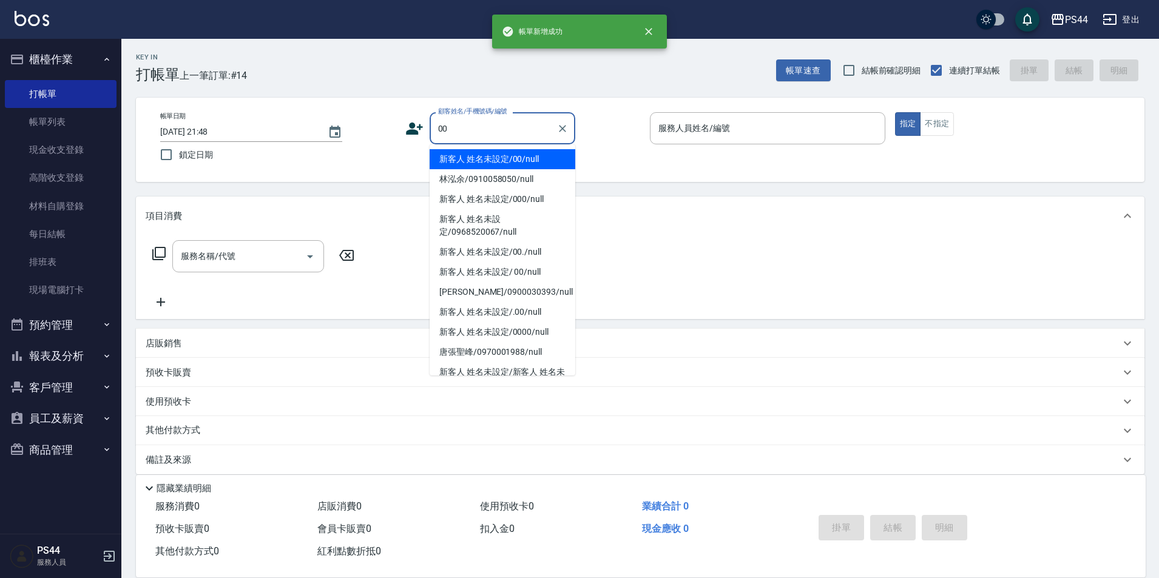
type input "新客人 姓名未設定/00/null"
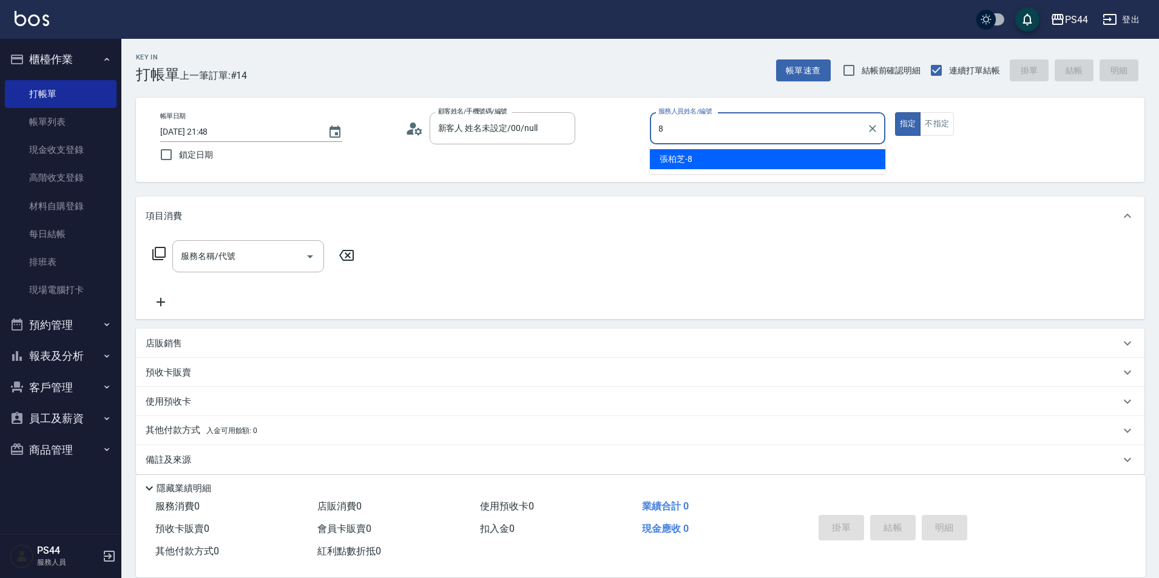
type input "張柏芝-8"
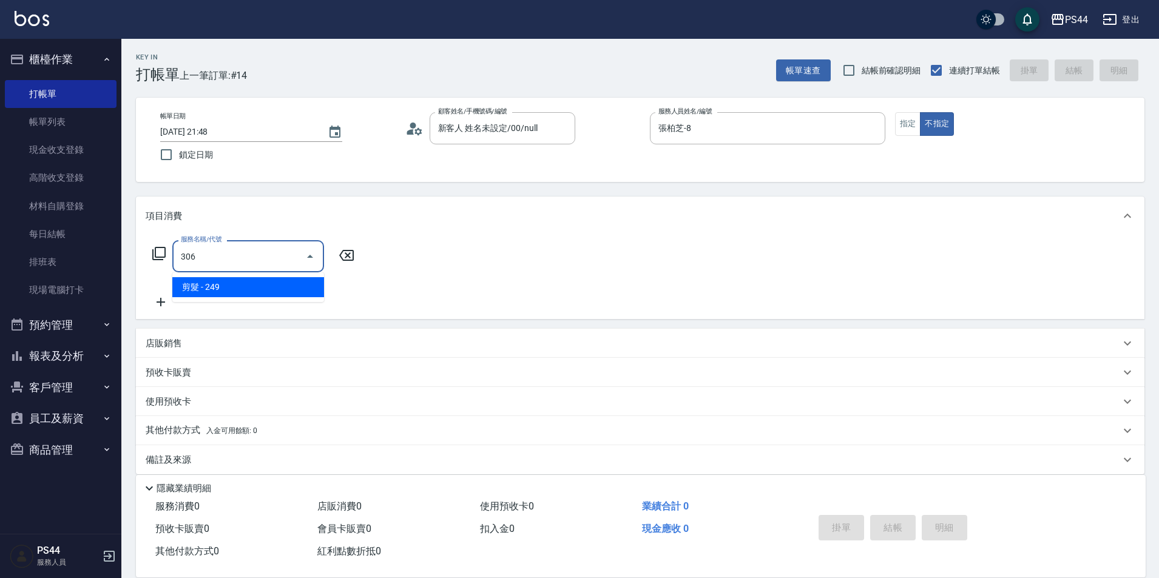
type input "剪髮(306)"
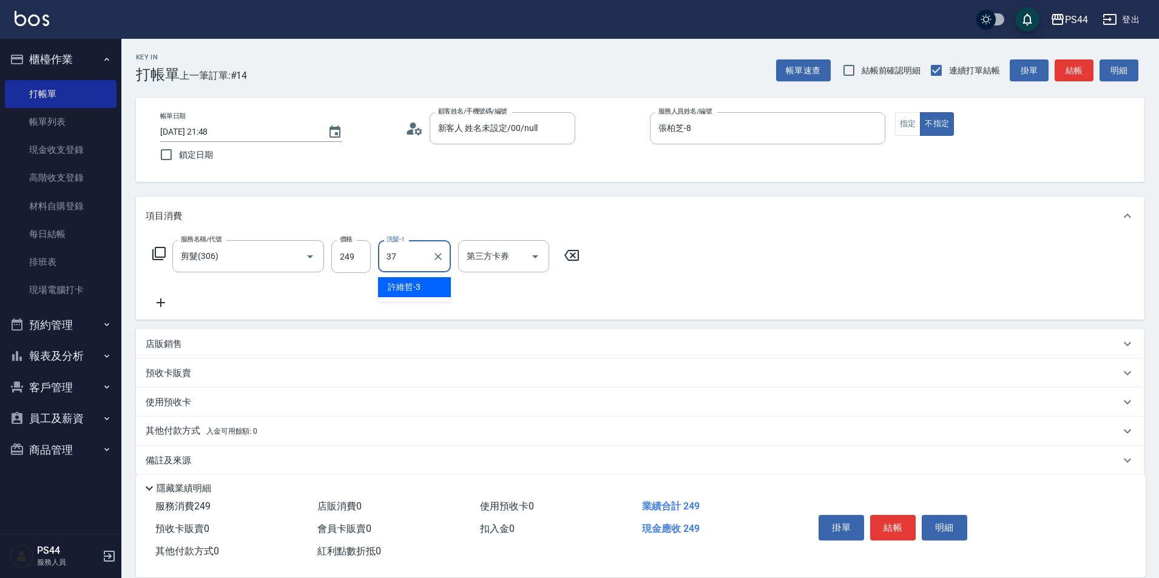
type input "王姵眙-37"
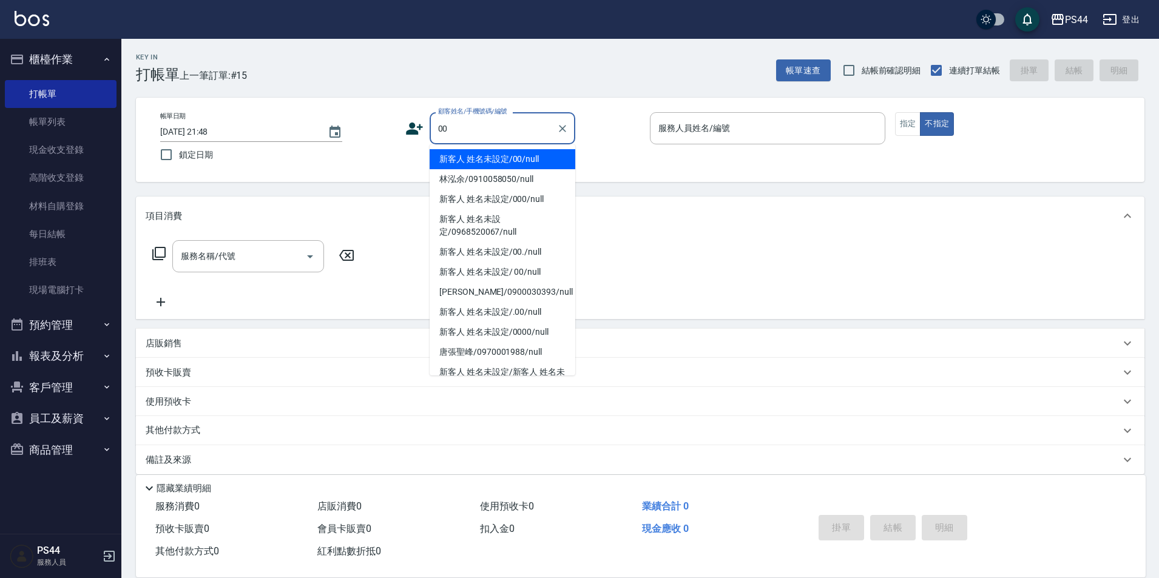
type input "新客人 姓名未設定/00/null"
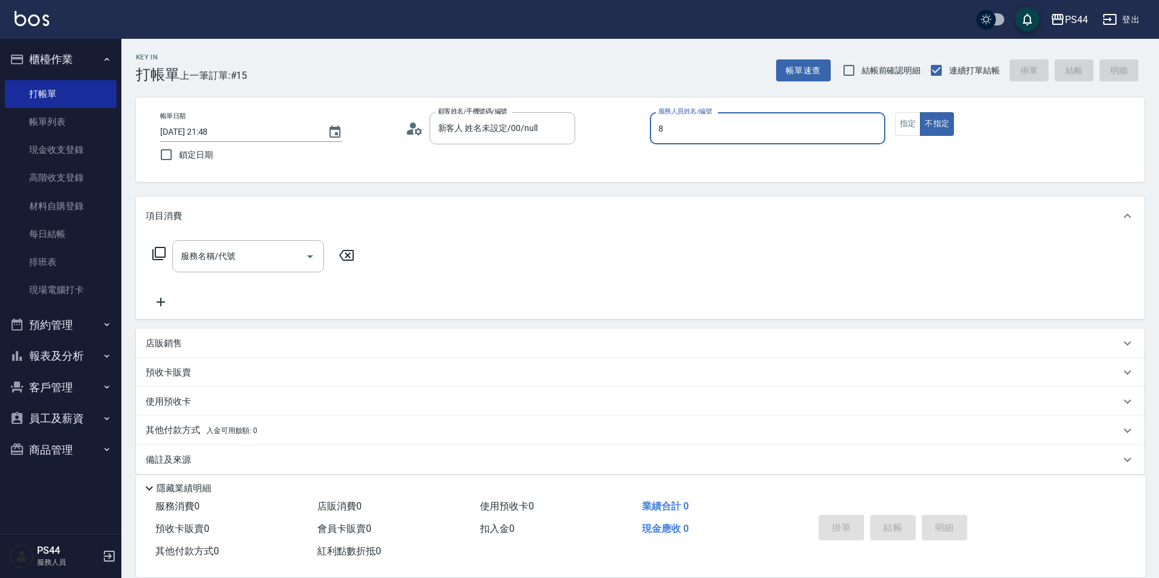
type input "張柏芝-8"
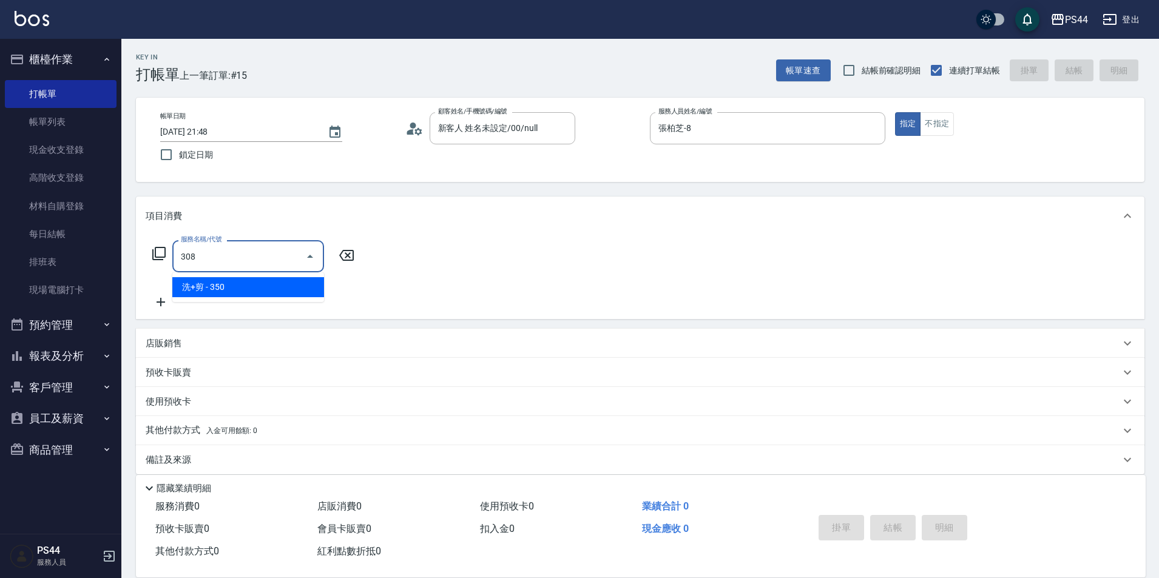
type input "洗+剪(308)"
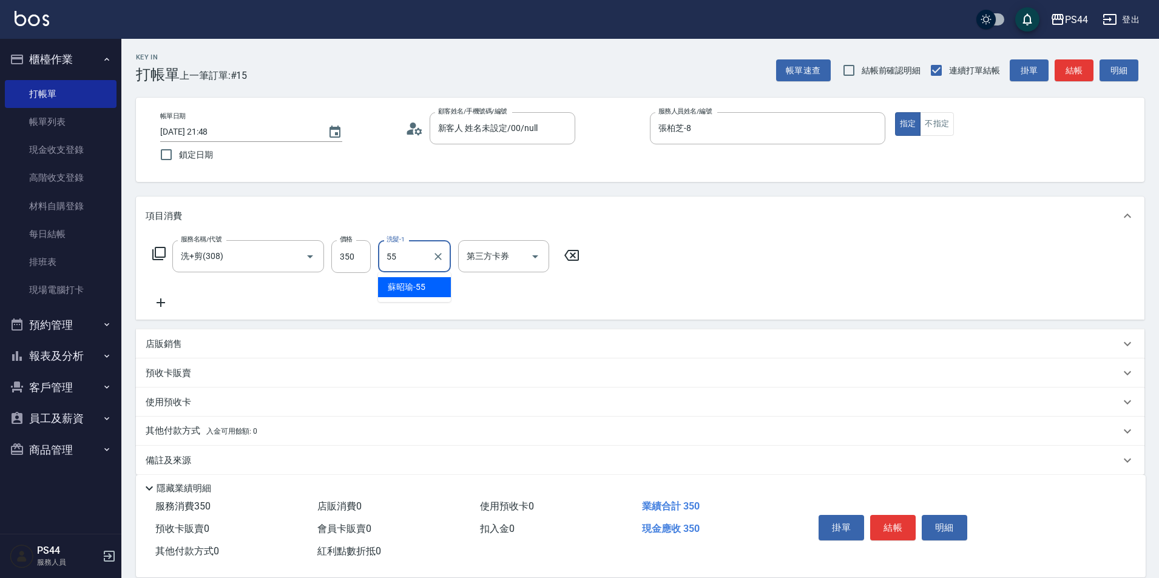
type input "蘇昭瑜-55"
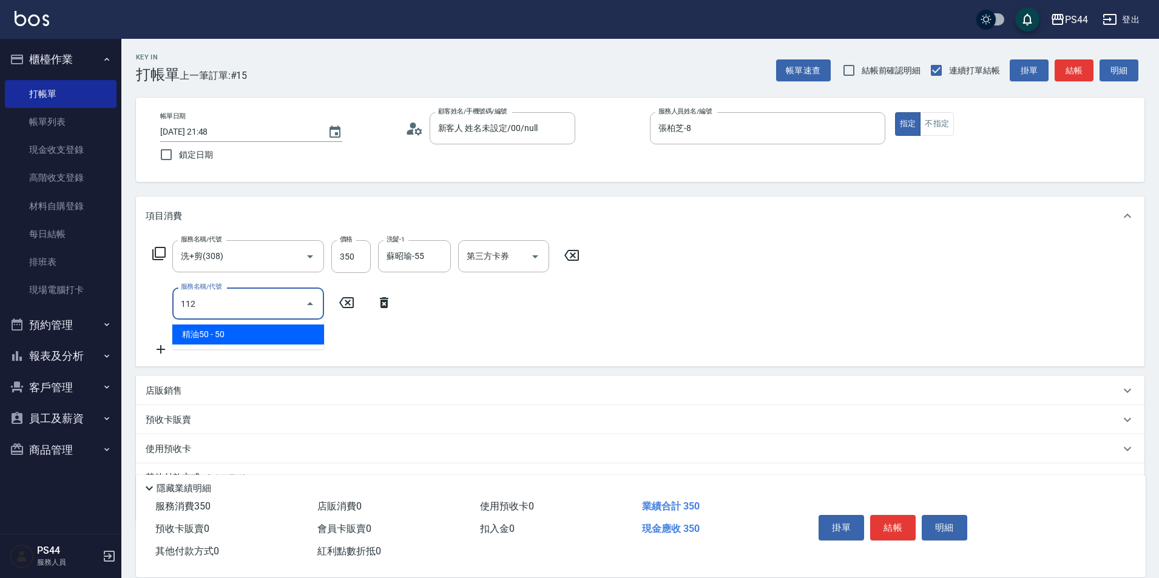
type input "精油50(112)"
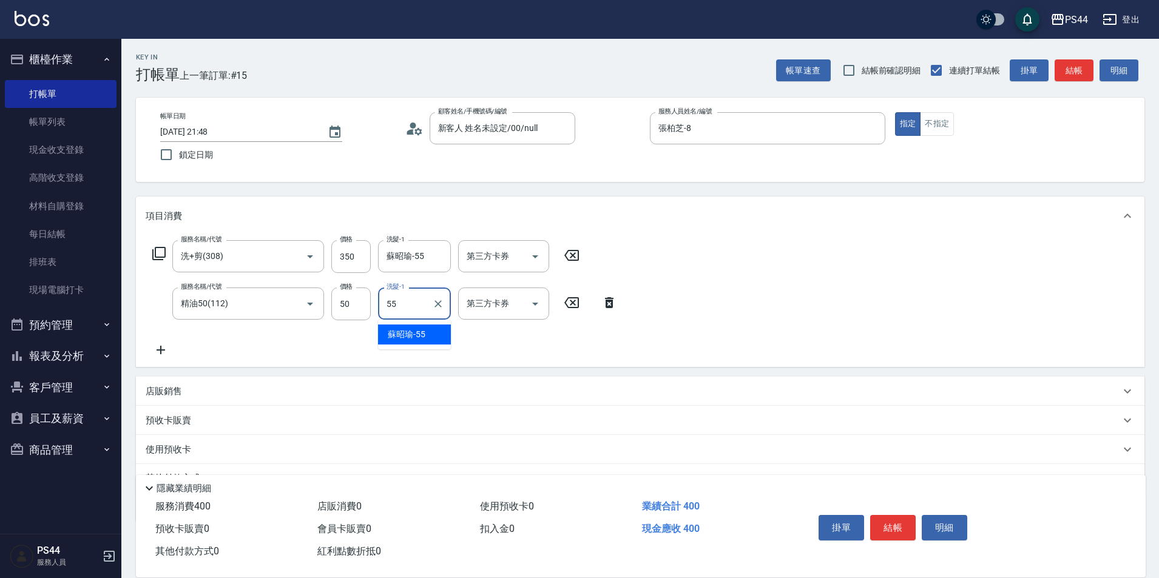
type input "蘇昭瑜-55"
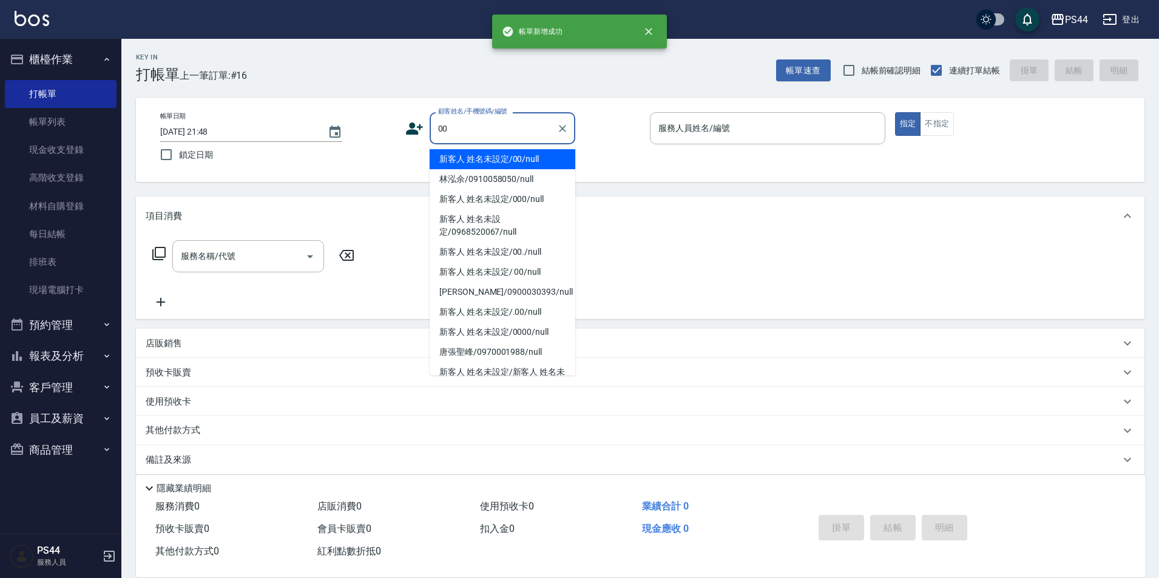
type input "新客人 姓名未設定/00/null"
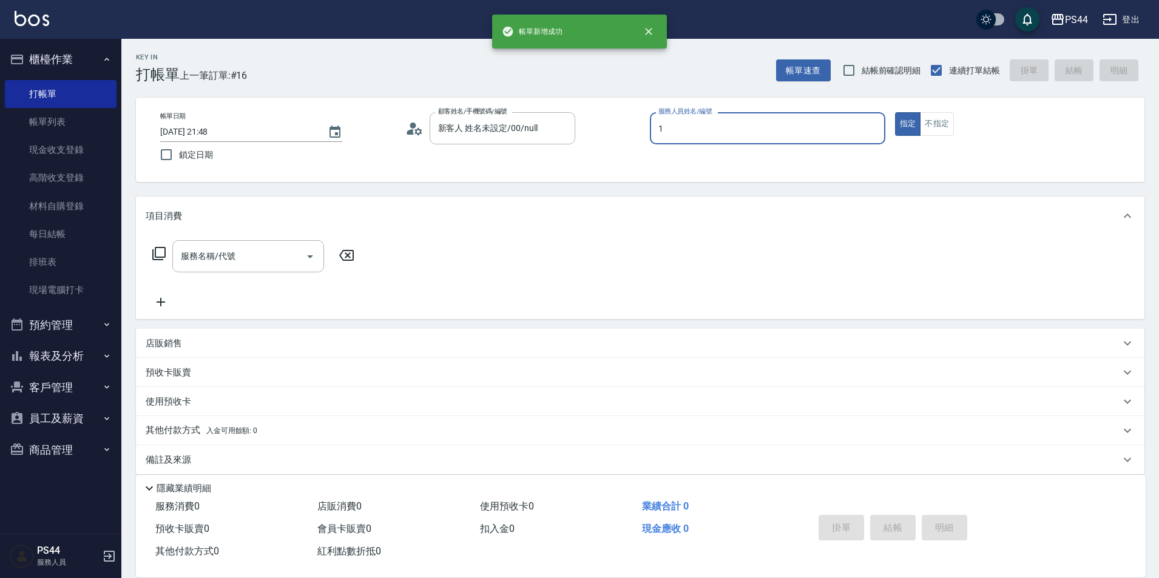
type input "黃雅雯-1"
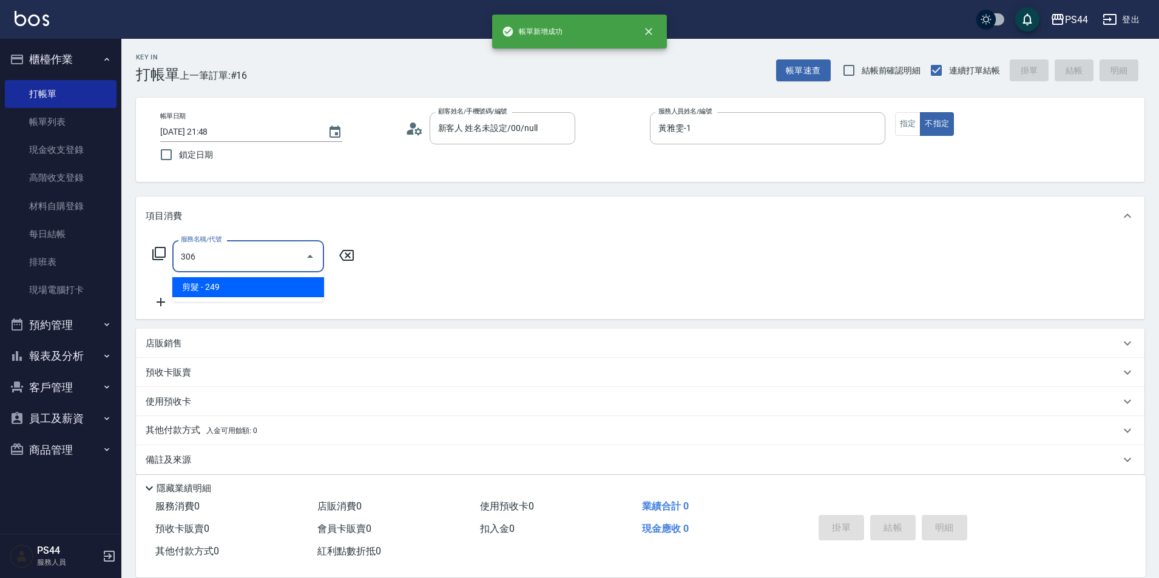
type input "剪髮(306)"
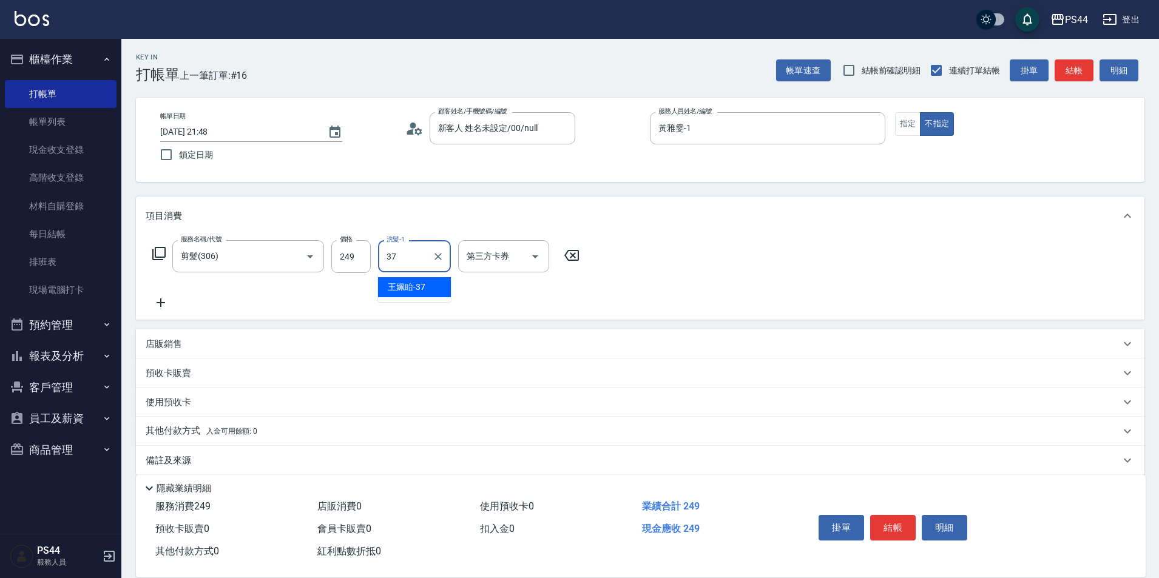
type input "王姵眙-37"
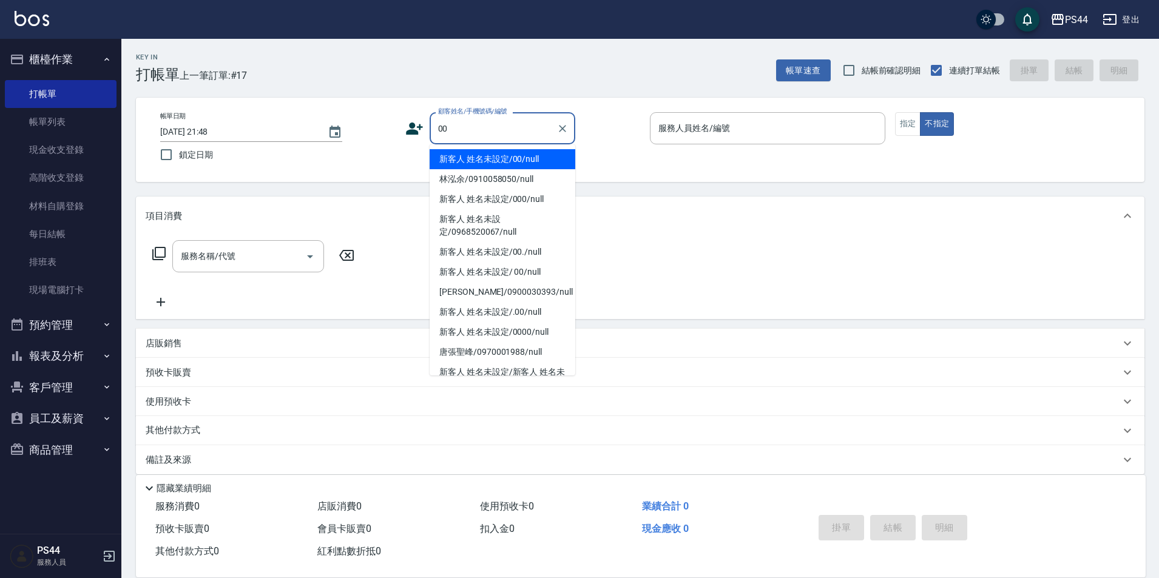
type input "新客人 姓名未設定/00/null"
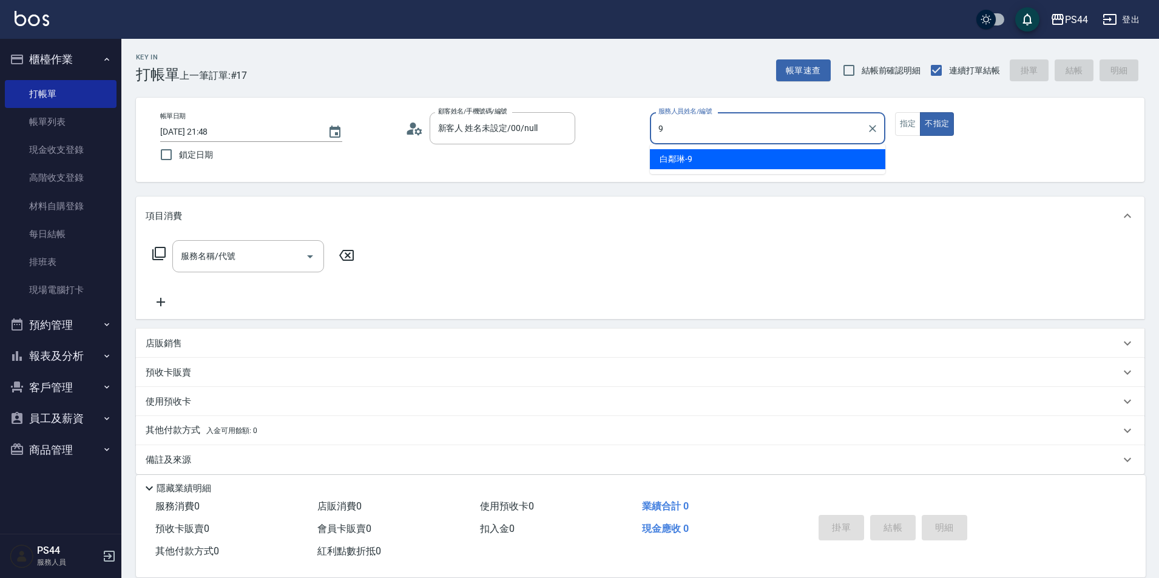
type input "白鄰琳-9"
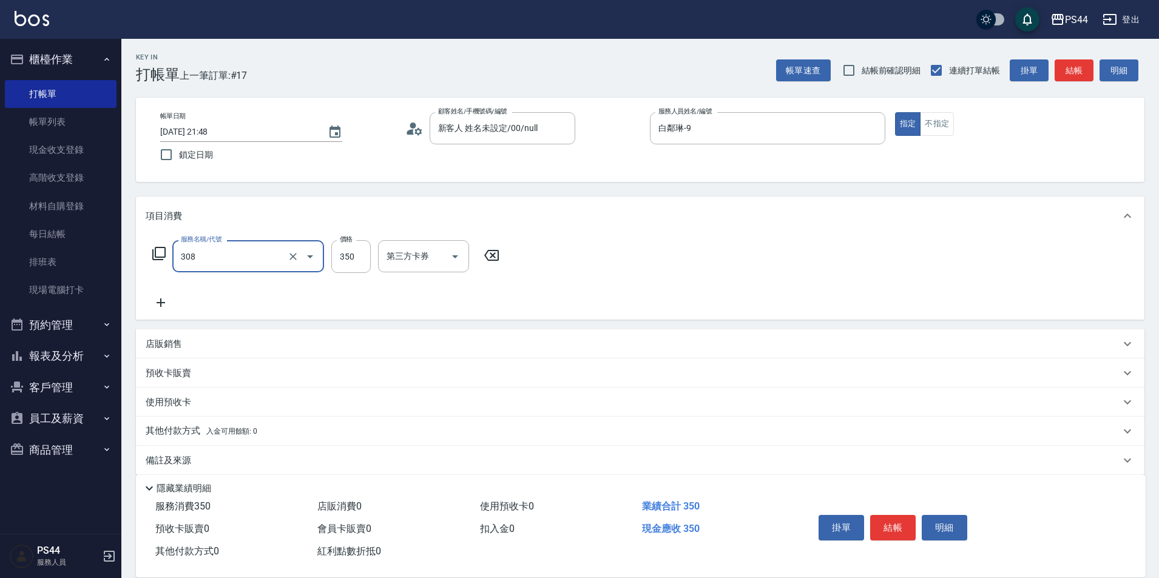
type input "洗+剪(308)"
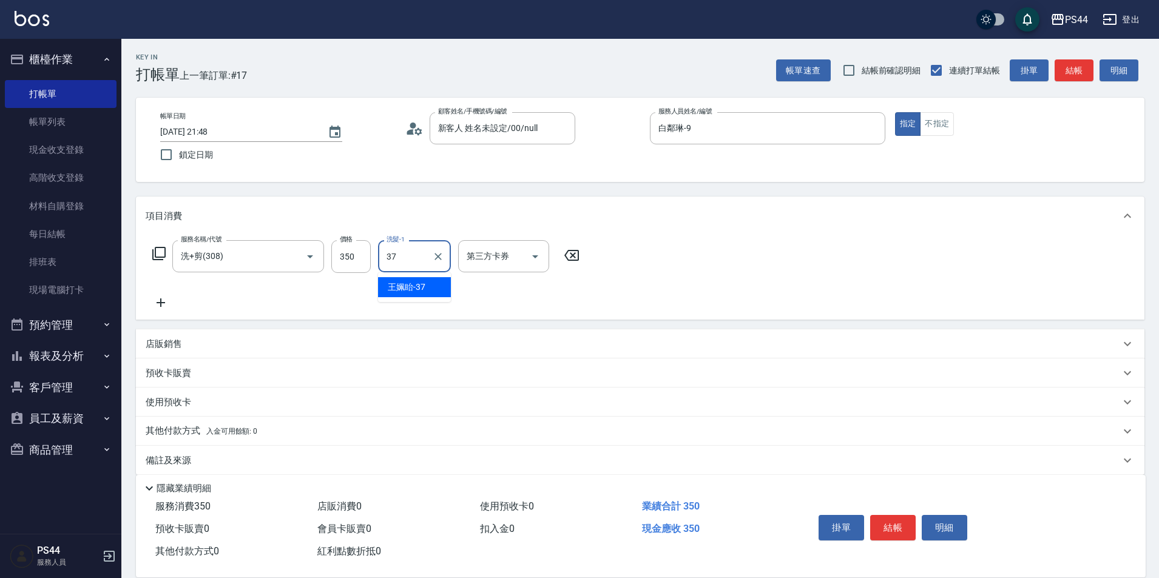
type input "王姵眙-37"
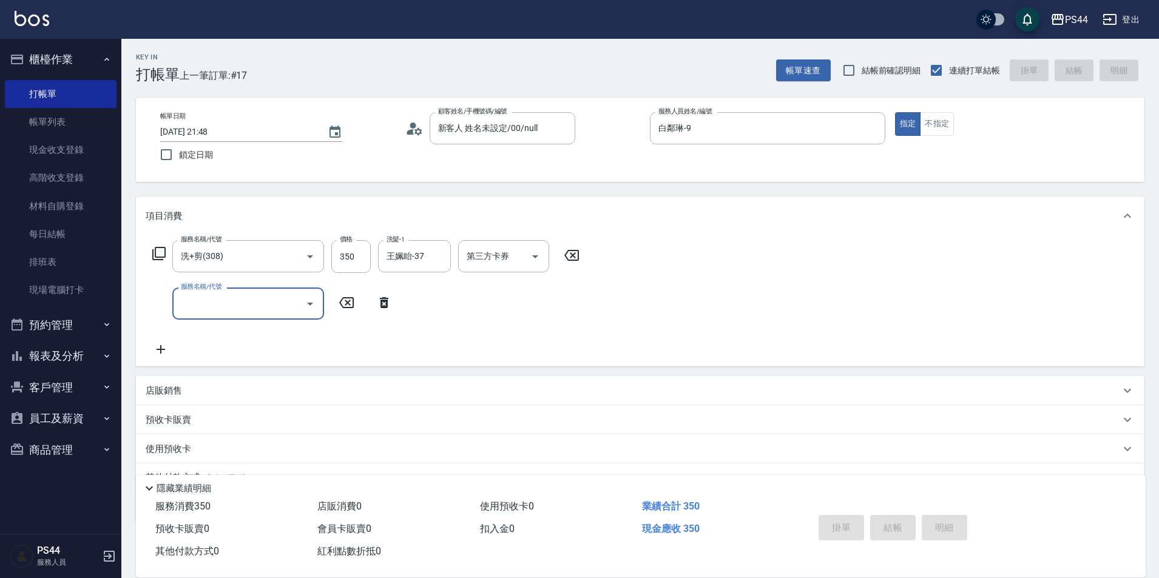
type input "[DATE] 21:49"
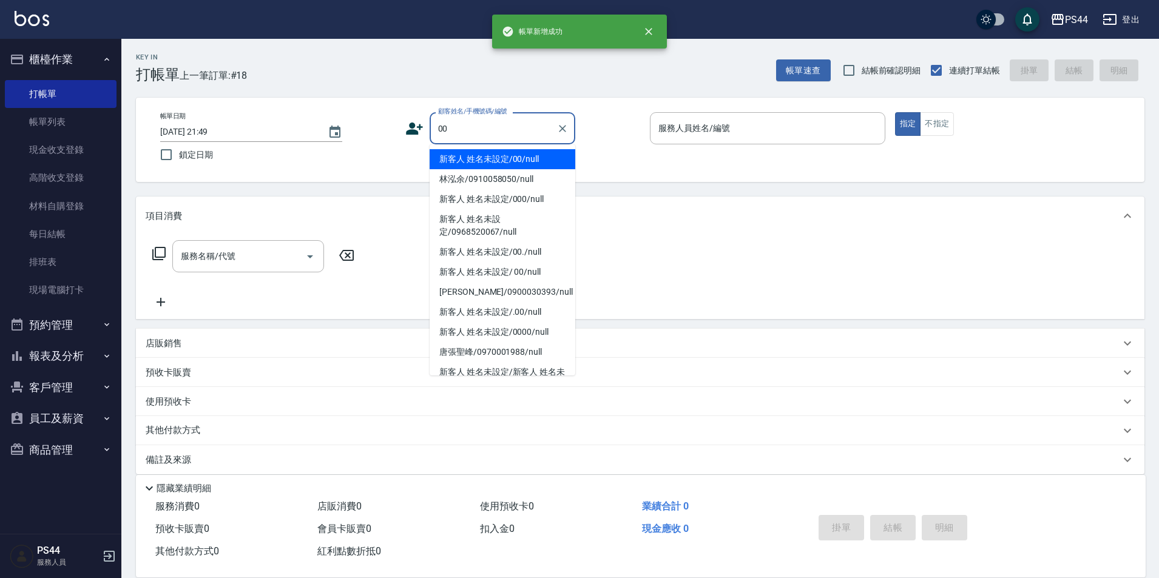
type input "新客人 姓名未設定/00/null"
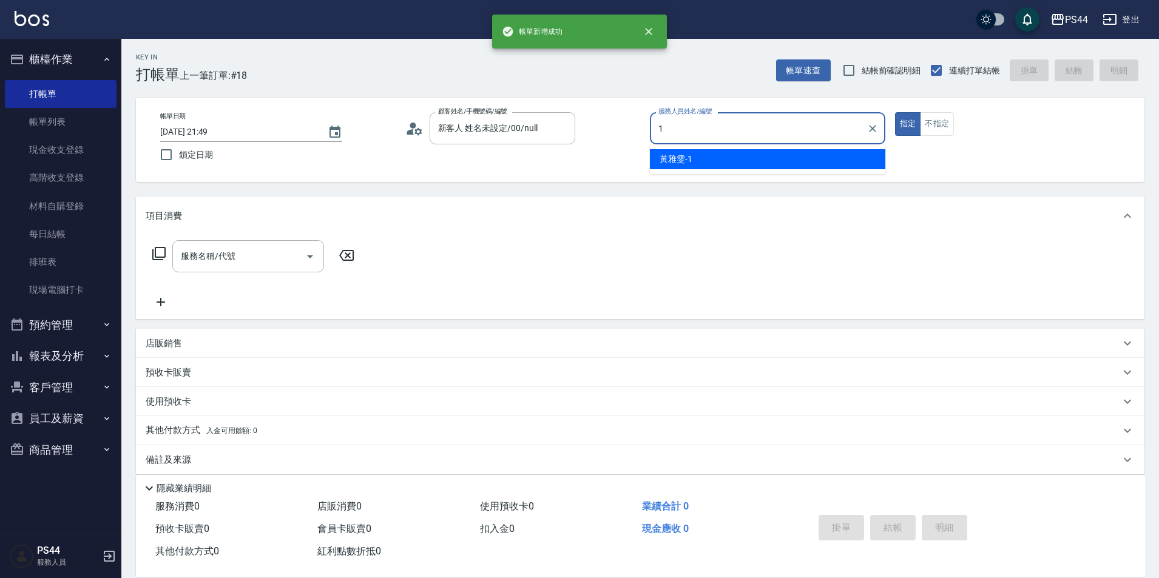
type input "黃雅雯-1"
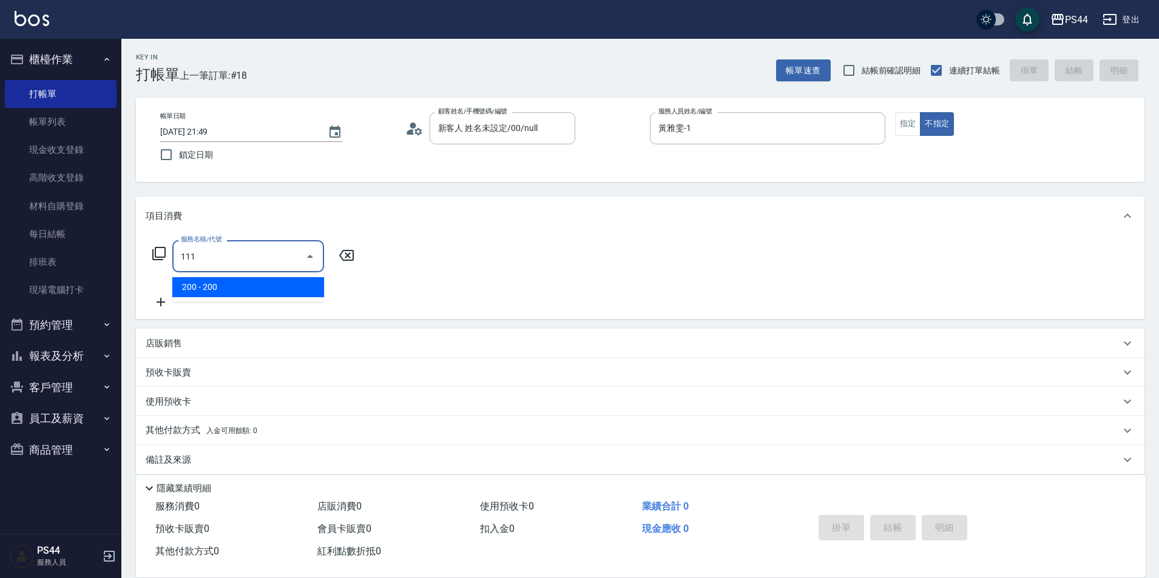
type input "200(111)"
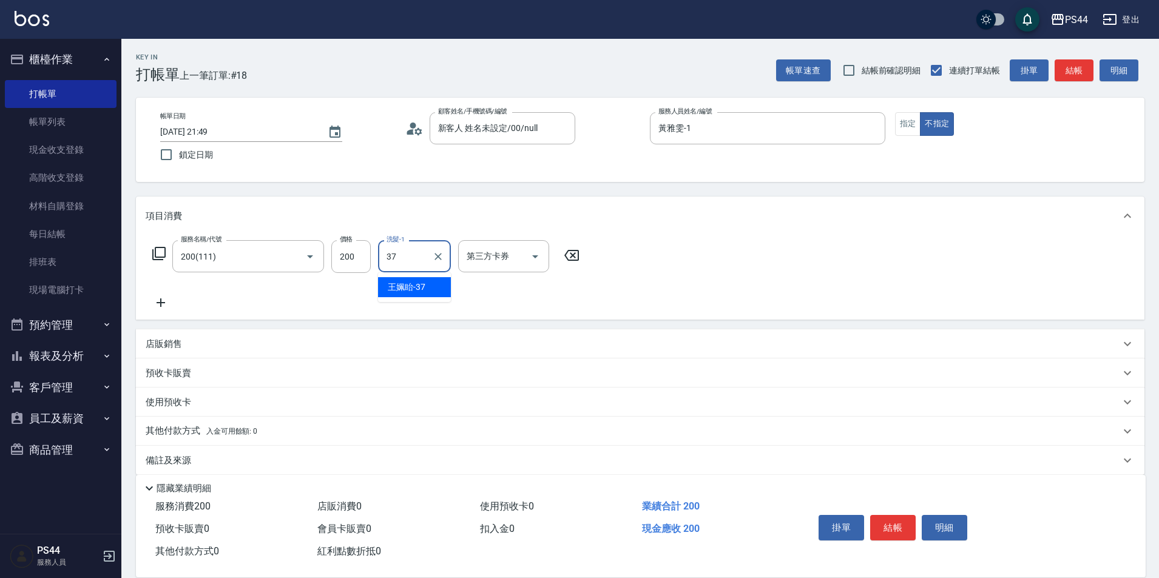
type input "王姵眙-37"
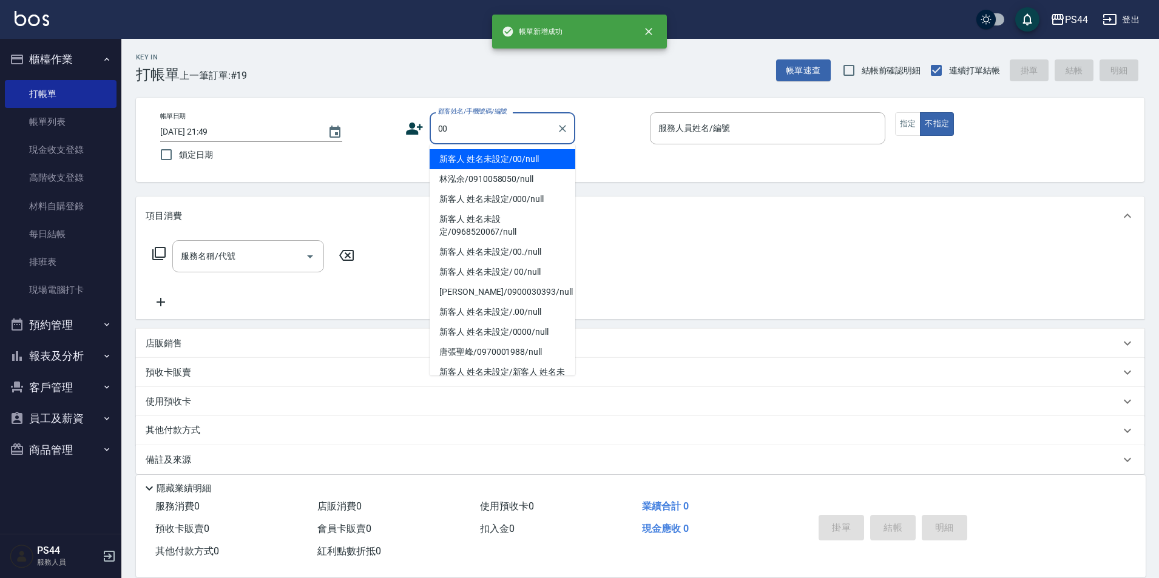
type input "新客人 姓名未設定/00/null"
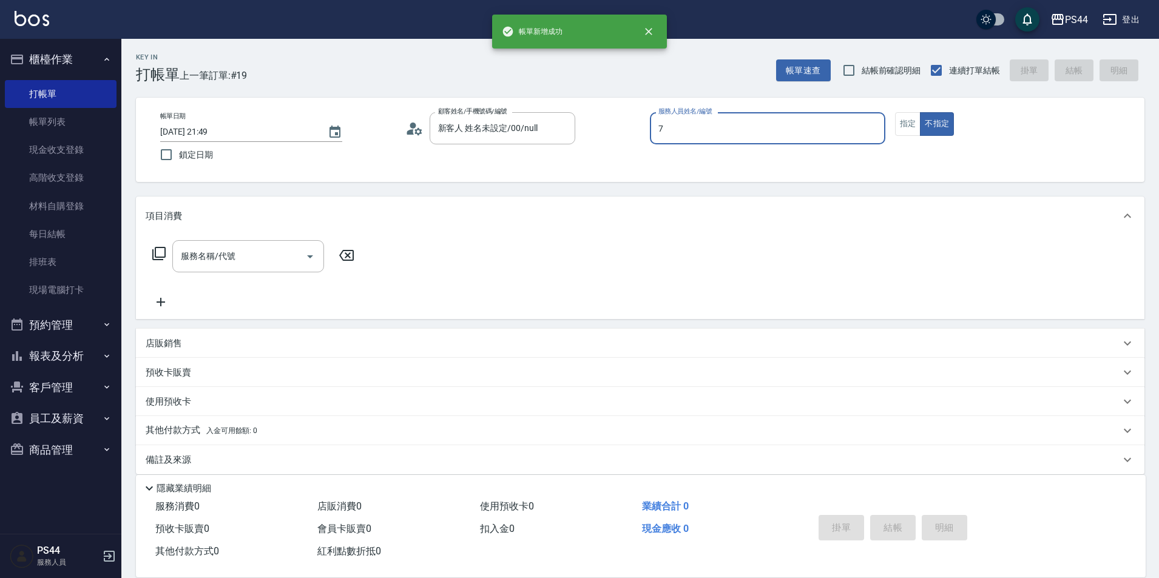
type input "楊千蓉-7"
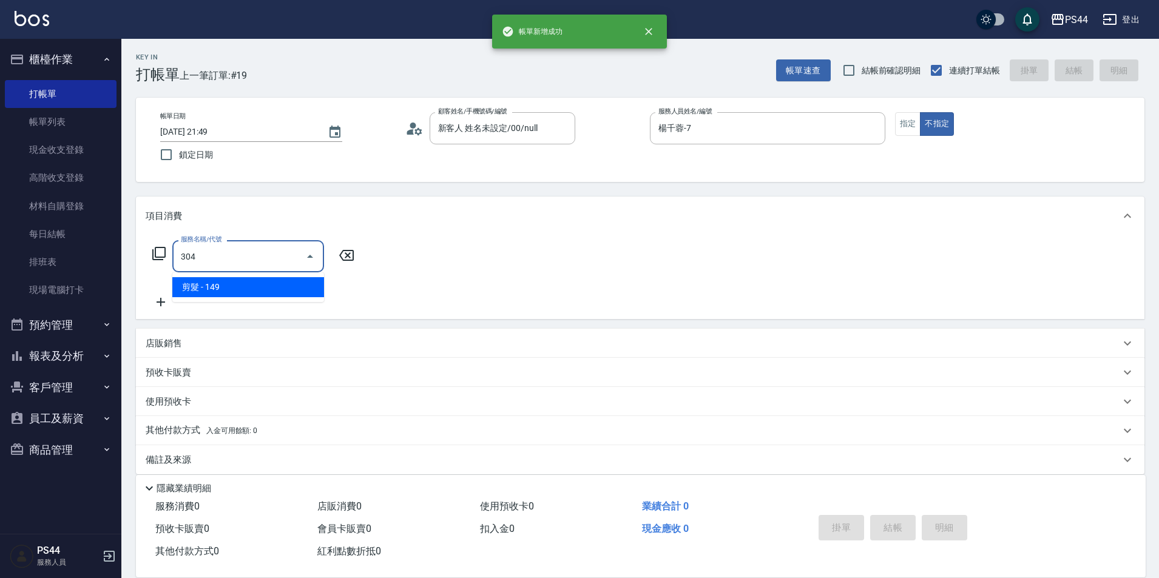
type input "剪髮(304)"
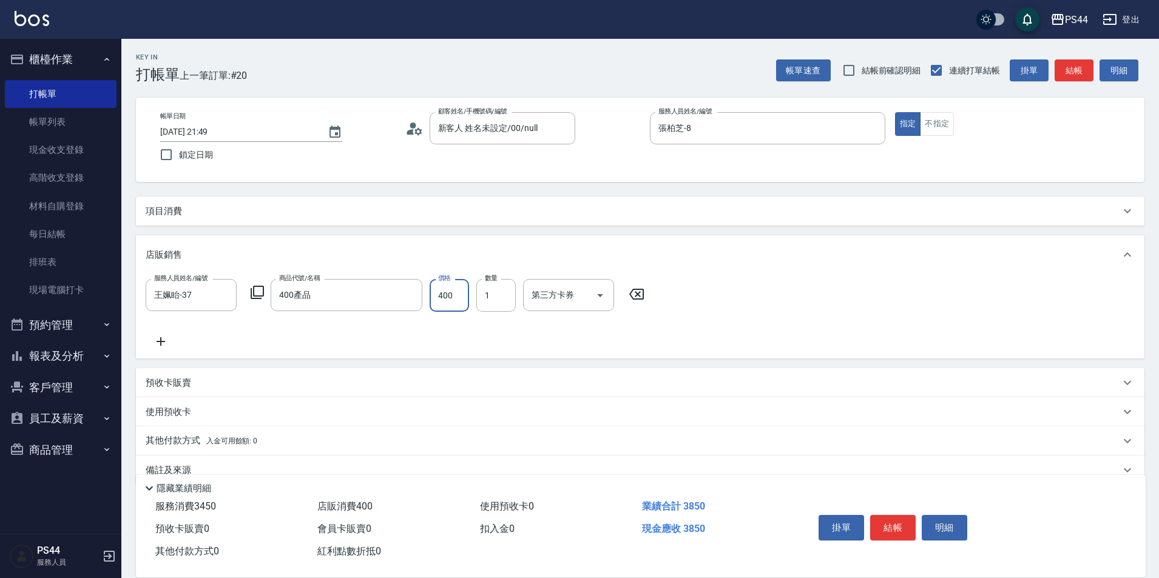
click at [456, 295] on input "400" at bounding box center [449, 295] width 39 height 33
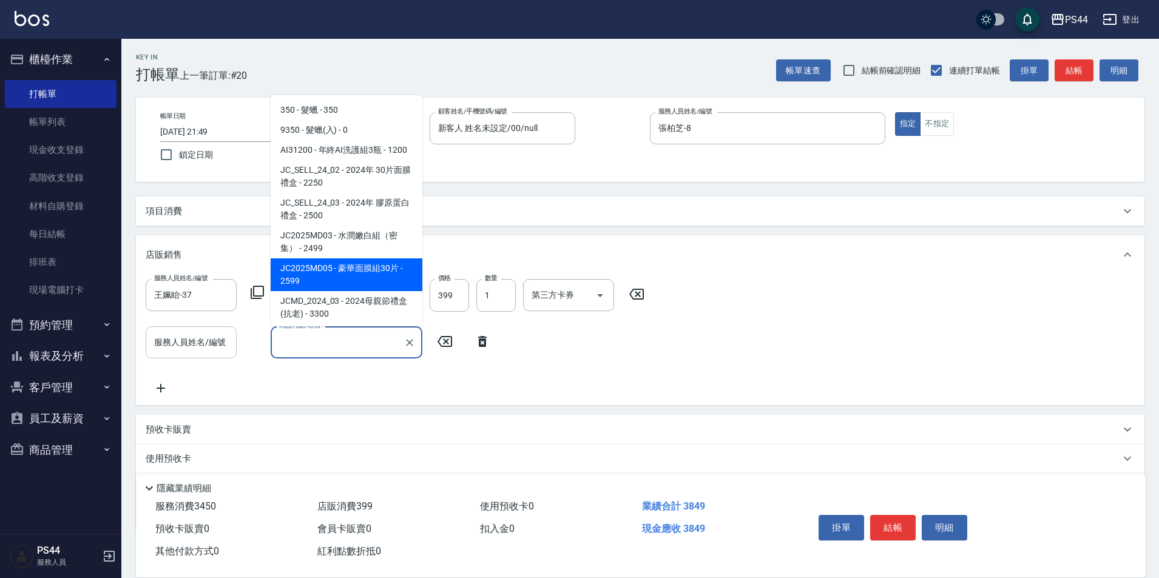
click at [188, 359] on div "服務人員姓名/編號 王姵眙-37 服務人員姓名/編號 商品代號/名稱 400產品 商品代號/名稱 價格 399 價格 數量 1 數量 第三方卡券 第三方卡券 …" at bounding box center [640, 337] width 989 height 117
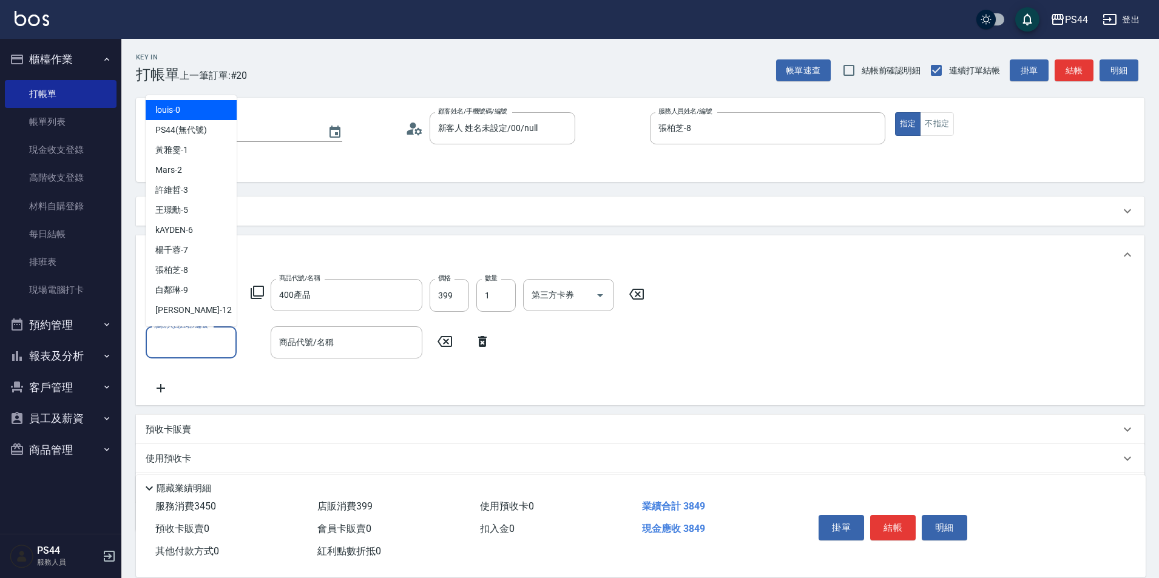
click at [192, 351] on input "服務人員姓名/編號" at bounding box center [191, 342] width 80 height 21
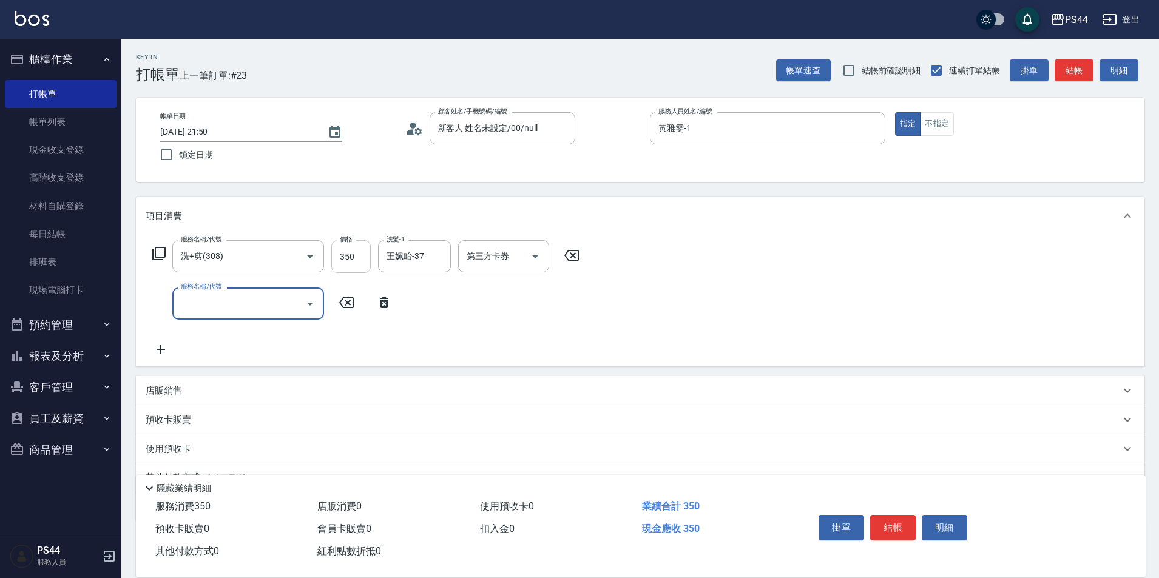
click at [344, 264] on input "350" at bounding box center [350, 256] width 39 height 33
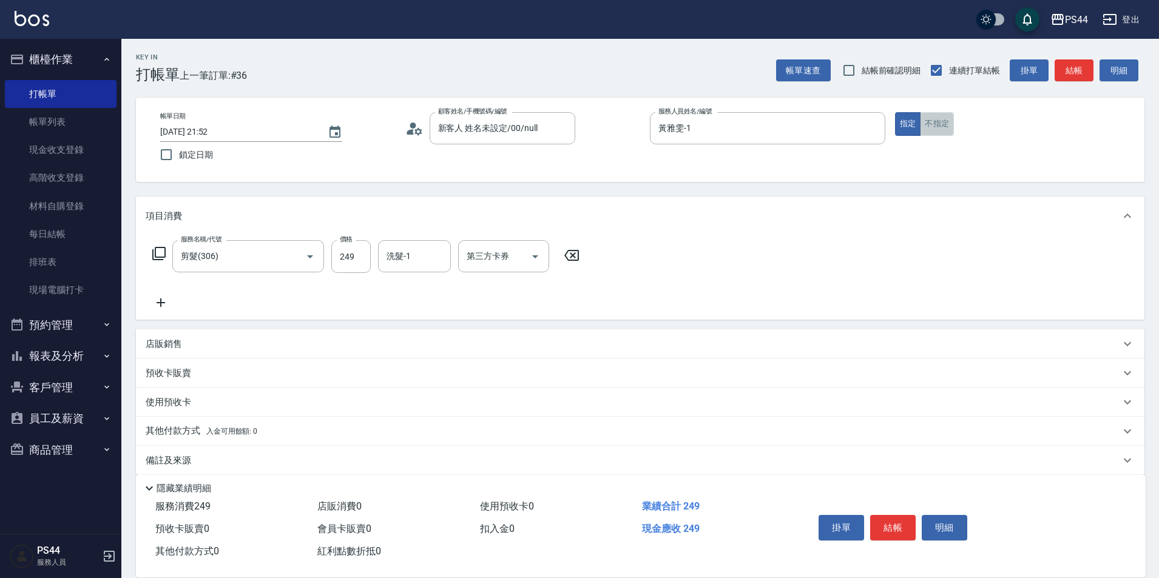
click at [943, 121] on button "不指定" at bounding box center [937, 124] width 34 height 24
click at [421, 255] on input "洗髮-1" at bounding box center [415, 256] width 62 height 21
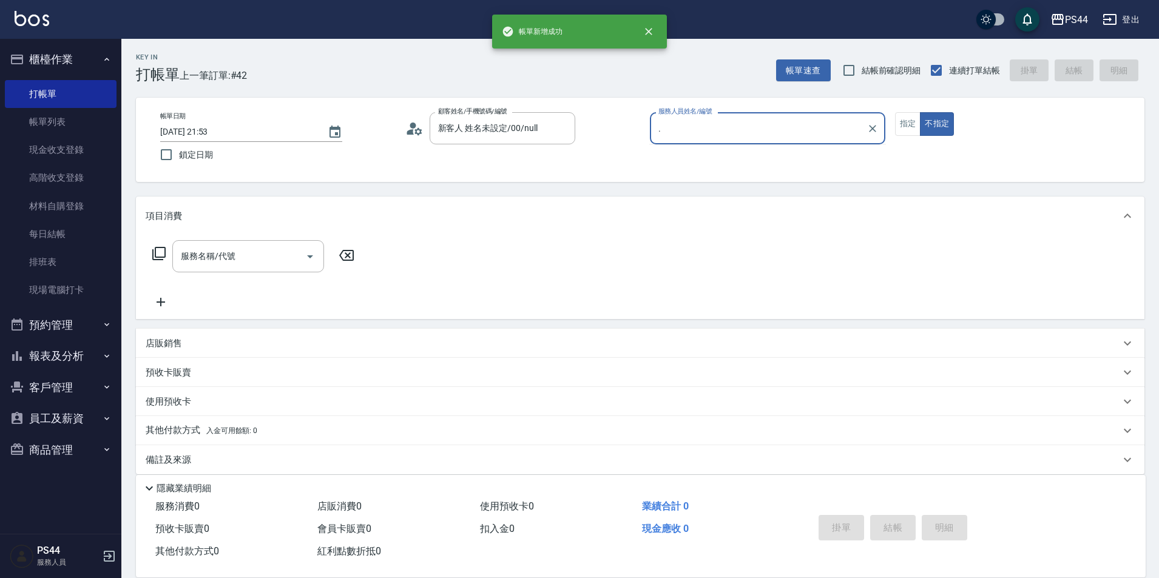
click at [920, 112] on button "不指定" at bounding box center [937, 124] width 34 height 24
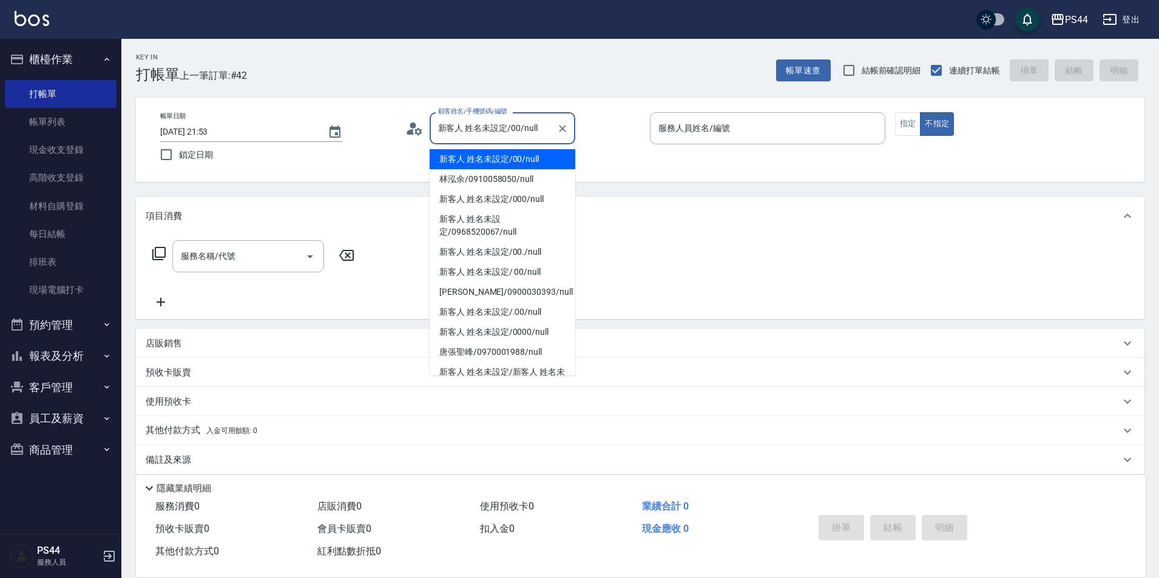
click at [483, 137] on input "新客人 姓名未設定/00/null" at bounding box center [493, 128] width 117 height 21
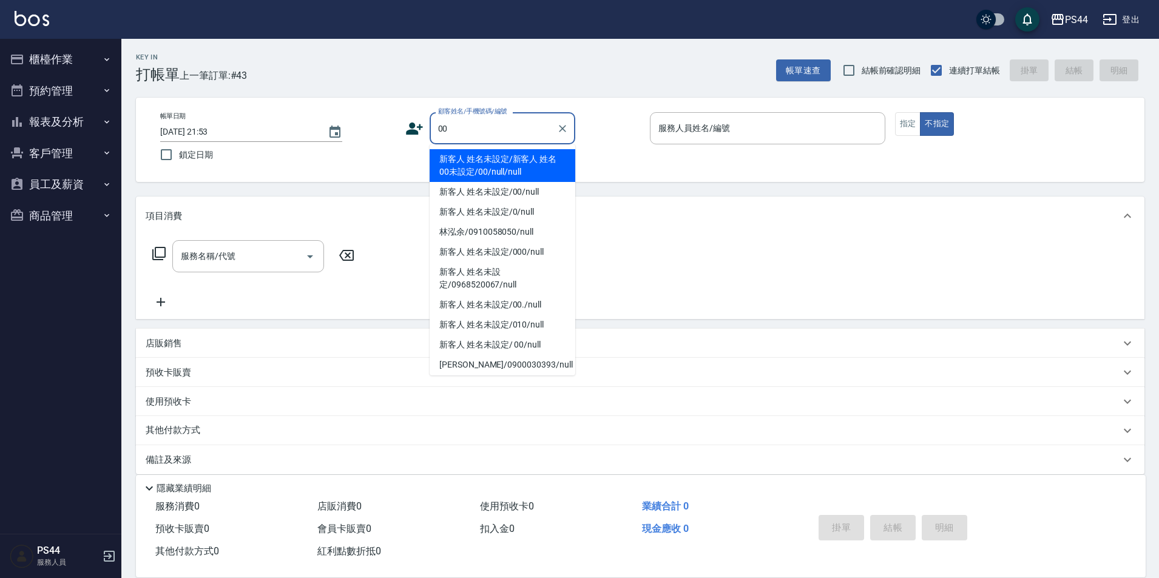
type input "新客人 姓名未設定/新客人 姓名00未設定/00/null/null"
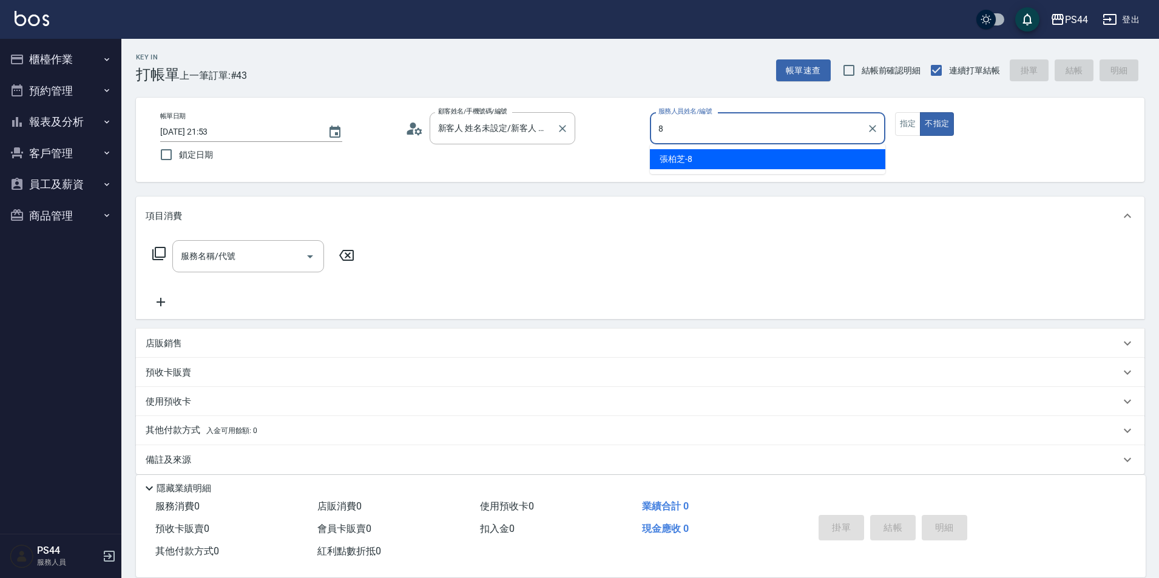
type input "張柏芝-8"
type button "false"
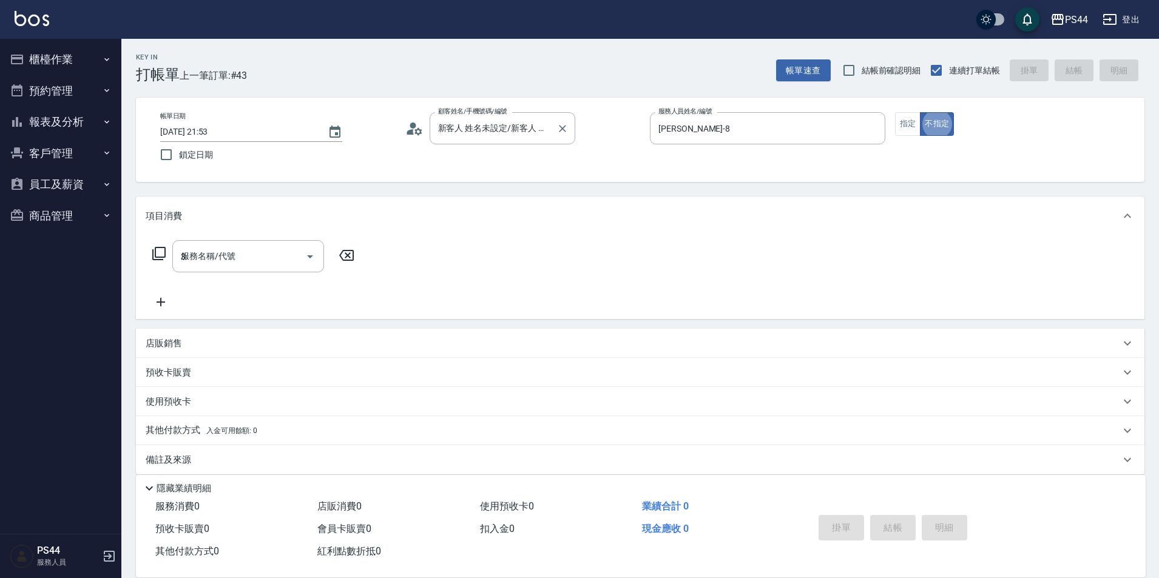
type input "30"
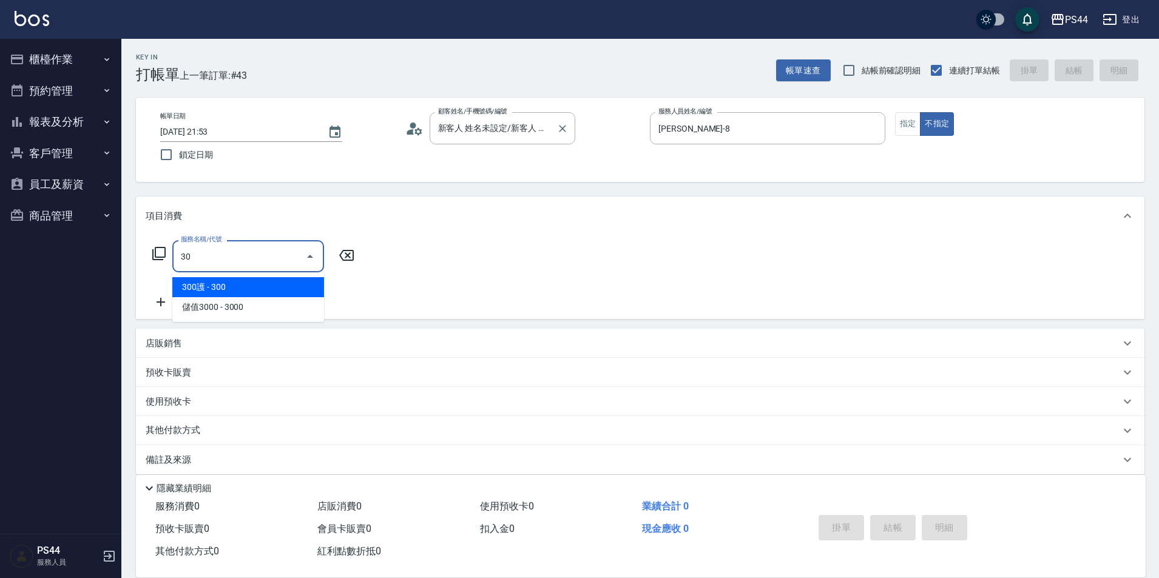
type input "新客人 姓名未設定/00/null"
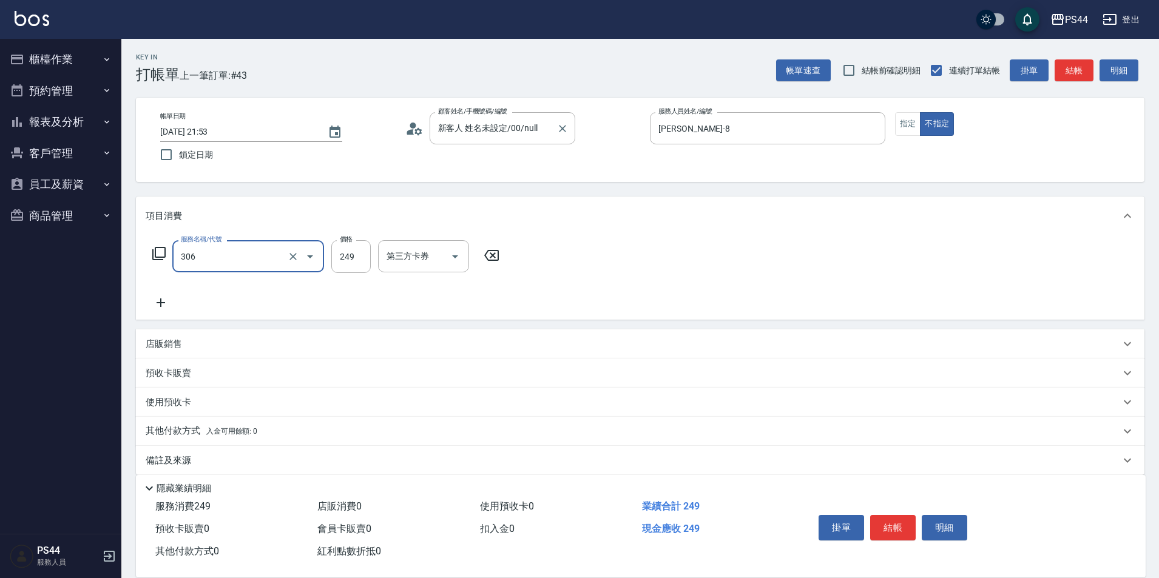
type input "剪髮(306)"
type input "王姵眙-37"
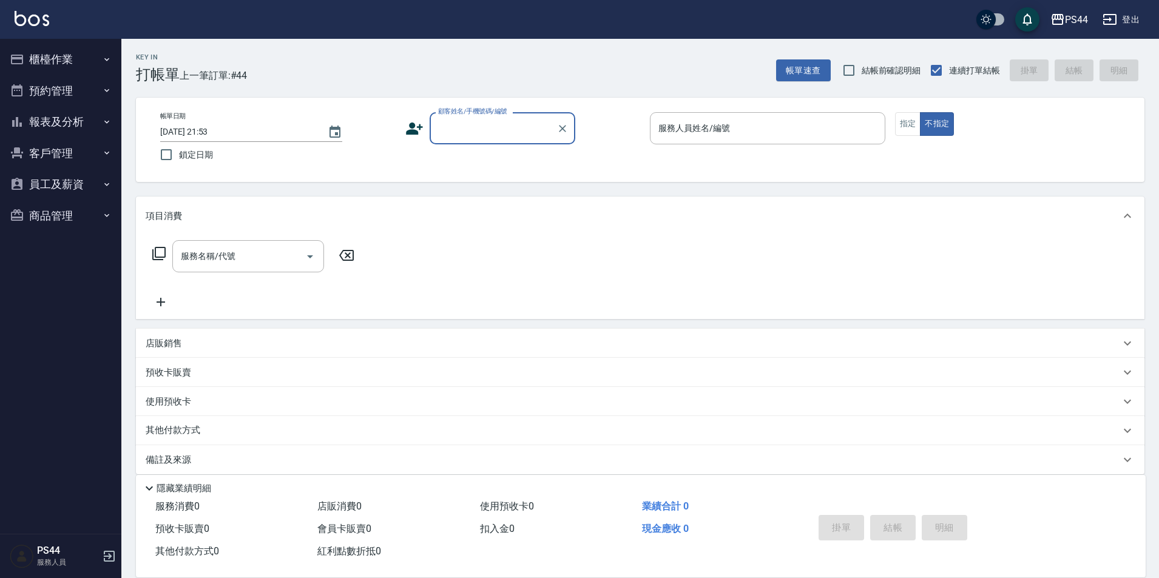
click at [42, 75] on button "預約管理" at bounding box center [61, 91] width 112 height 32
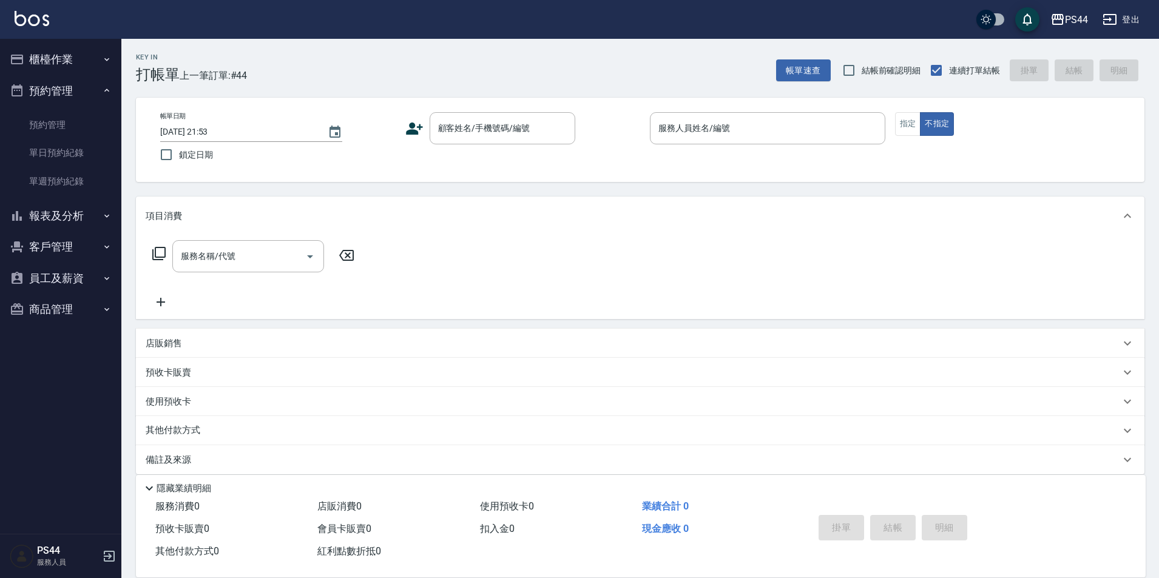
click at [63, 228] on button "報表及分析" at bounding box center [61, 216] width 112 height 32
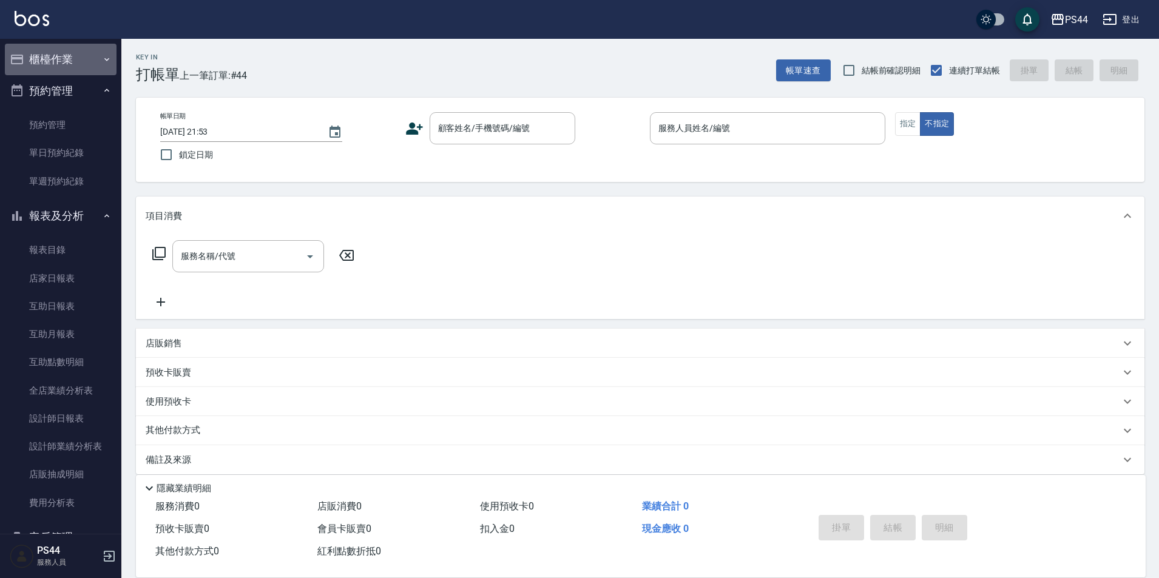
click at [78, 64] on button "櫃檯作業" at bounding box center [61, 60] width 112 height 32
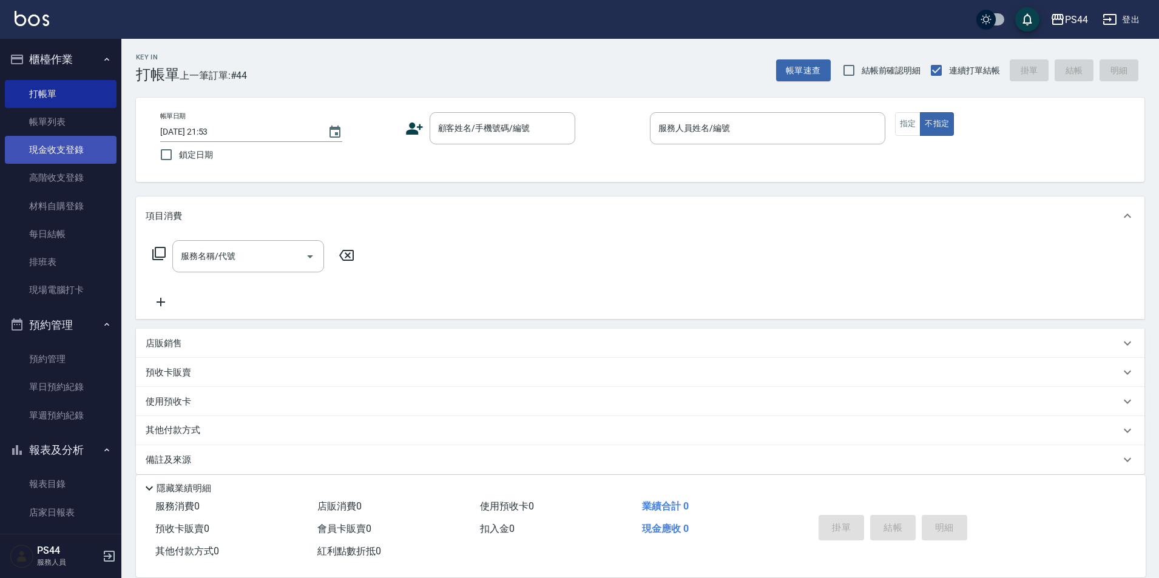
click at [72, 144] on link "現金收支登錄" at bounding box center [61, 150] width 112 height 28
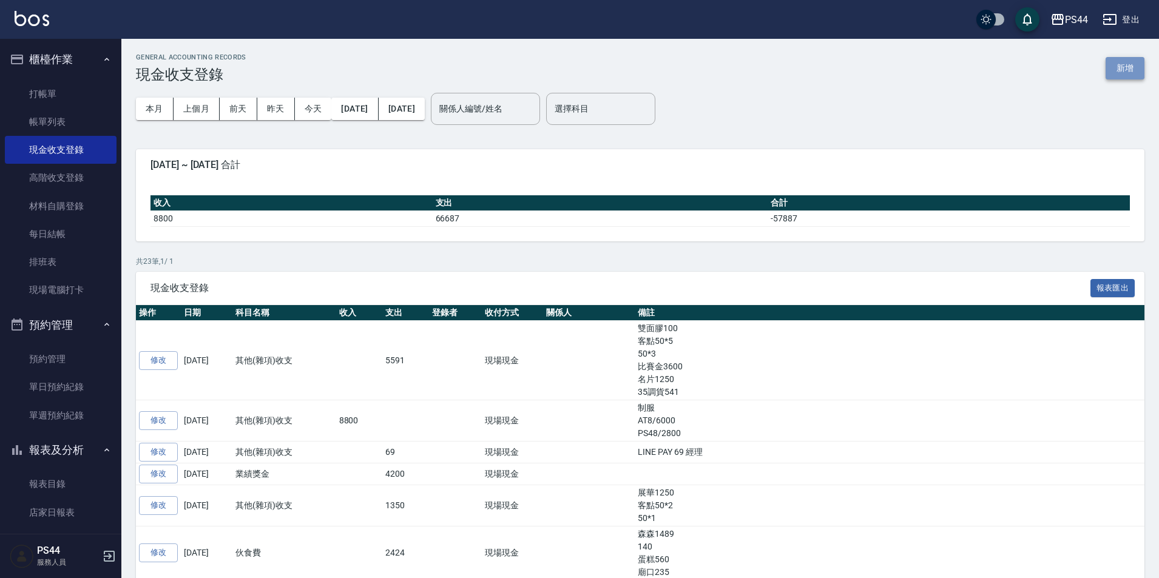
click at [1119, 63] on button "新增" at bounding box center [1125, 68] width 39 height 22
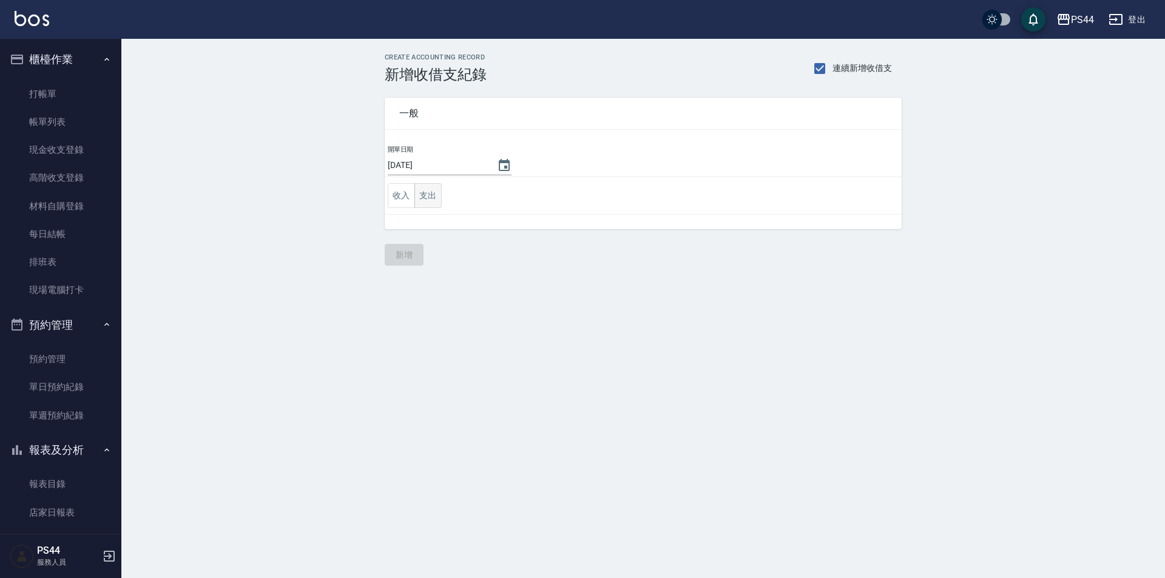
click at [437, 200] on button "支出" at bounding box center [428, 195] width 27 height 25
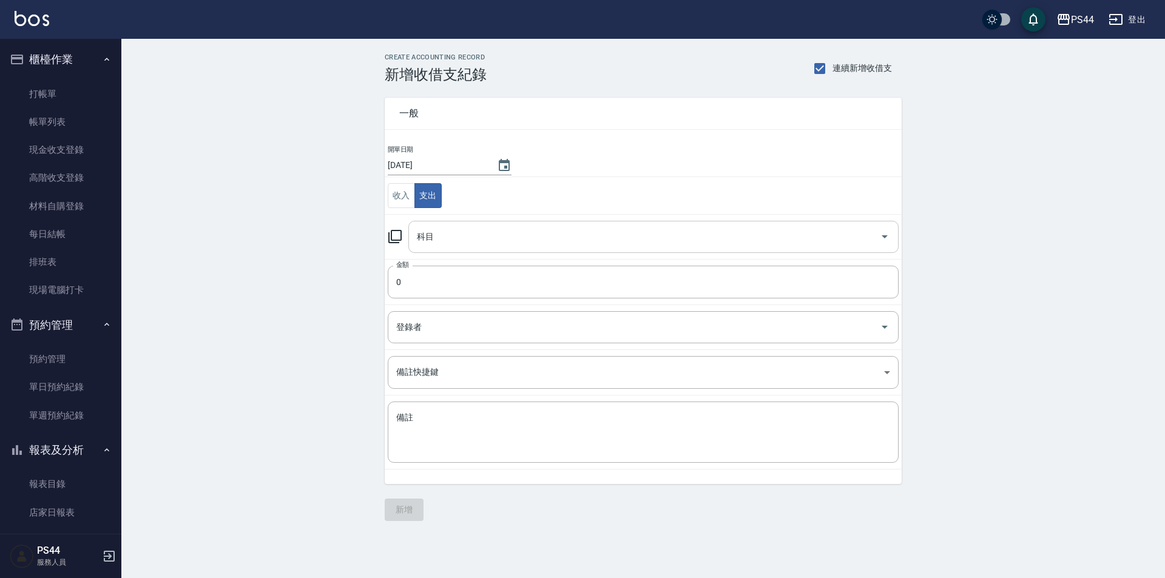
click at [459, 242] on input "科目" at bounding box center [644, 236] width 461 height 21
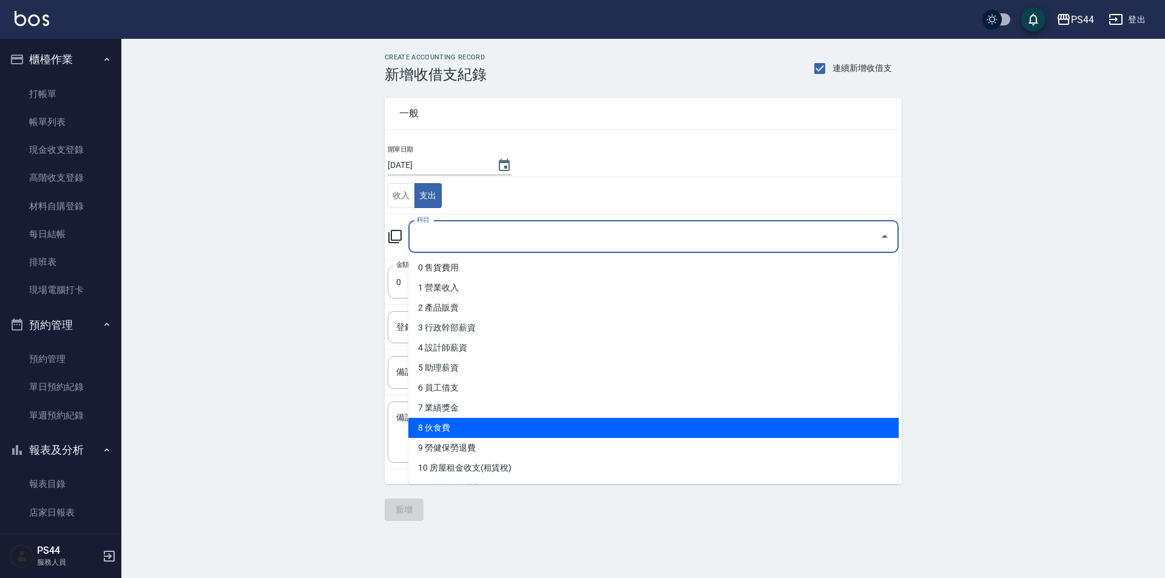
click at [487, 424] on li "8 伙食費" at bounding box center [654, 428] width 490 height 20
type input "8 伙食費"
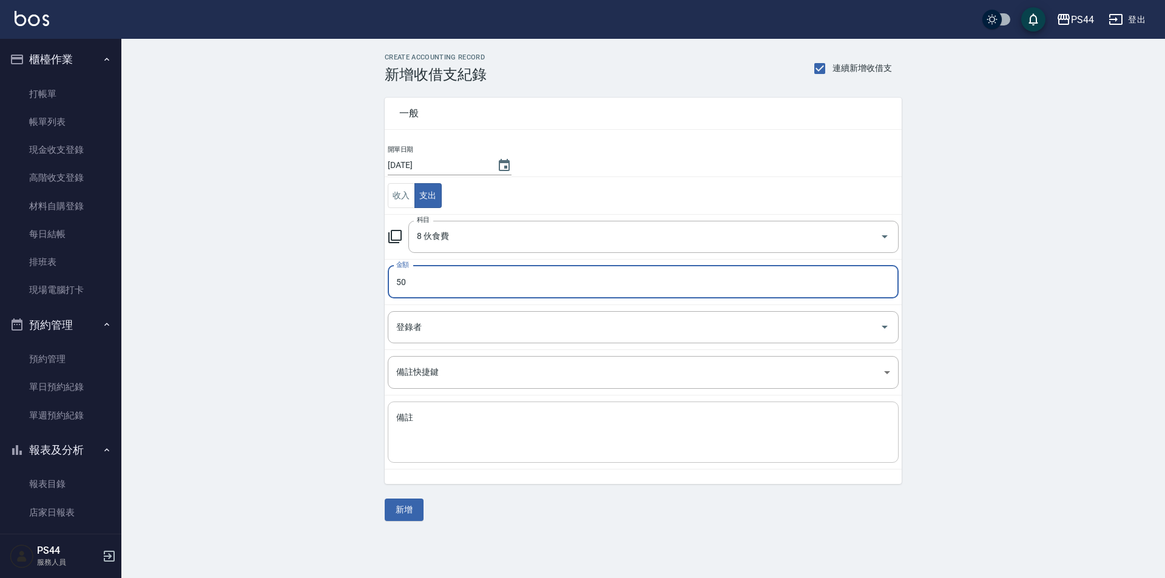
type input "50"
click at [648, 413] on textarea "備註" at bounding box center [643, 432] width 494 height 41
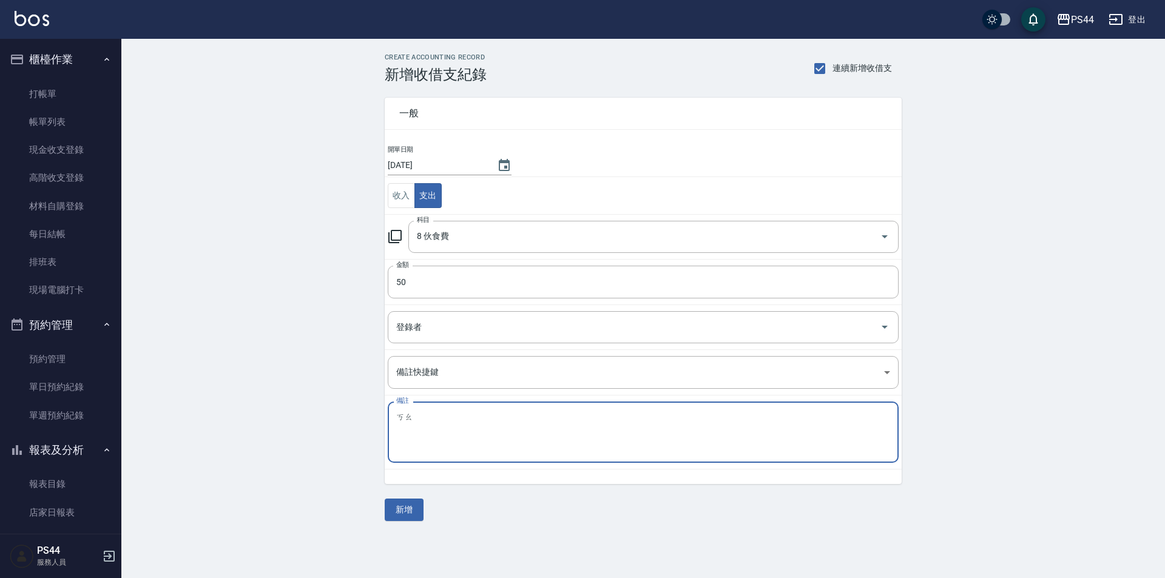
type textarea "ㄎ"
type textarea "客點50-1"
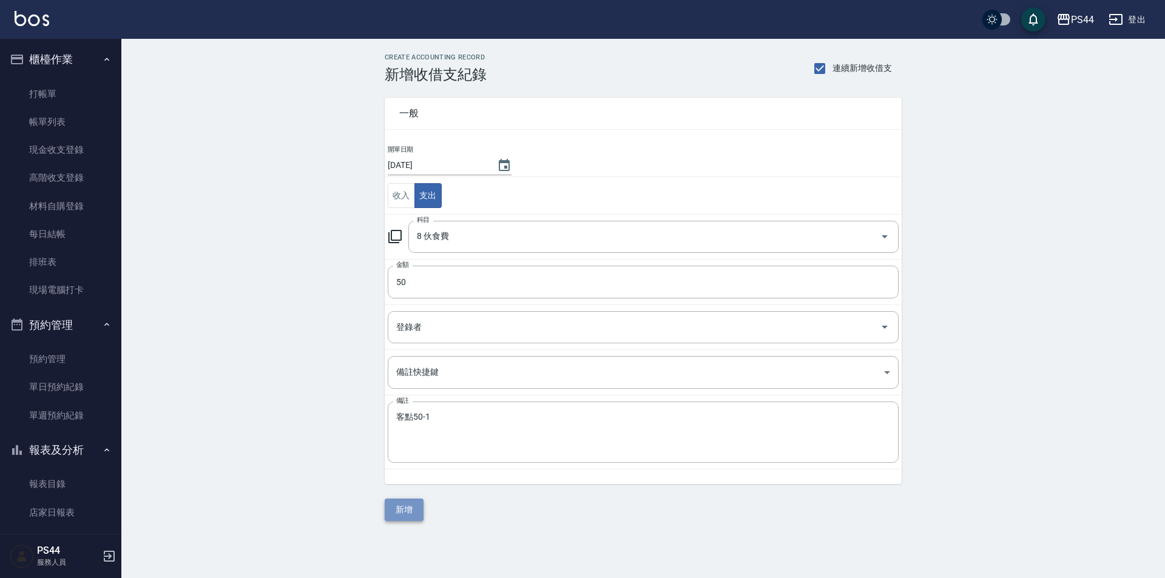
click at [398, 508] on button "新增" at bounding box center [404, 510] width 39 height 22
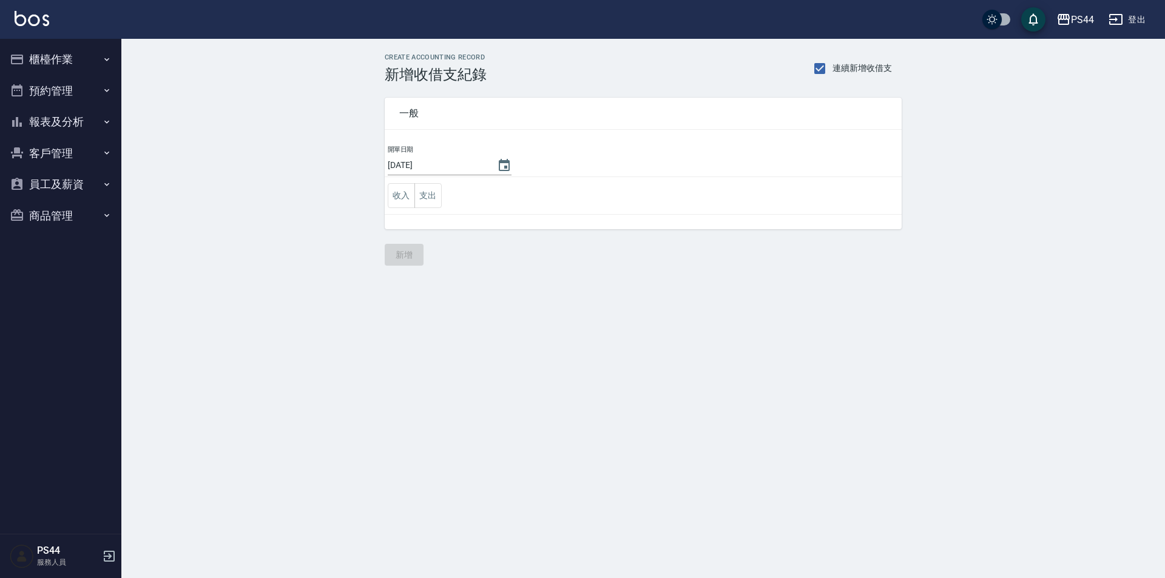
click at [68, 125] on button "報表及分析" at bounding box center [61, 122] width 112 height 32
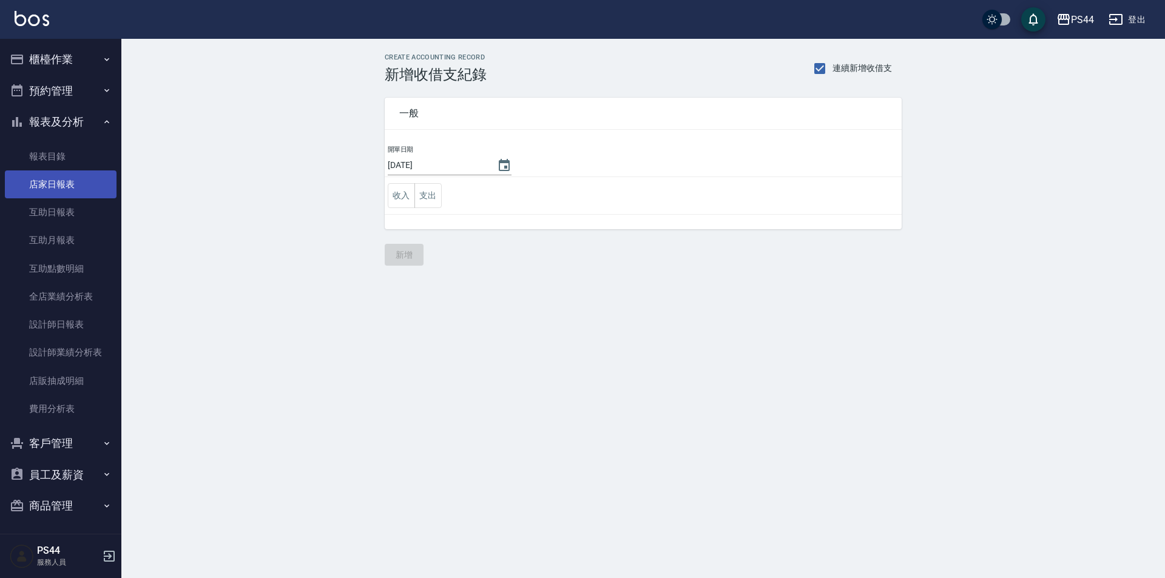
click at [83, 181] on link "店家日報表" at bounding box center [61, 185] width 112 height 28
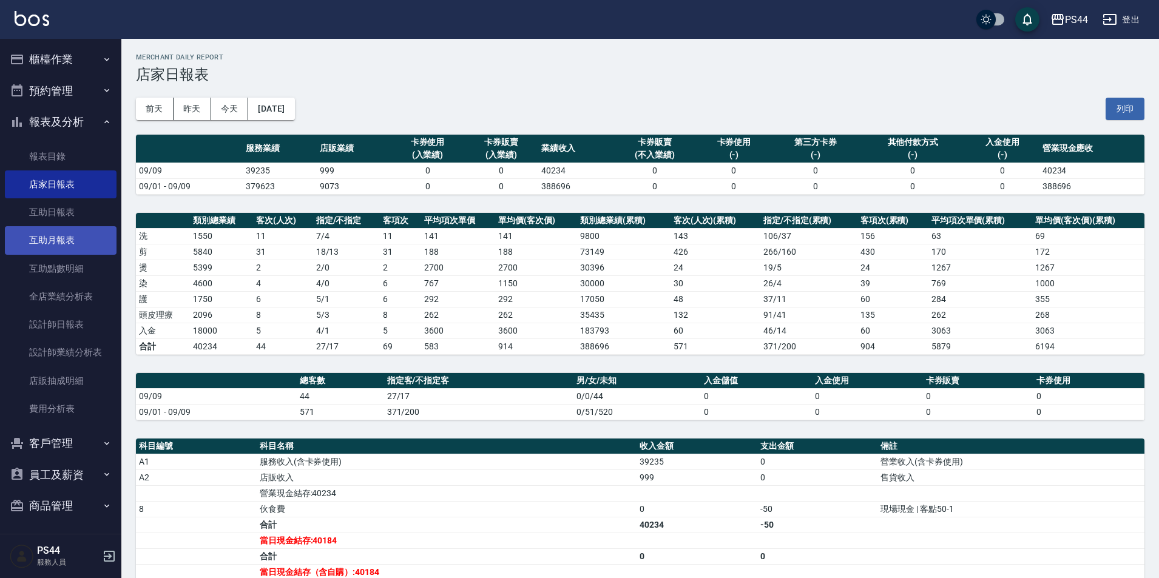
click at [72, 234] on link "互助月報表" at bounding box center [61, 240] width 112 height 28
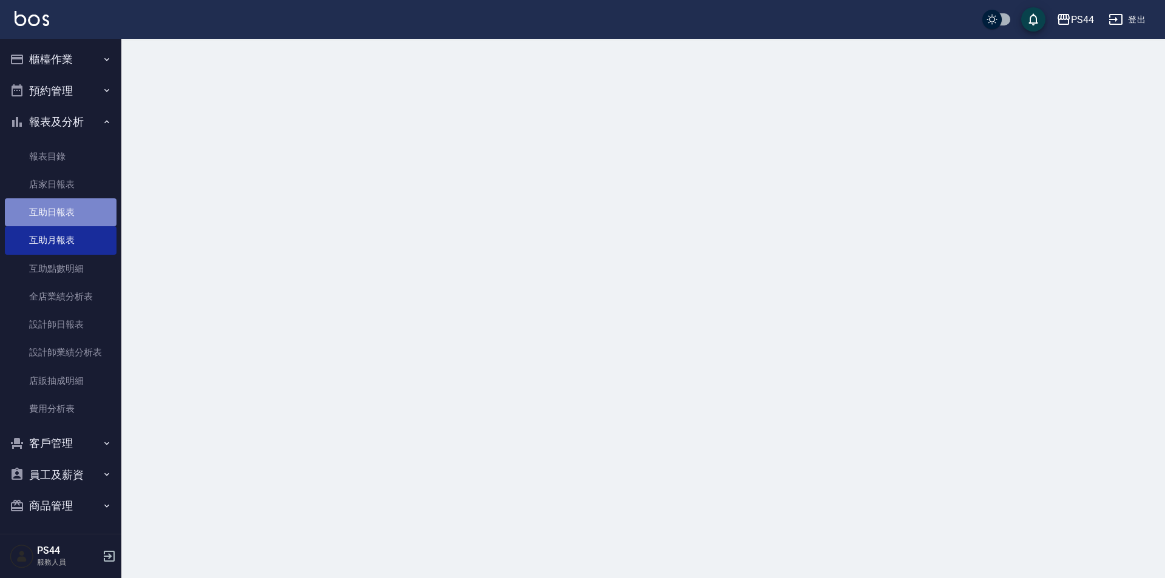
click at [73, 216] on link "互助日報表" at bounding box center [61, 212] width 112 height 28
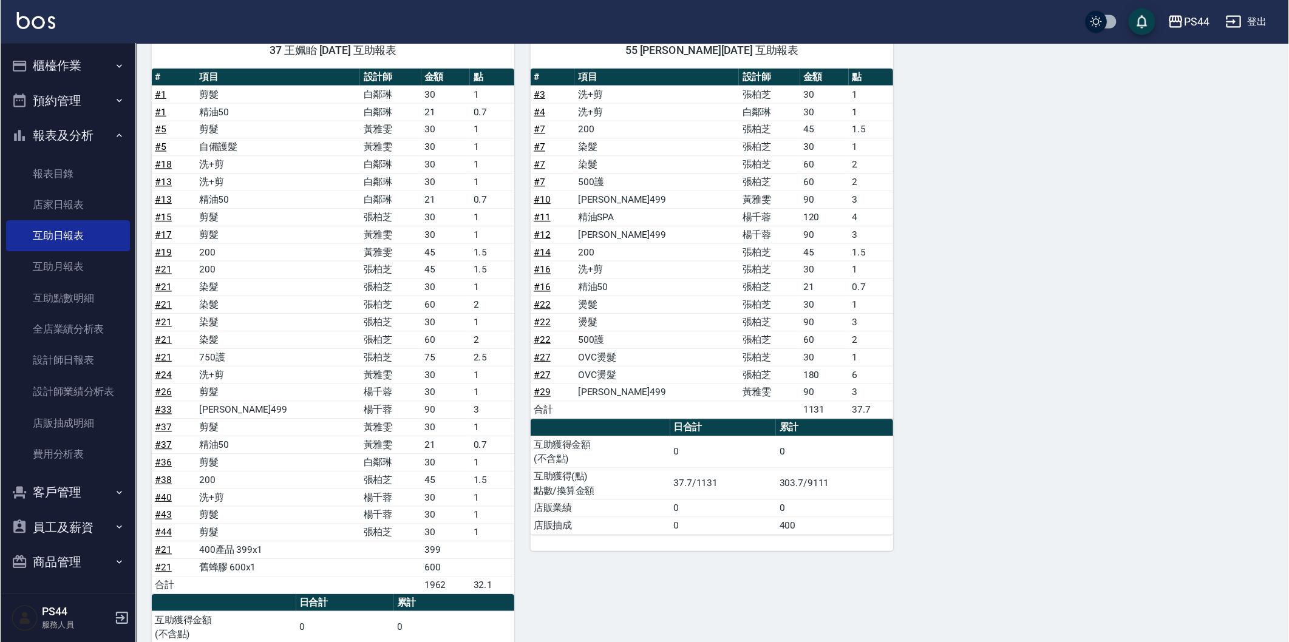
scroll to position [599, 0]
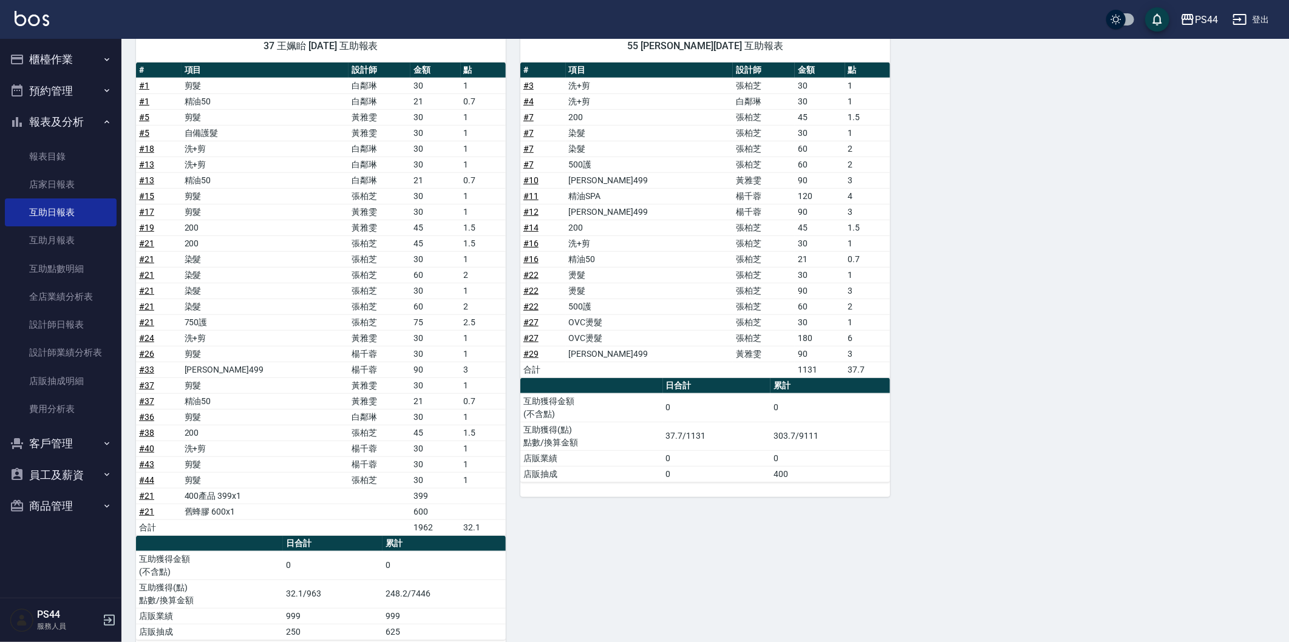
drag, startPoint x: 1138, startPoint y: 2, endPoint x: 1009, endPoint y: 220, distance: 253.1
click at [1008, 220] on div "7 楊千蓉 09/09/2025 互助報表 # 項目 設計師 金額 點 # 2 剪髮 楊千蓉 30 1 合計 30 1 日合計 累計 互助獲得金額 (不含點)…" at bounding box center [697, 110] width 1153 height 1089
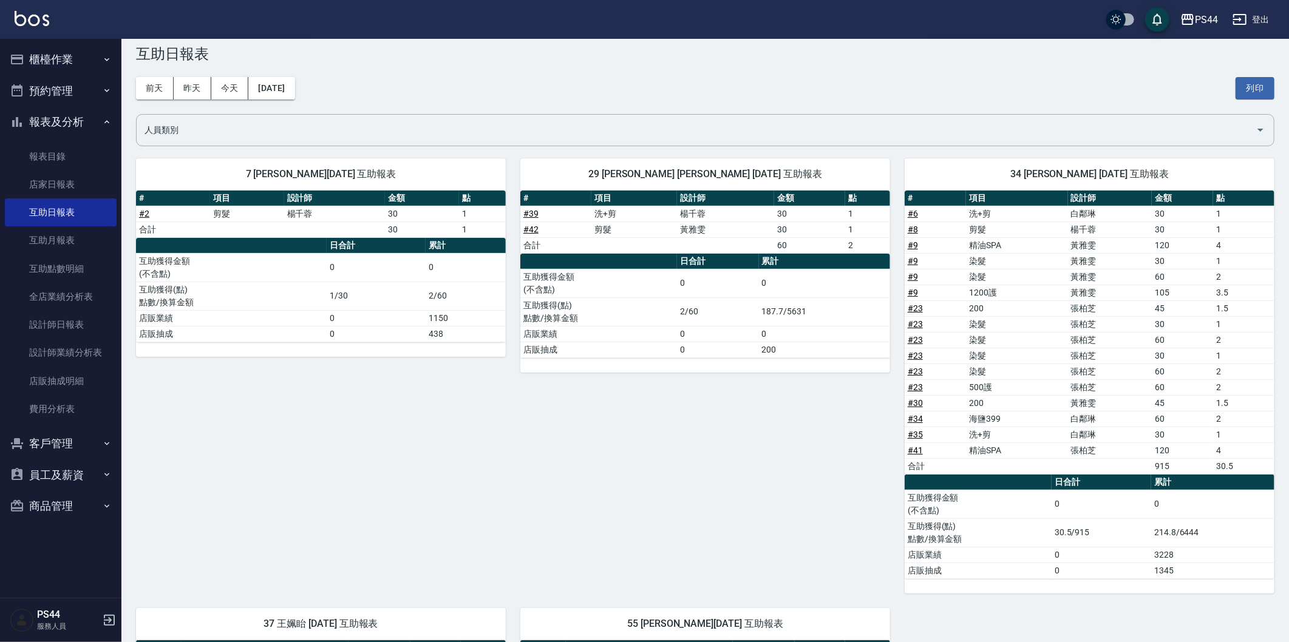
scroll to position [0, 0]
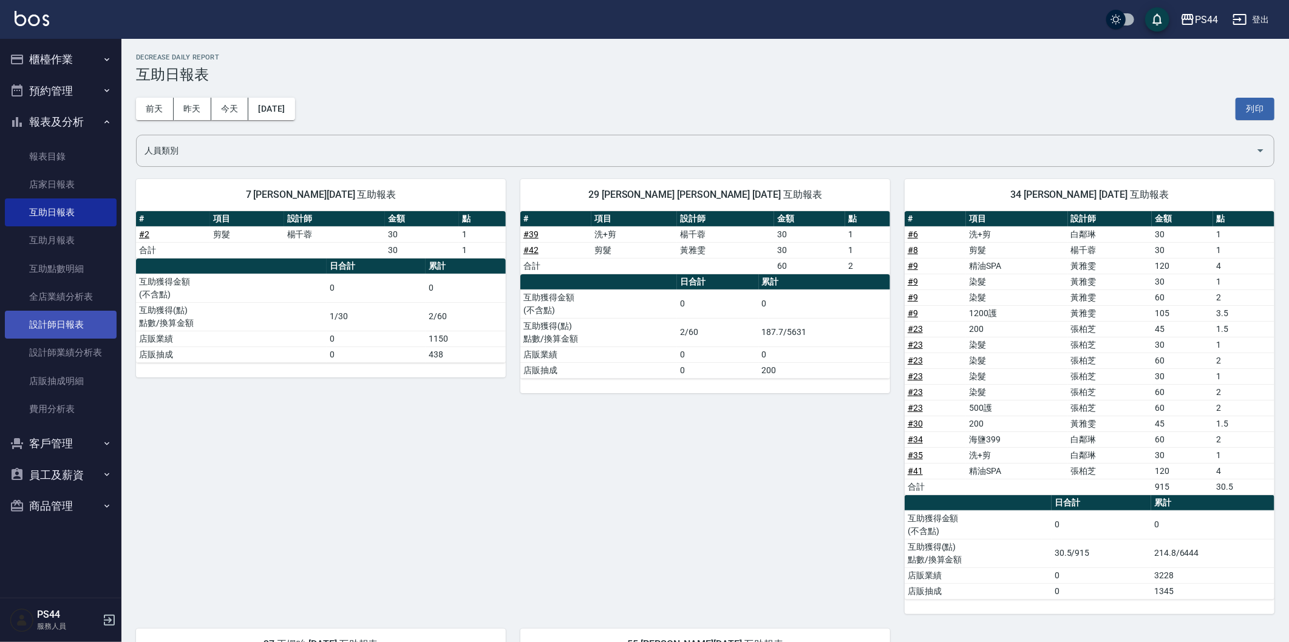
click at [94, 329] on link "設計師日報表" at bounding box center [61, 325] width 112 height 28
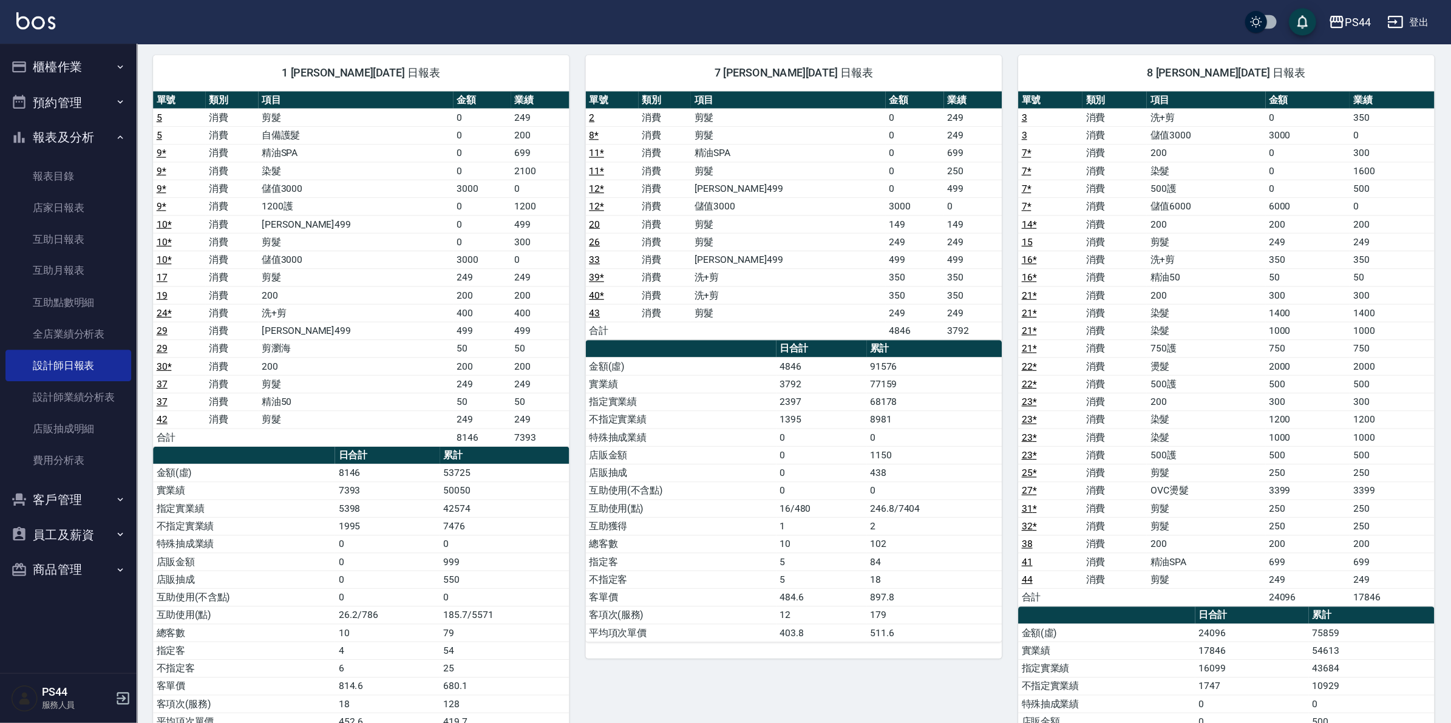
scroll to position [86, 0]
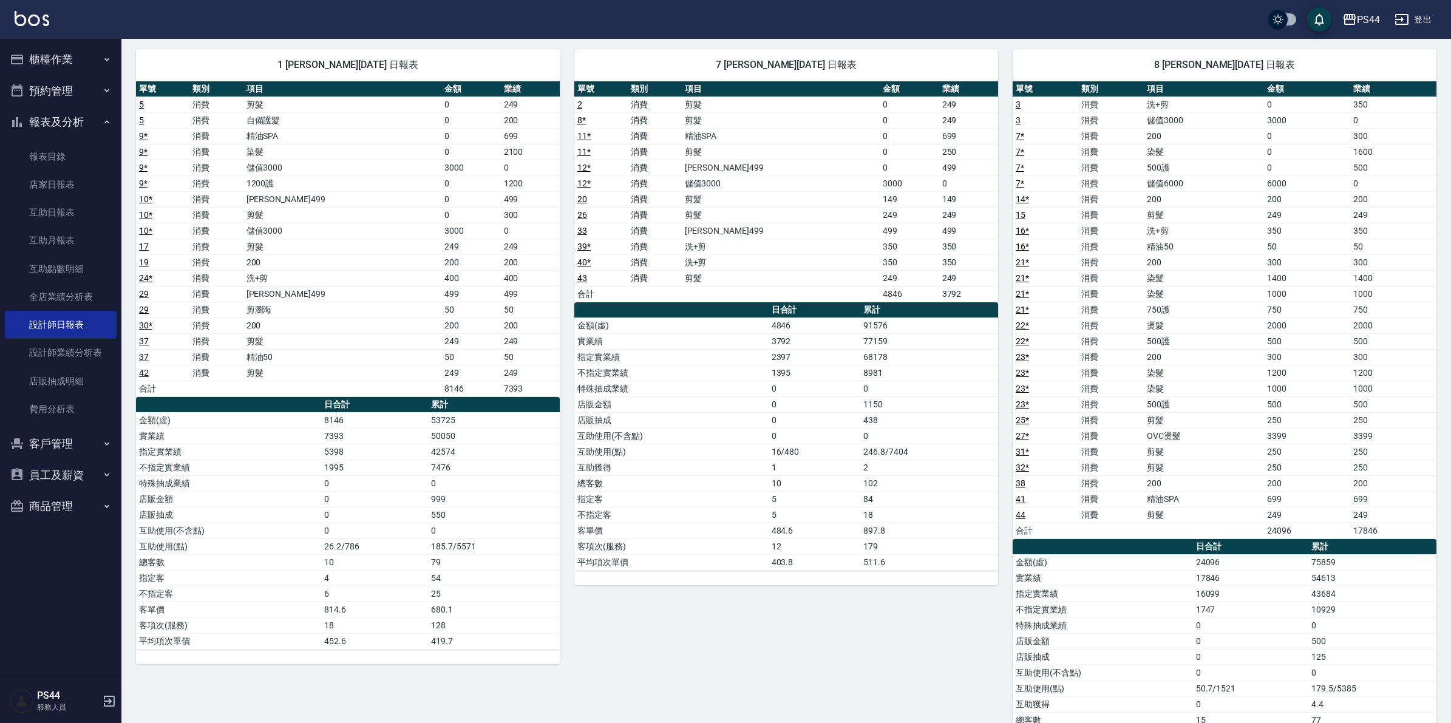
drag, startPoint x: 1269, startPoint y: 0, endPoint x: 1076, endPoint y: 50, distance: 198.8
click at [1076, 50] on div "8 張柏芝 09/09/2025 日報表" at bounding box center [1225, 65] width 424 height 32
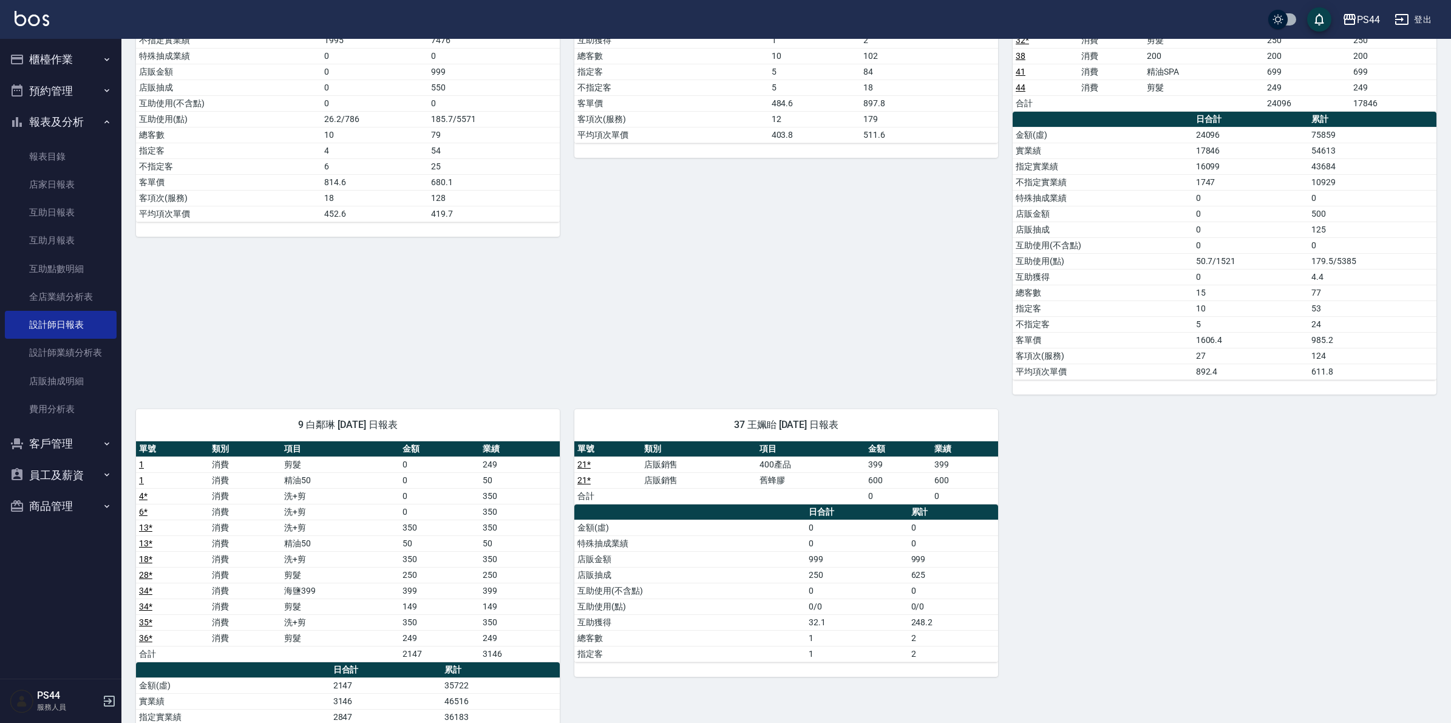
scroll to position [744, 0]
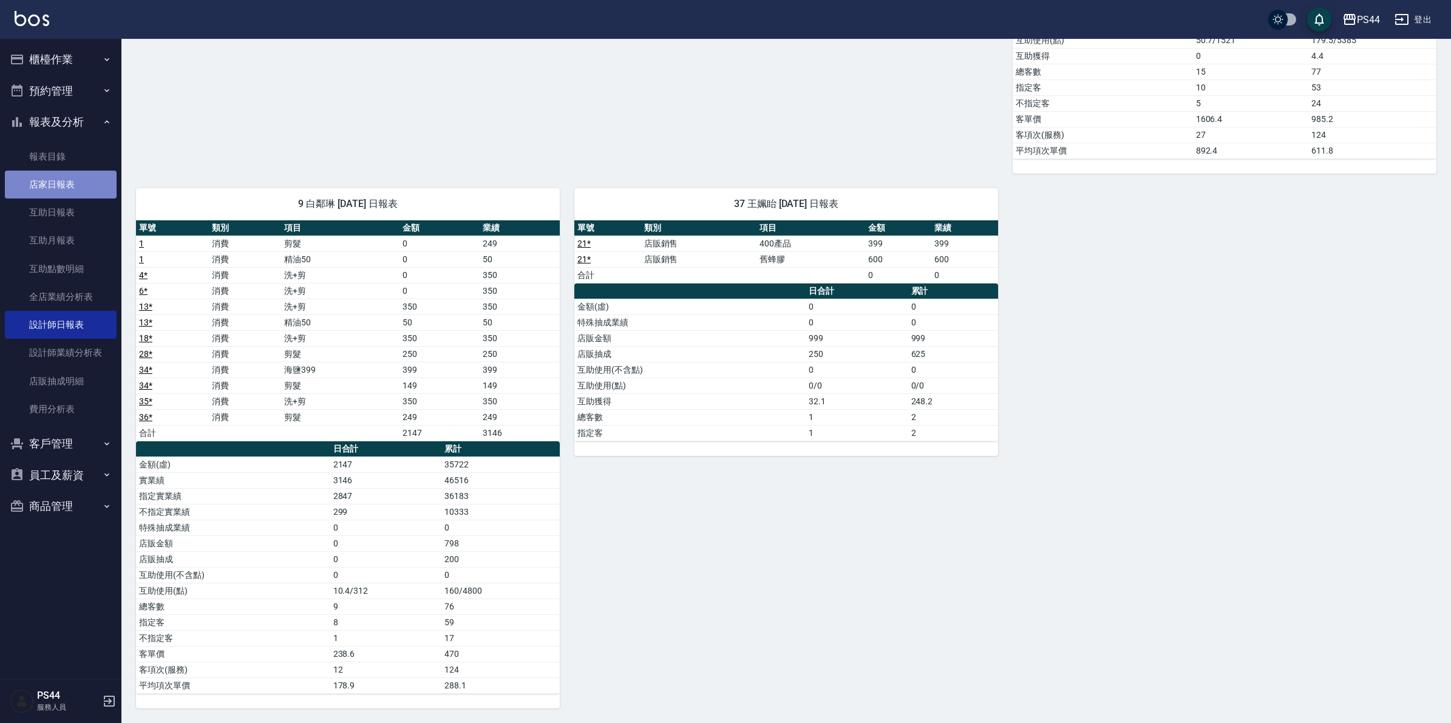
click at [79, 187] on link "店家日報表" at bounding box center [61, 185] width 112 height 28
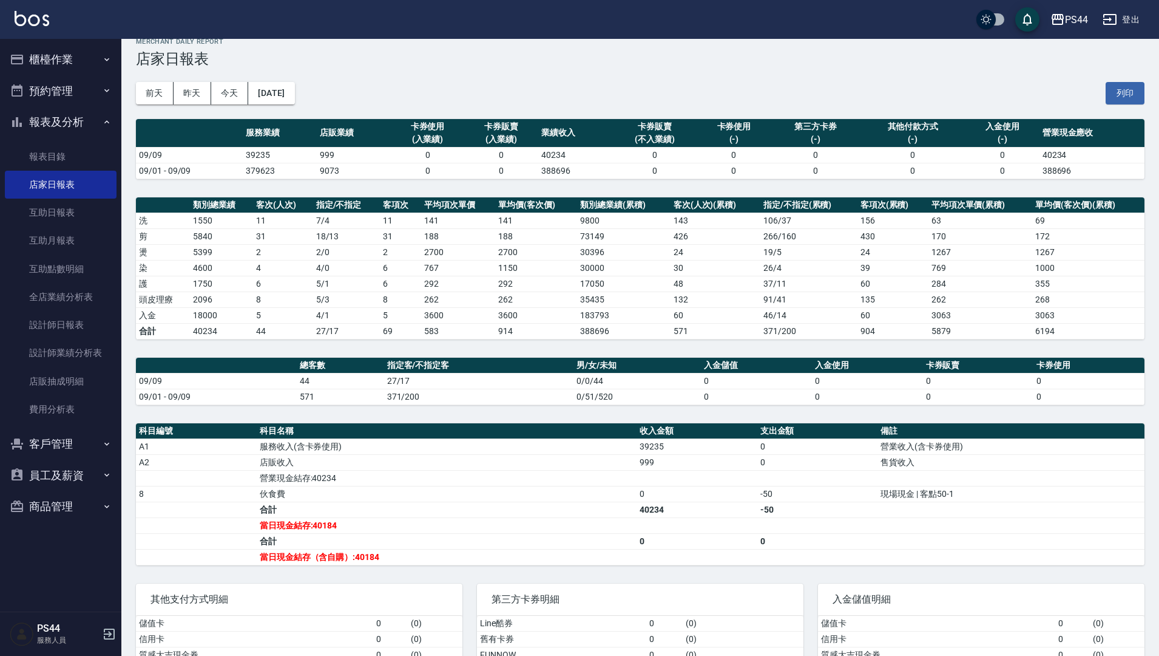
scroll to position [84, 0]
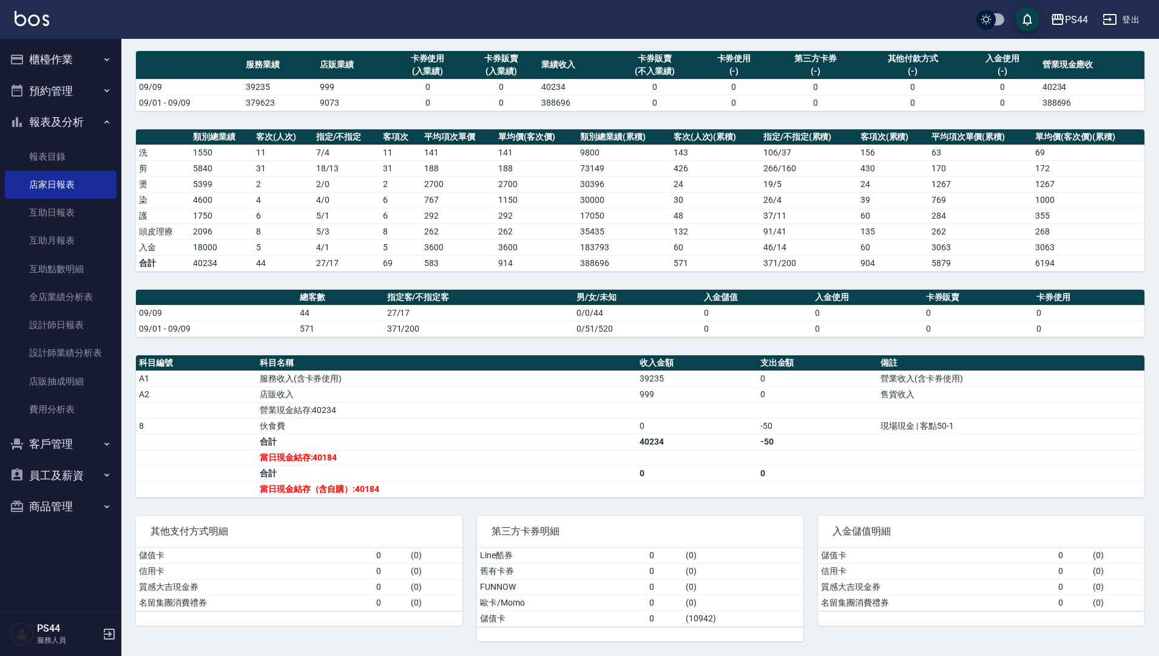
click at [550, 353] on div "PS44 2025-09-09 店家日報表 列印時間： 2025-09-09-22:02 Merchant Daily Report 店家日報表 前天 昨天 …" at bounding box center [640, 305] width 1038 height 700
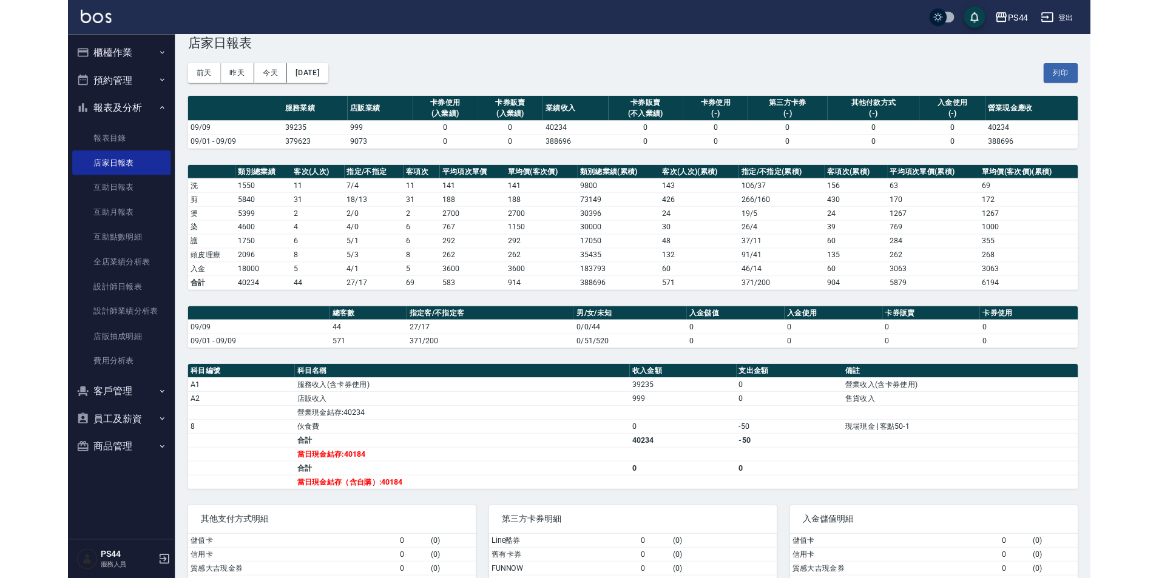
scroll to position [23, 0]
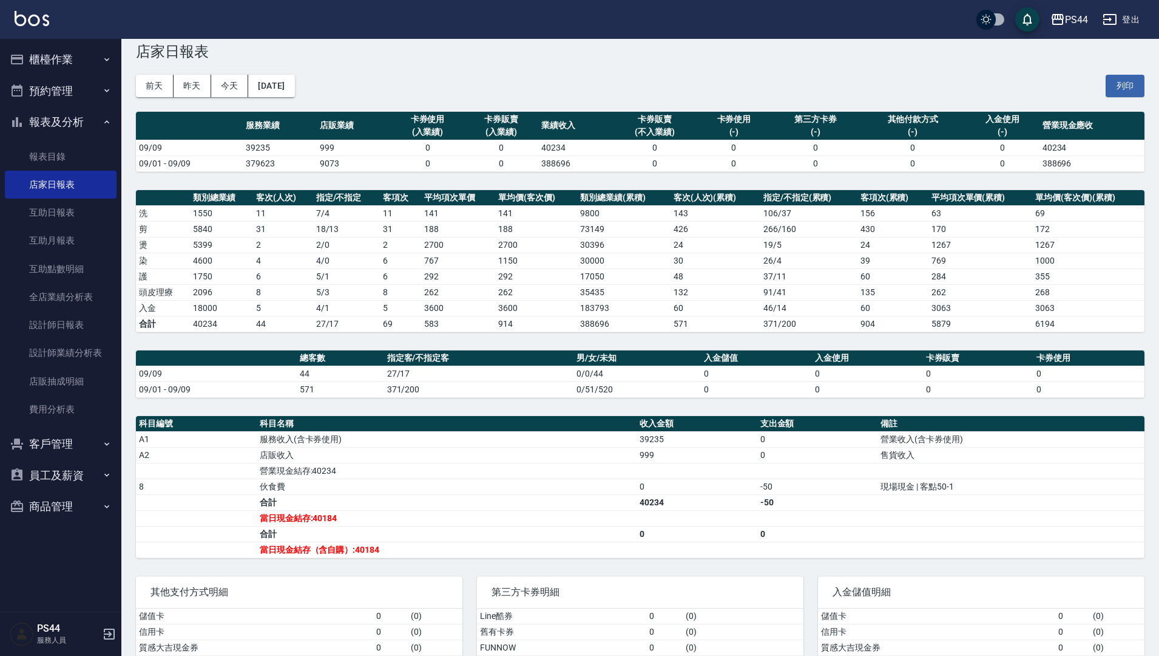
click at [568, 36] on div "PS44 登出" at bounding box center [579, 19] width 1159 height 39
